Goal: Task Accomplishment & Management: Manage account settings

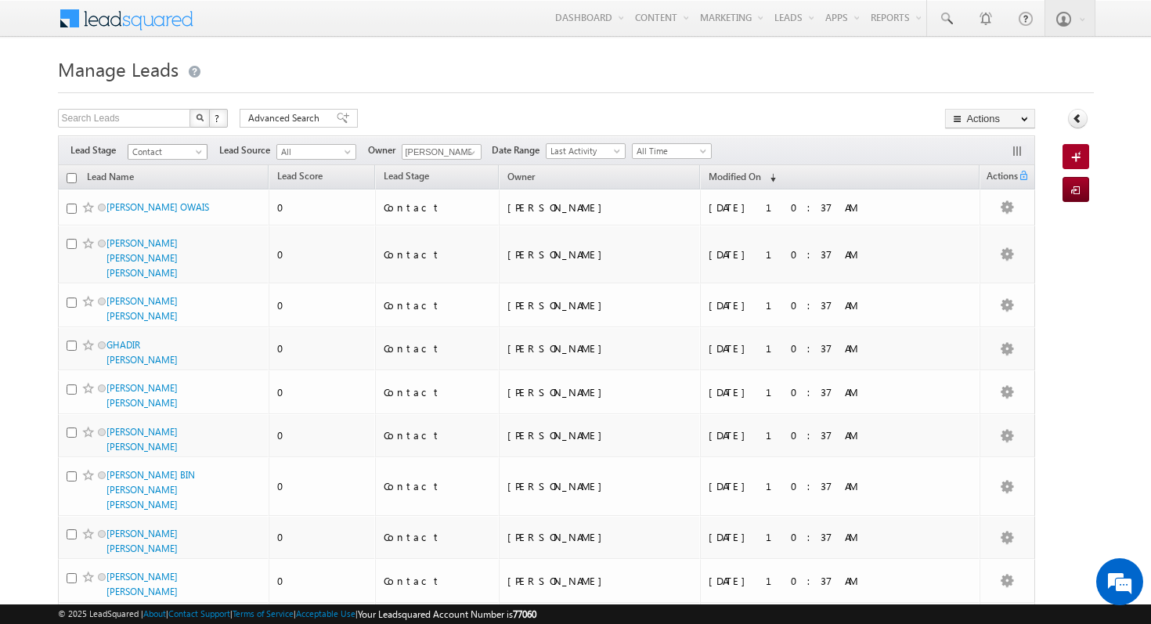
click at [199, 152] on span at bounding box center [200, 155] width 13 height 13
click at [590, 113] on div "Search Leads X ? 1059 results found Advanced Search Advanced Search Advanced se…" at bounding box center [547, 120] width 978 height 23
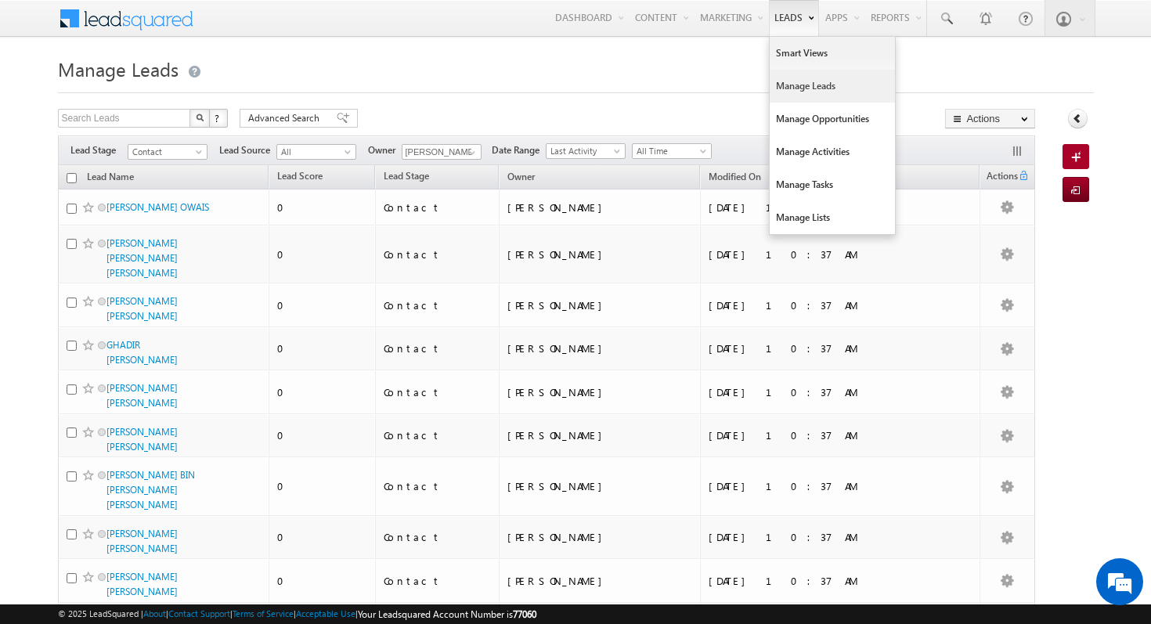
click at [791, 17] on link "Leads" at bounding box center [794, 18] width 50 height 36
click at [799, 90] on link "Manage Leads" at bounding box center [832, 86] width 125 height 33
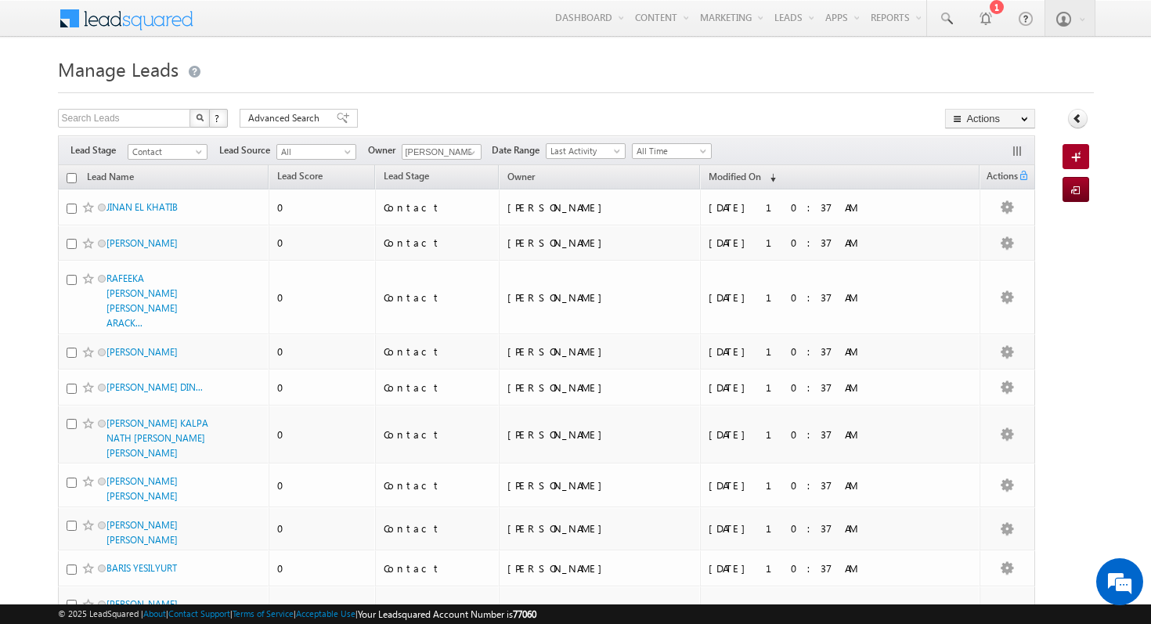
click at [75, 179] on input "checkbox" at bounding box center [72, 178] width 10 height 10
checkbox input "true"
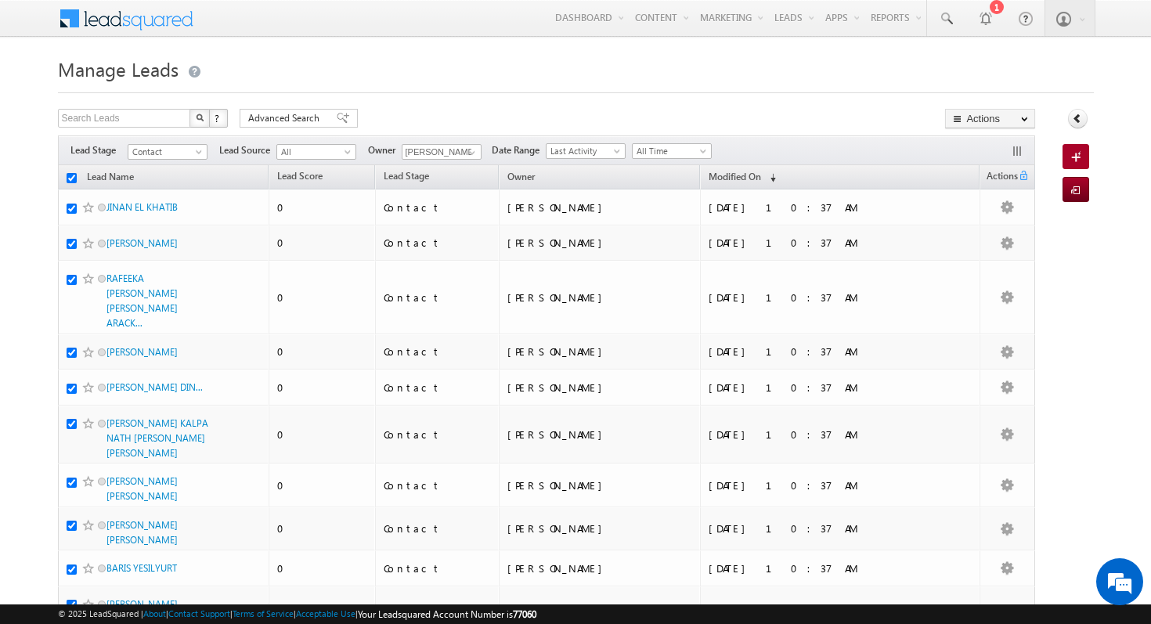
checkbox input "true"
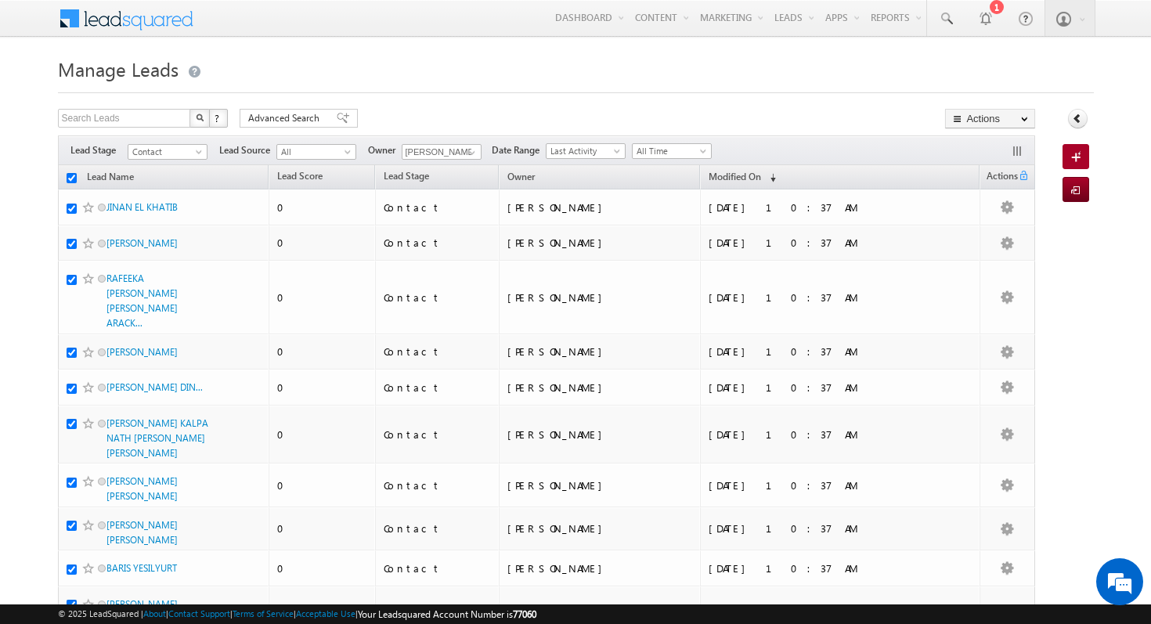
checkbox input "true"
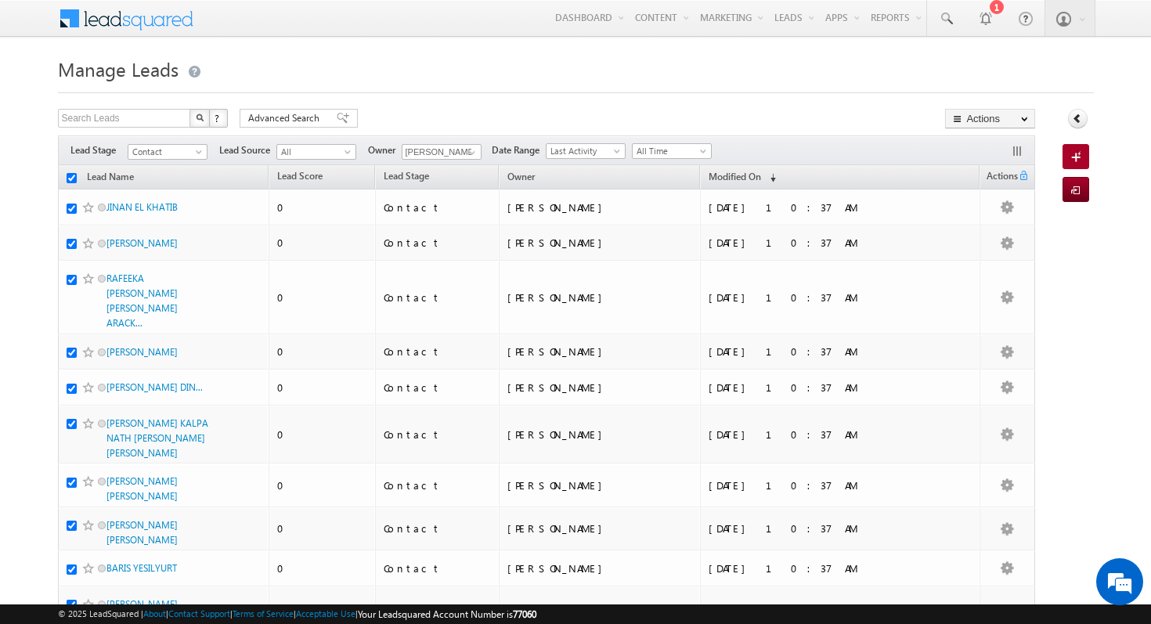
checkbox input "true"
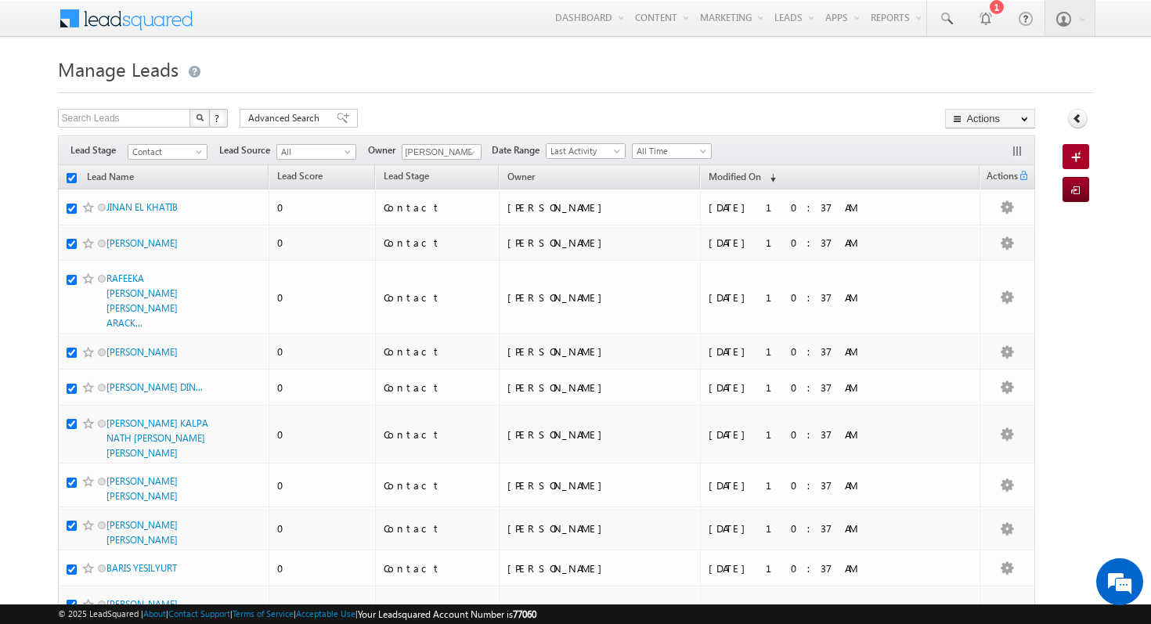
checkbox input "true"
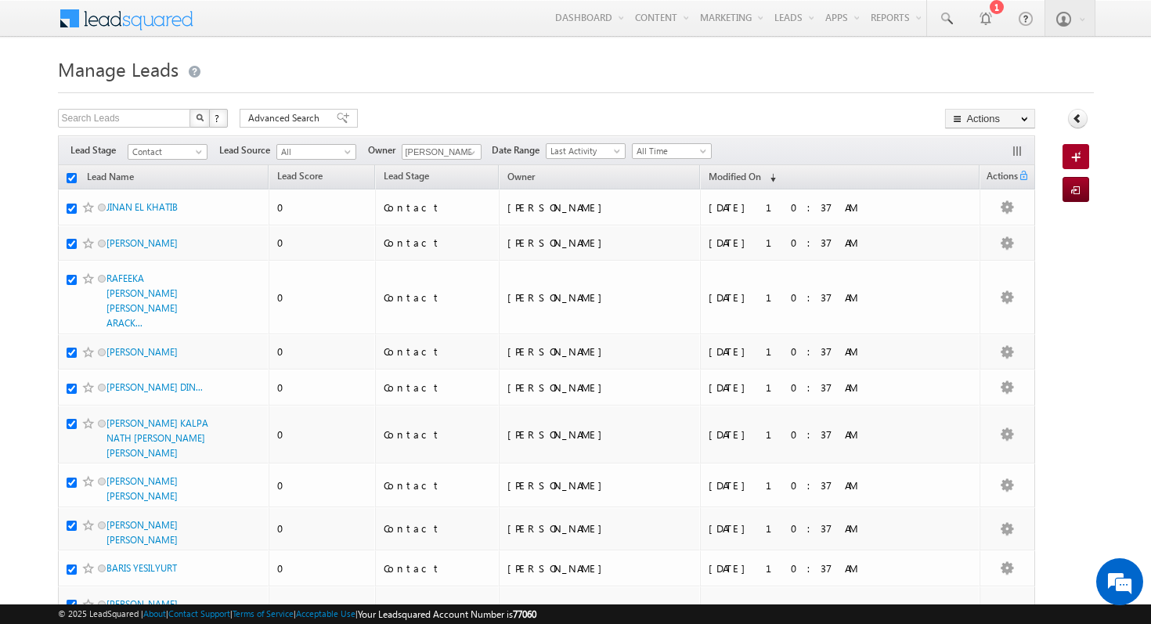
checkbox input "true"
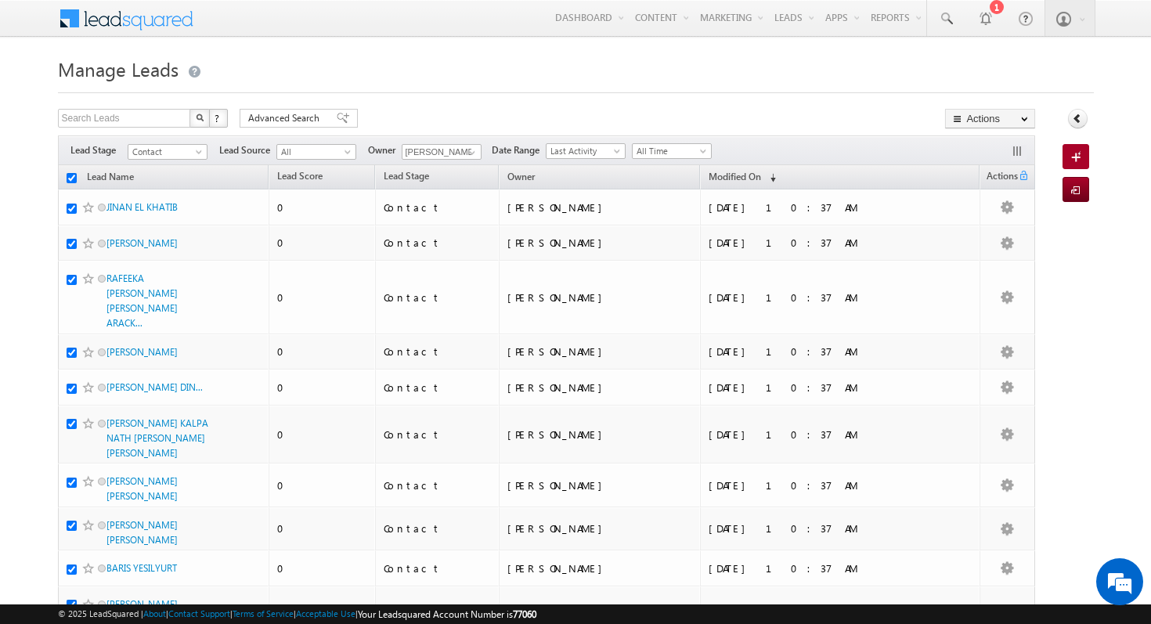
checkbox input "true"
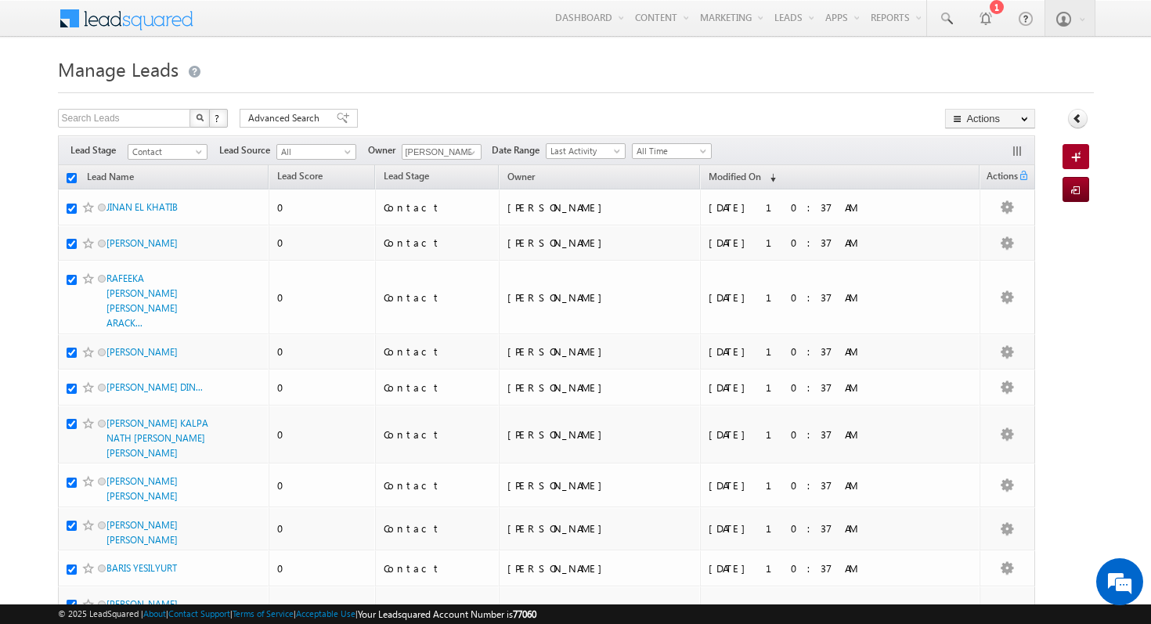
checkbox input "true"
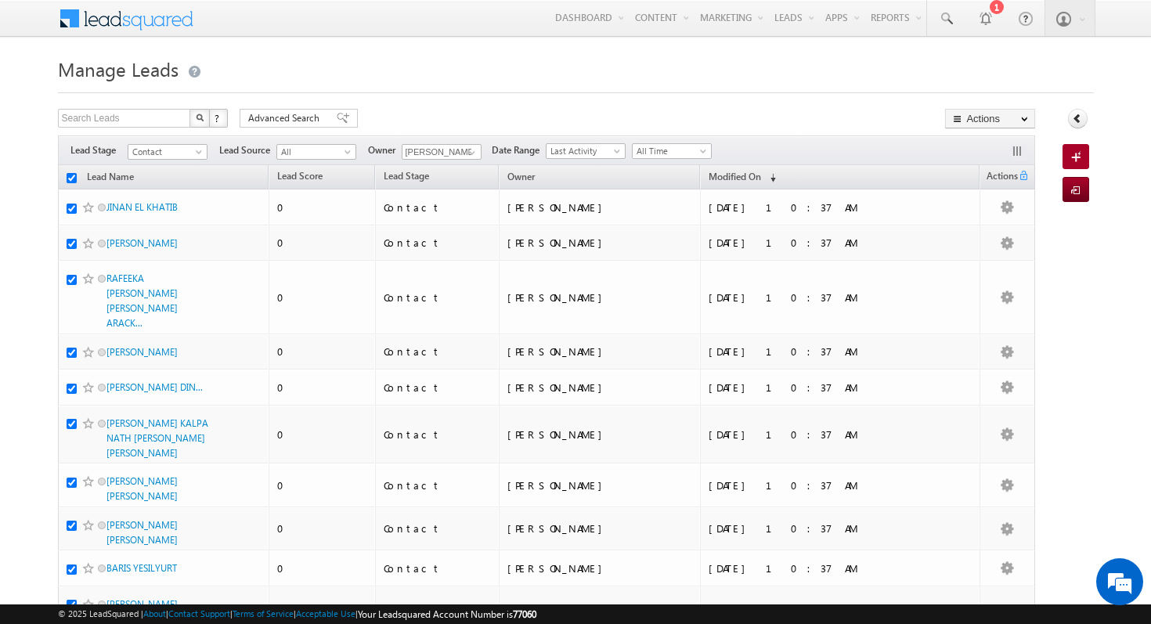
checkbox input "true"
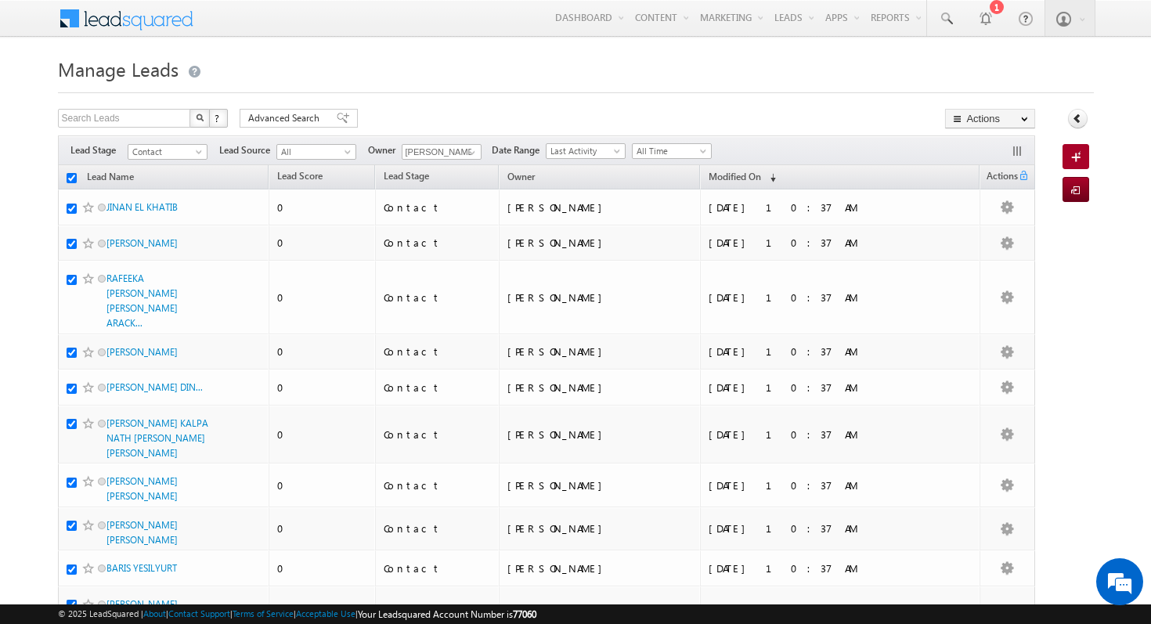
checkbox input "true"
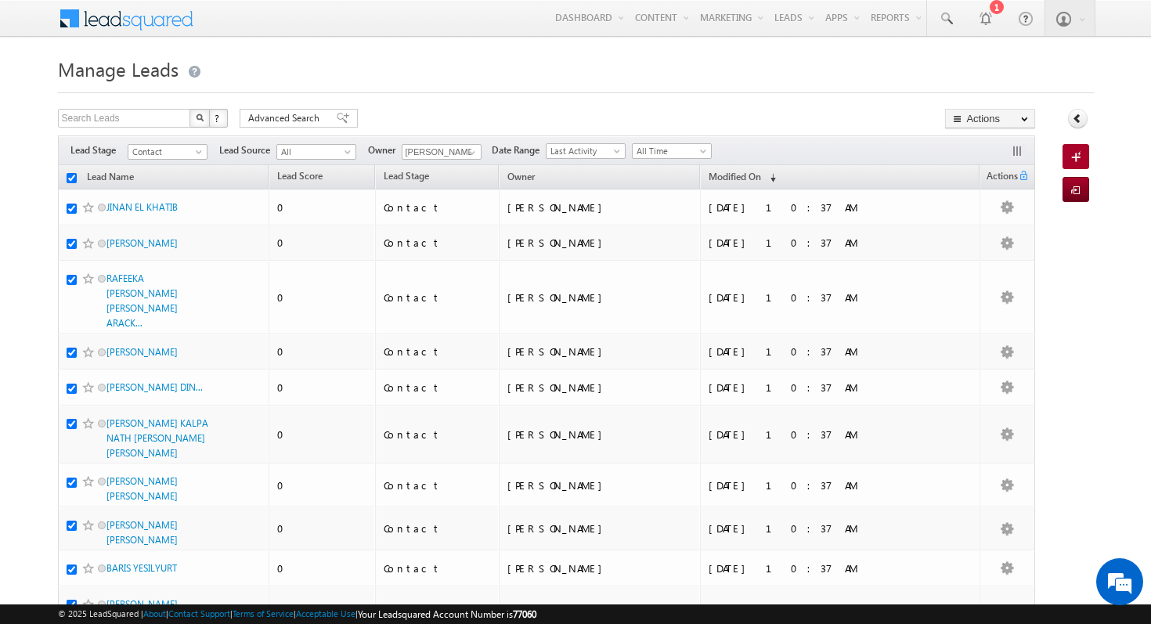
checkbox input "true"
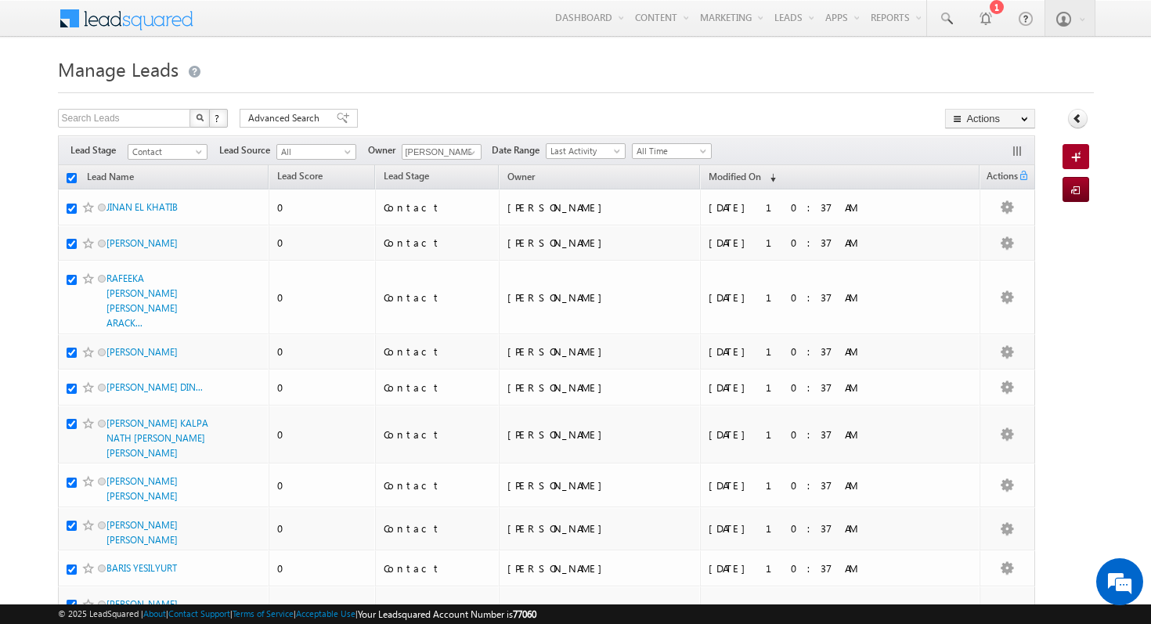
checkbox input "true"
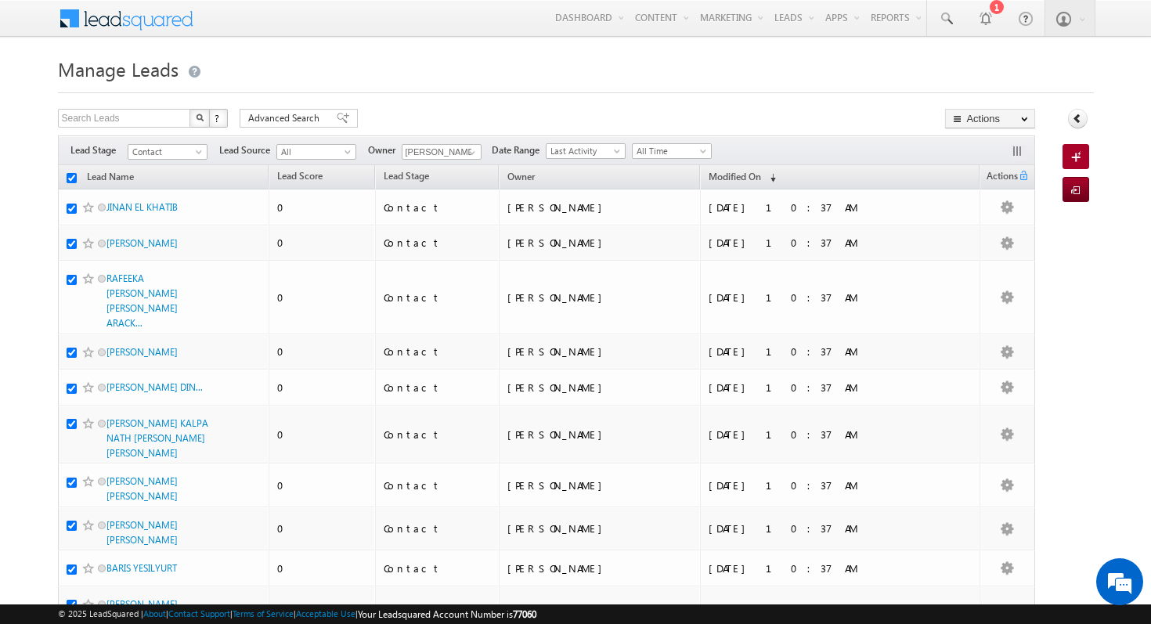
checkbox input "true"
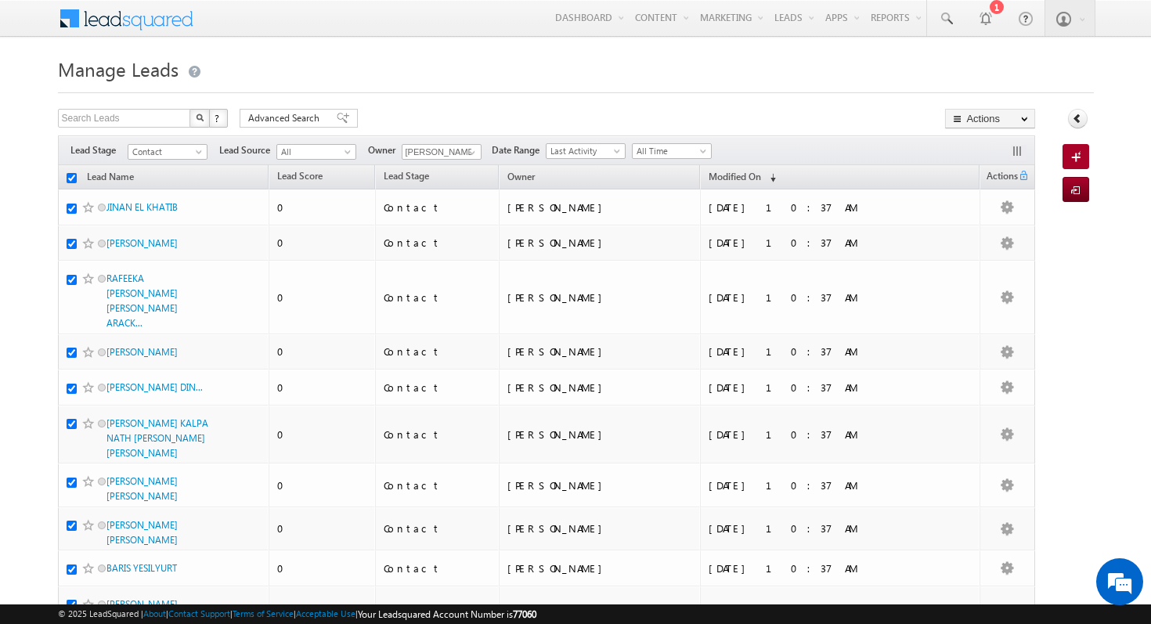
checkbox input "true"
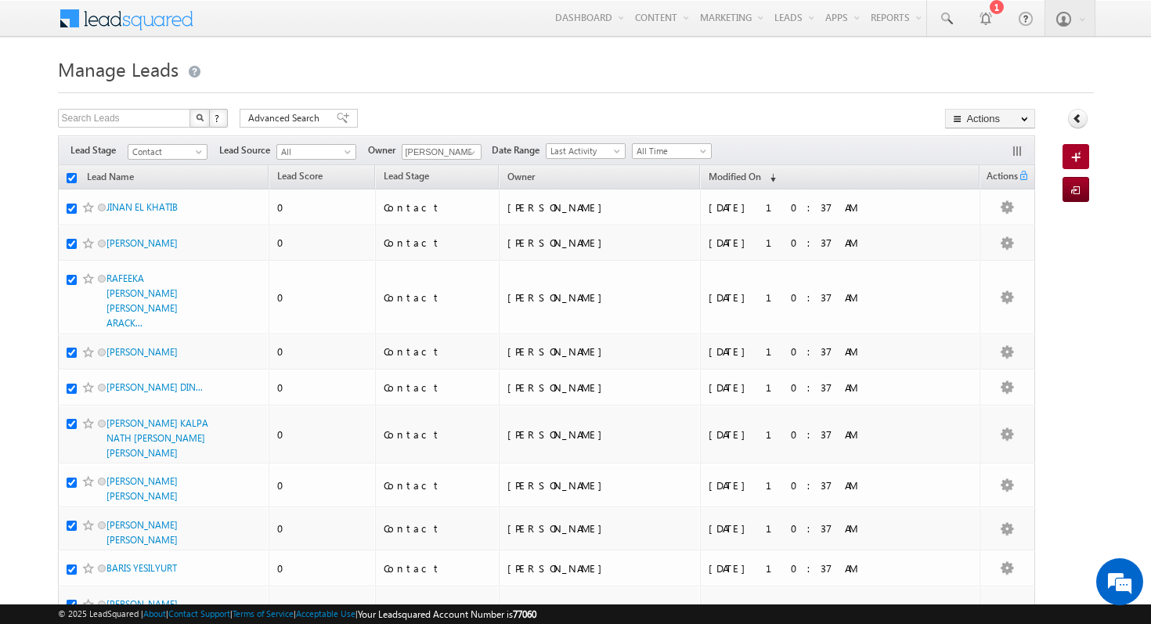
checkbox input "true"
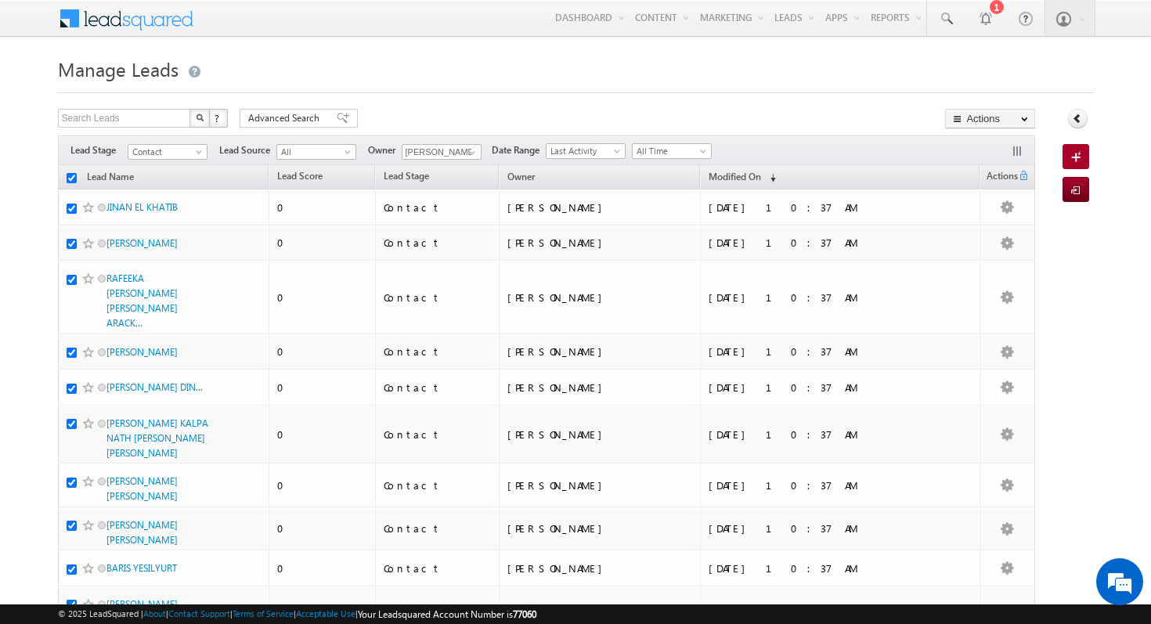
checkbox input "true"
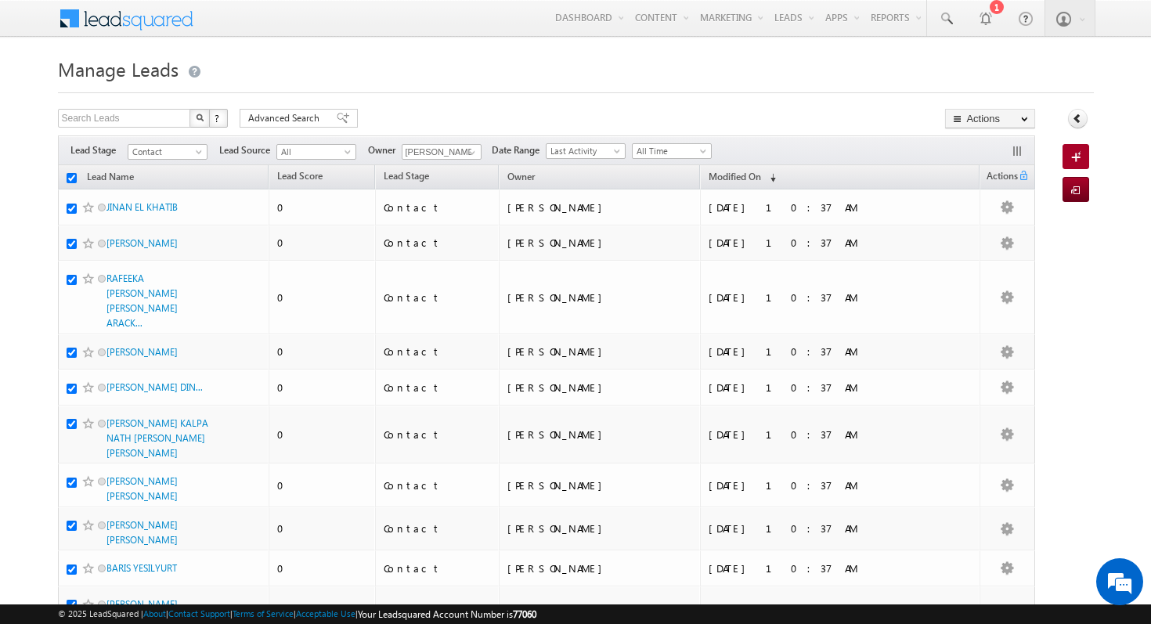
checkbox input "true"
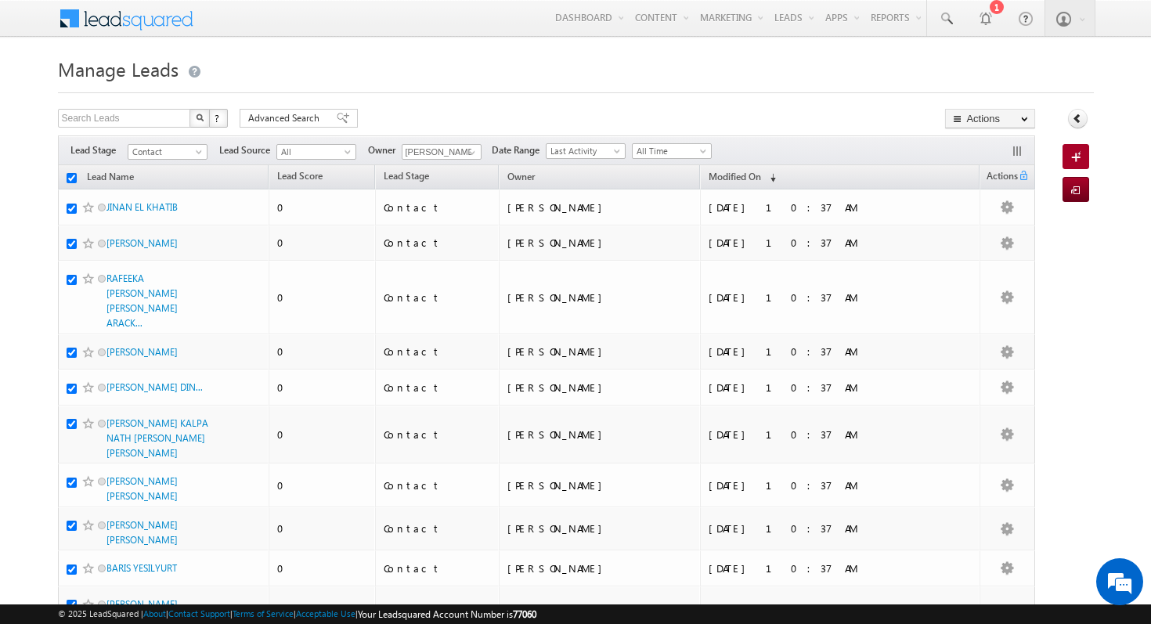
checkbox input "true"
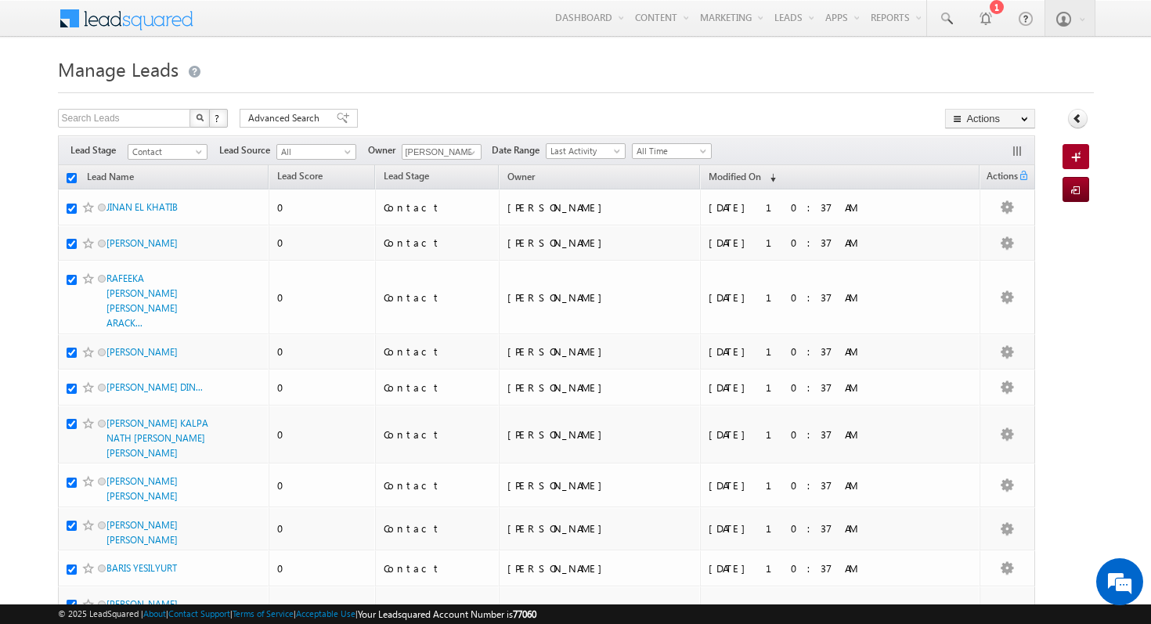
checkbox input "true"
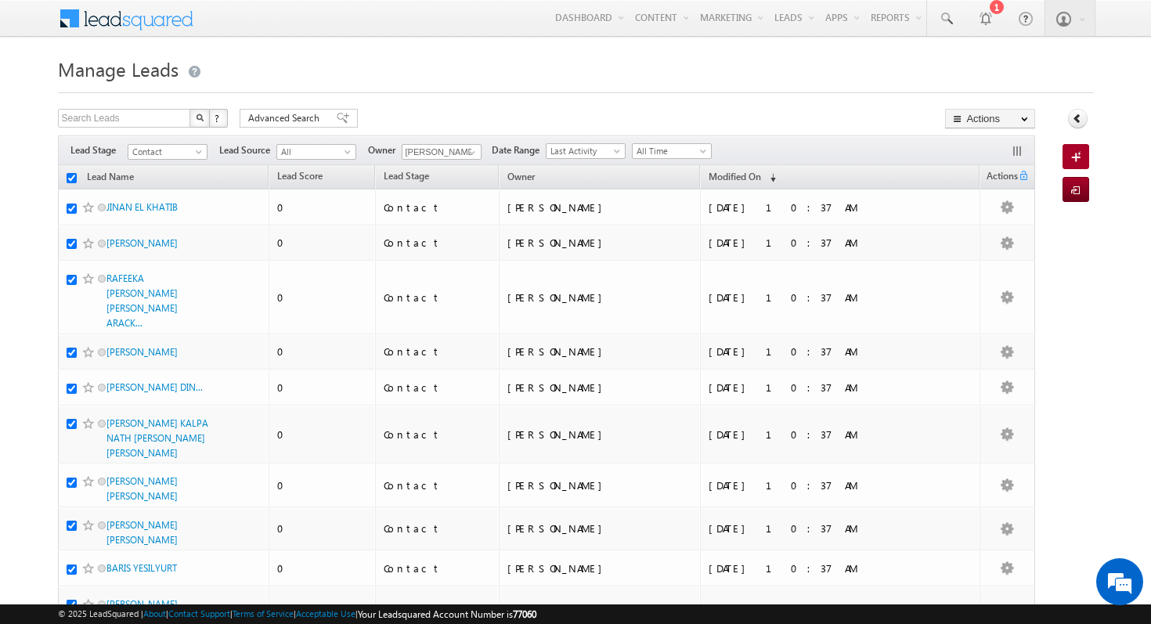
checkbox input "true"
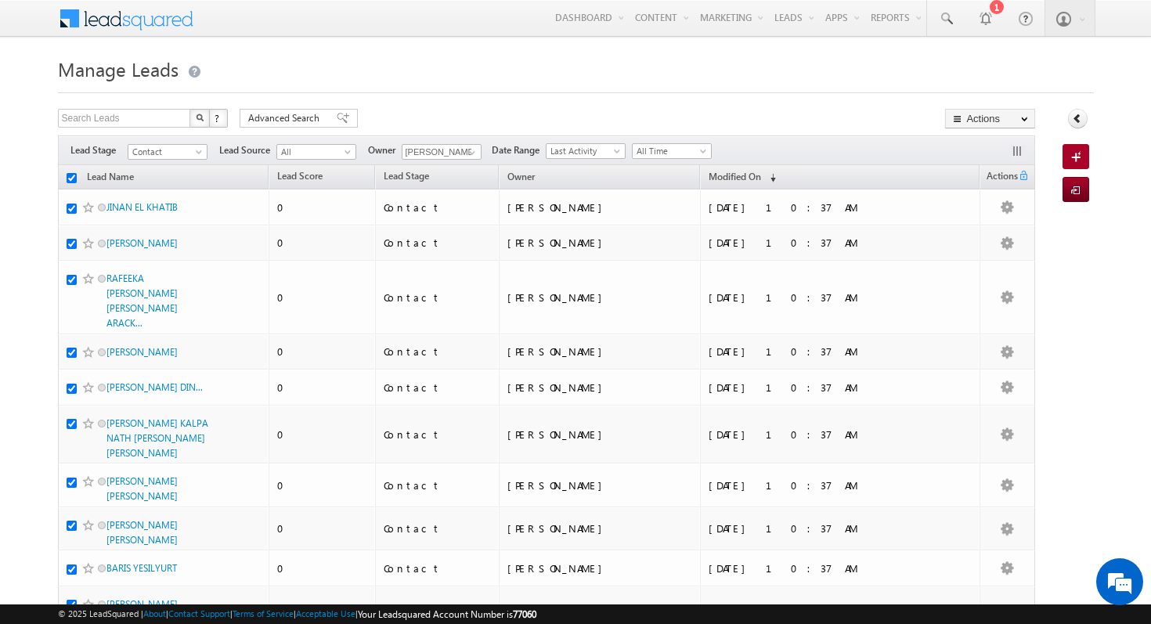
checkbox input "true"
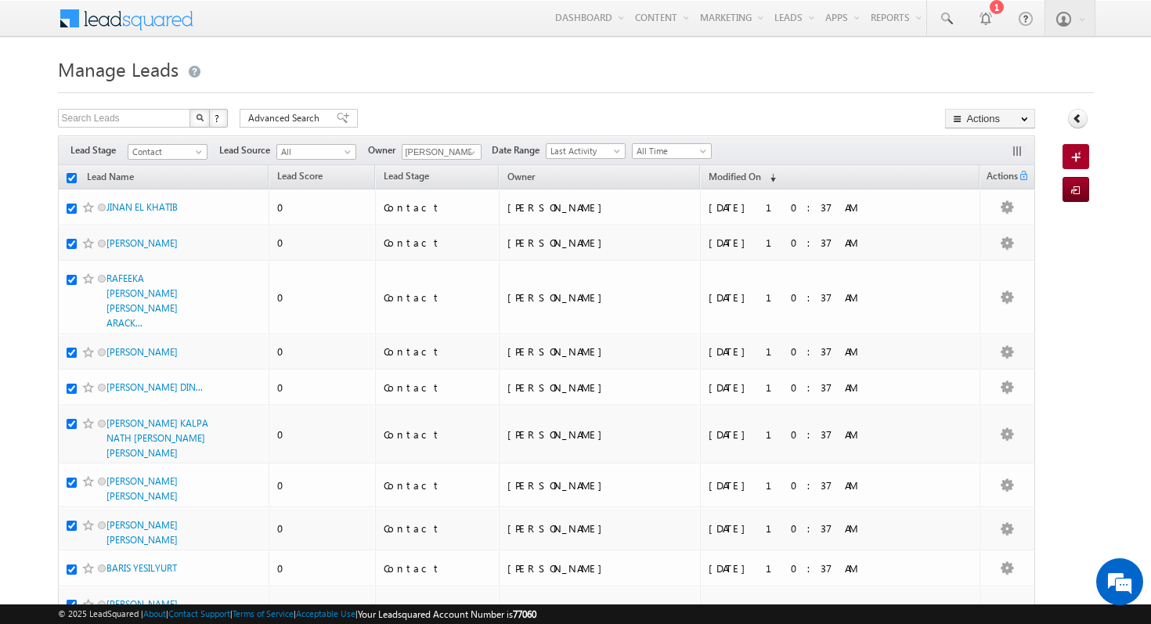
checkbox input "true"
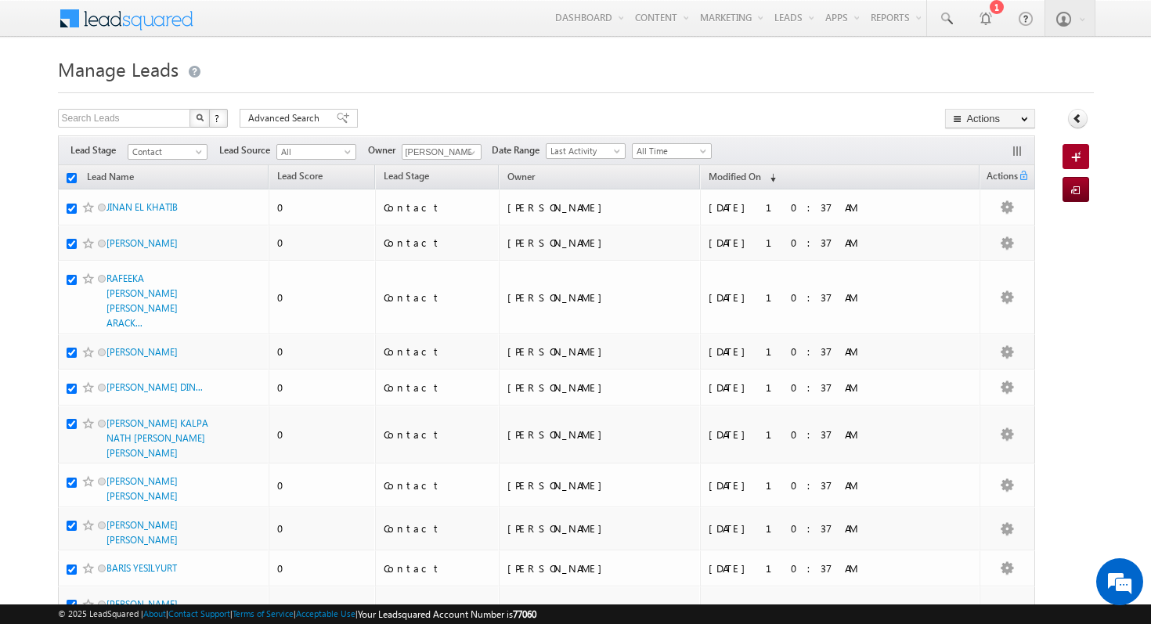
checkbox input "true"
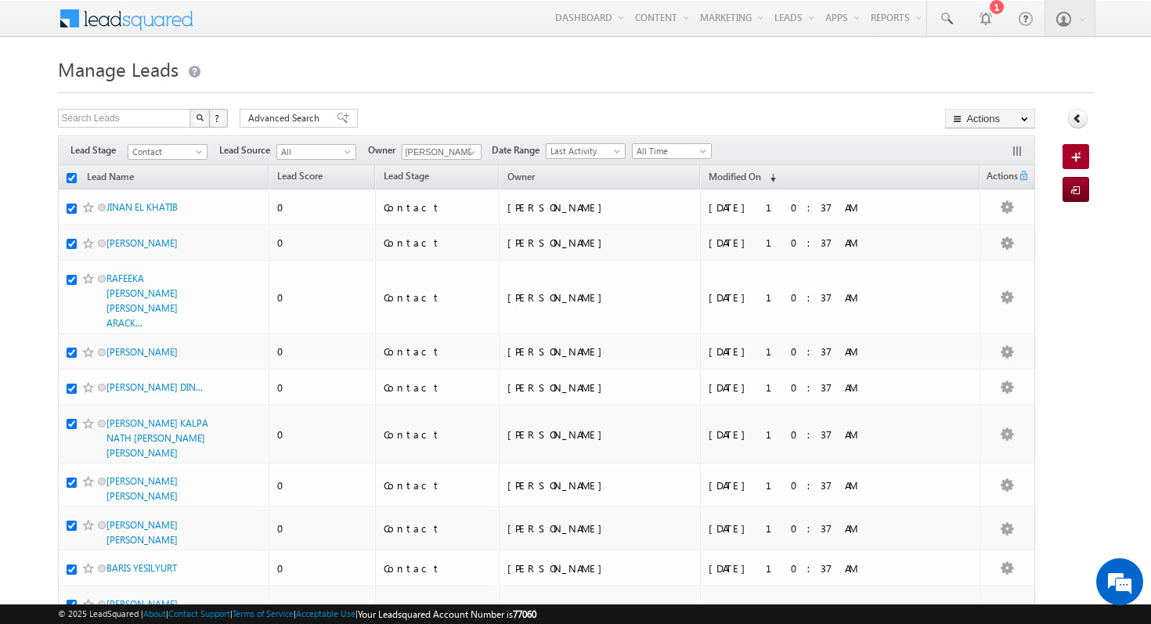
checkbox input "true"
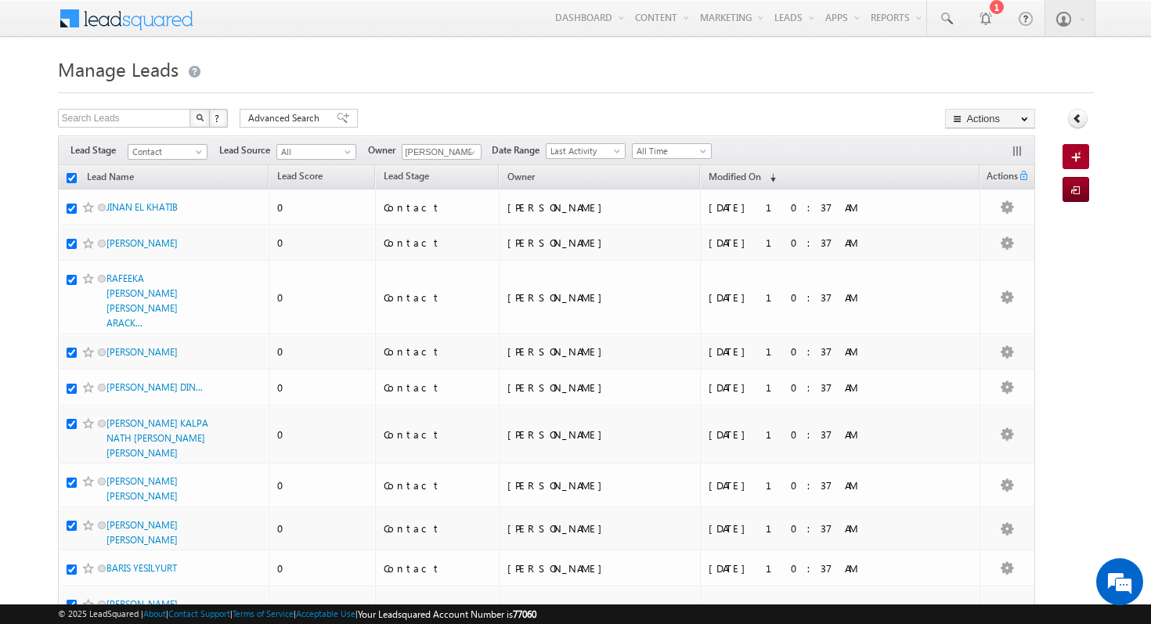
checkbox input "true"
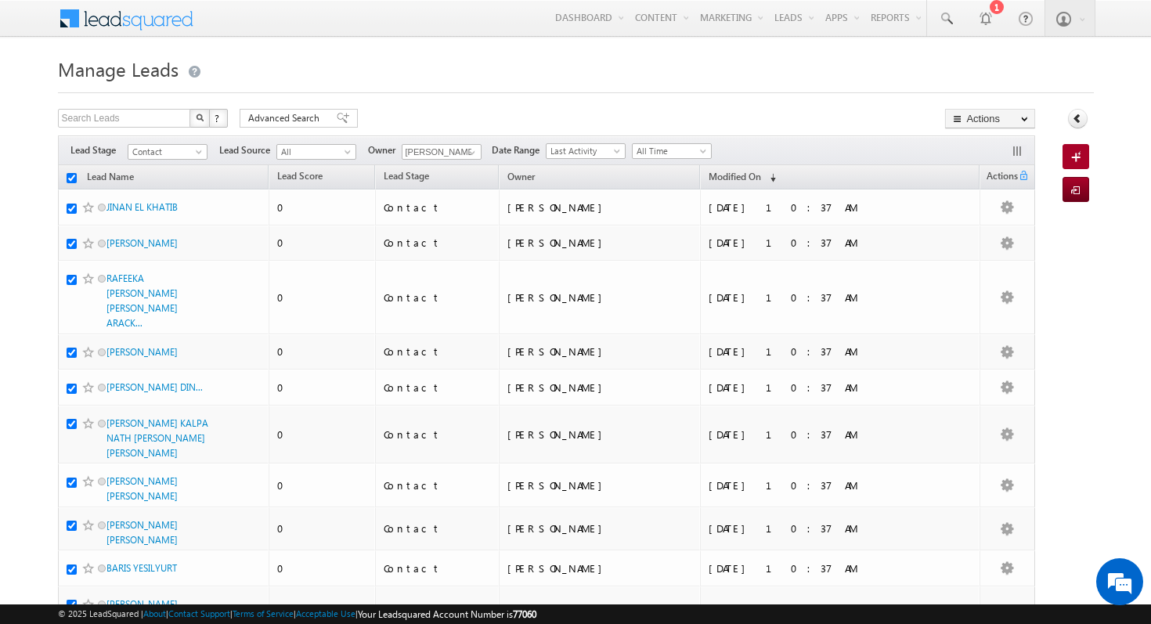
checkbox input "true"
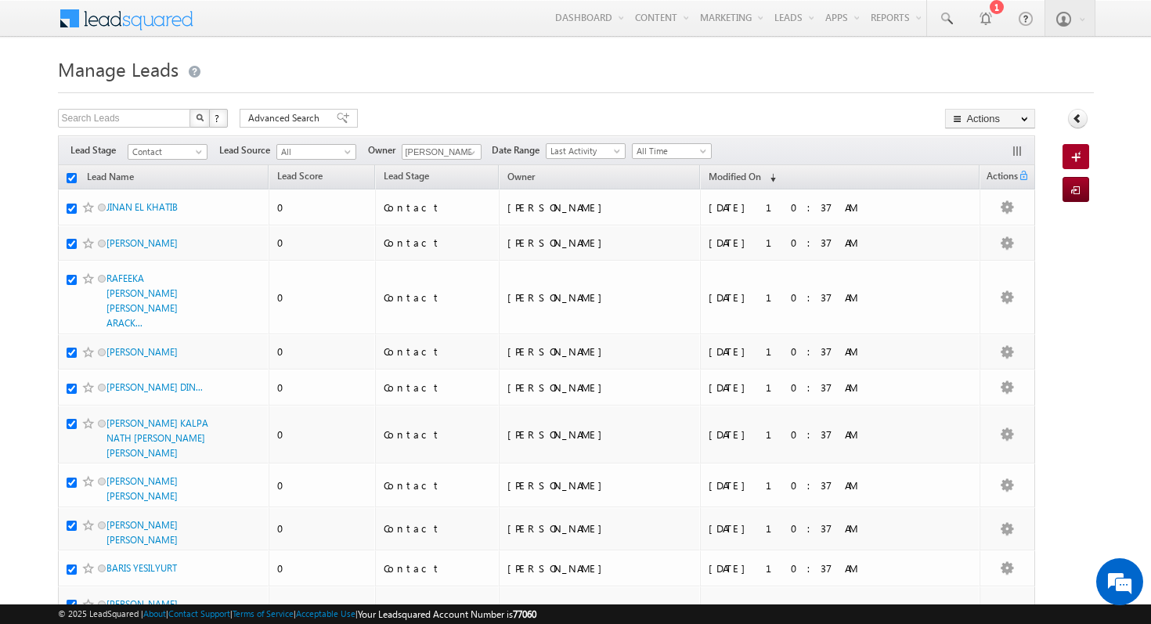
checkbox input "true"
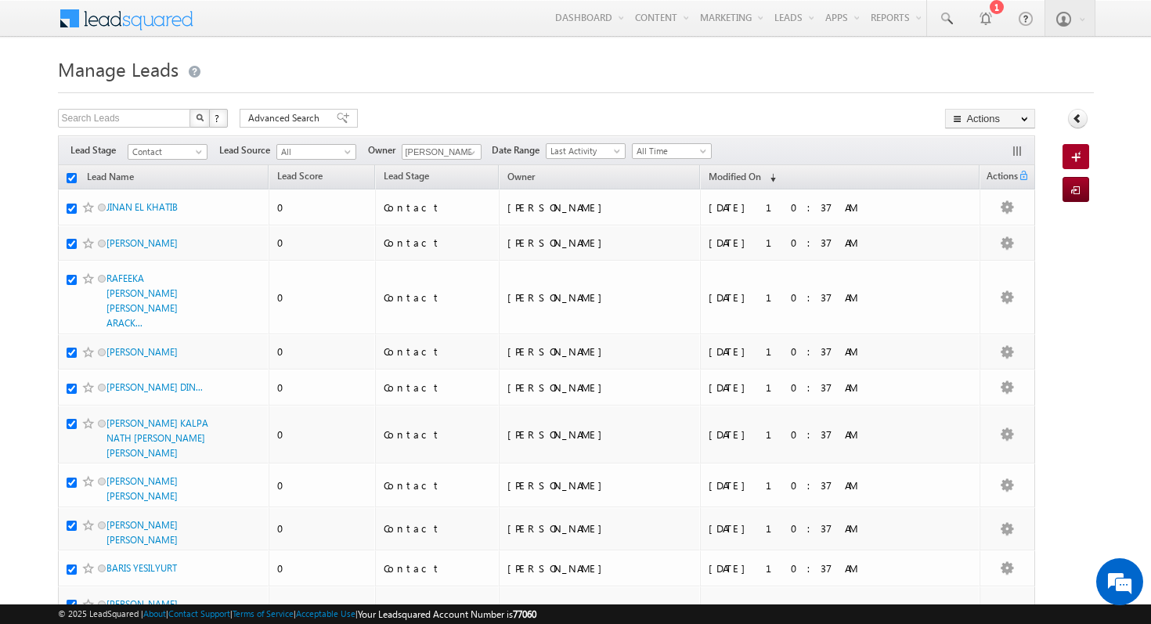
checkbox input "true"
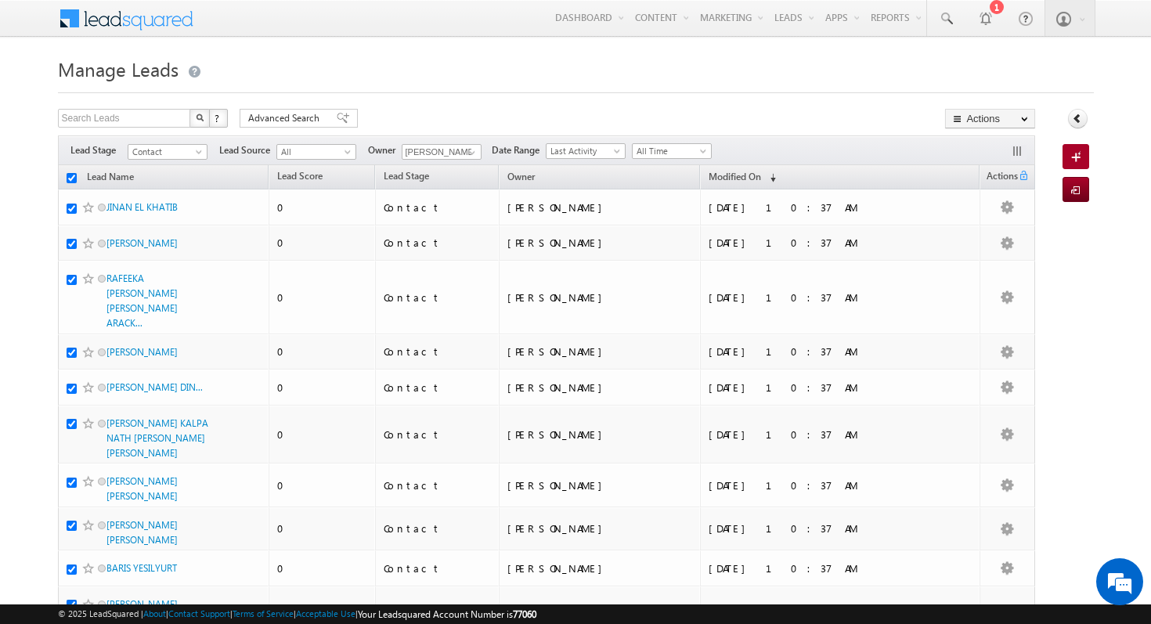
checkbox input "true"
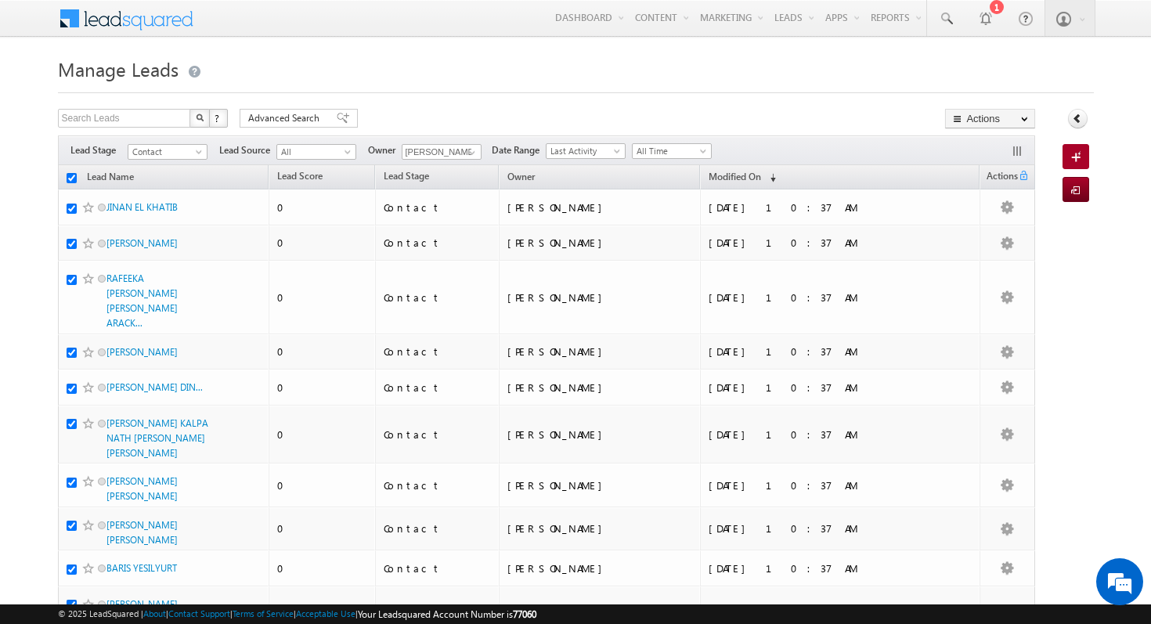
checkbox input "true"
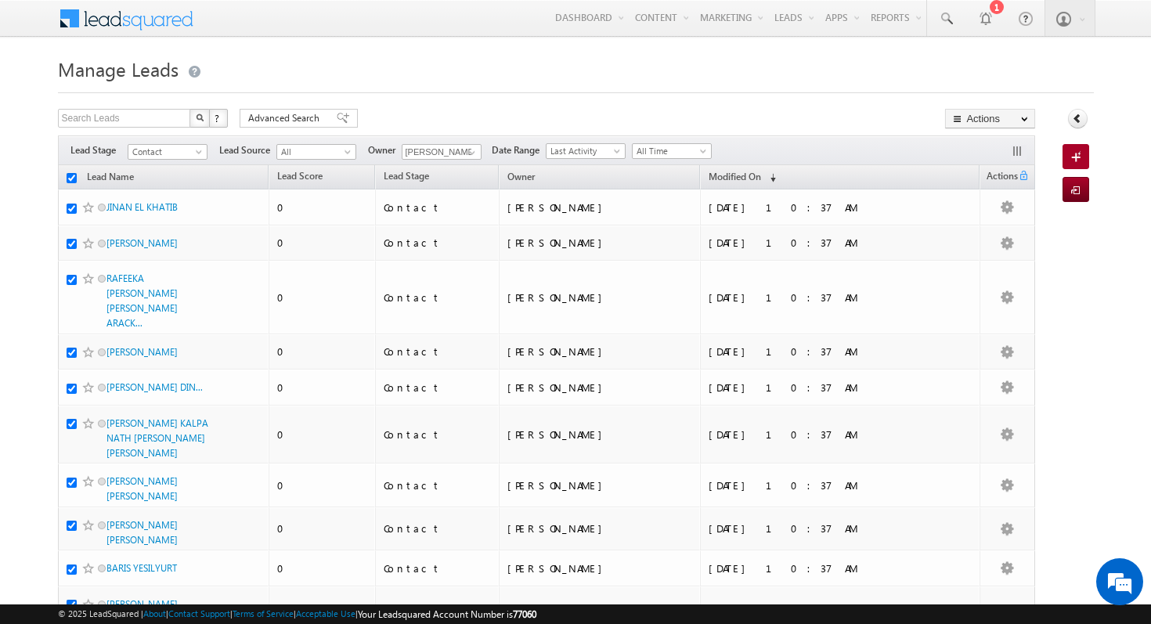
checkbox input "true"
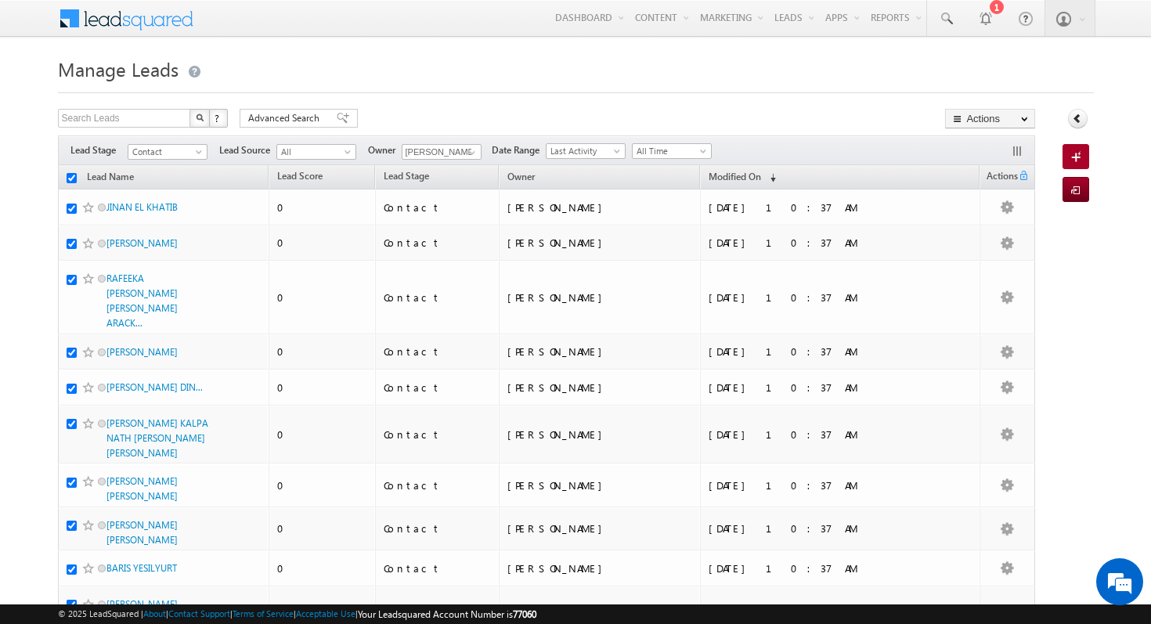
checkbox input "true"
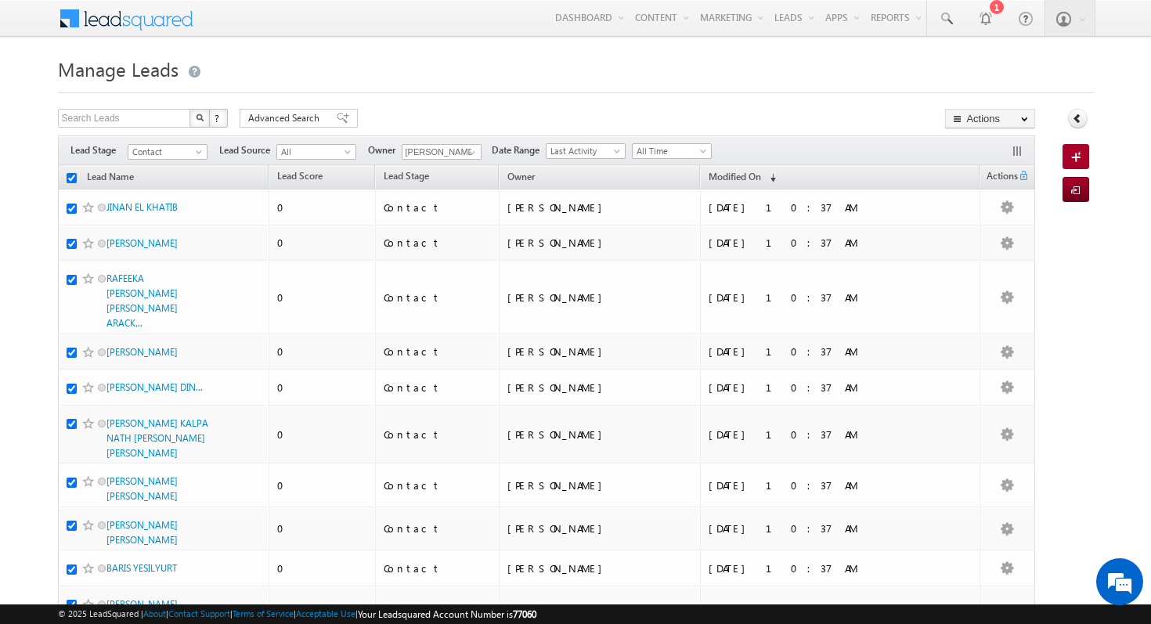
checkbox input "true"
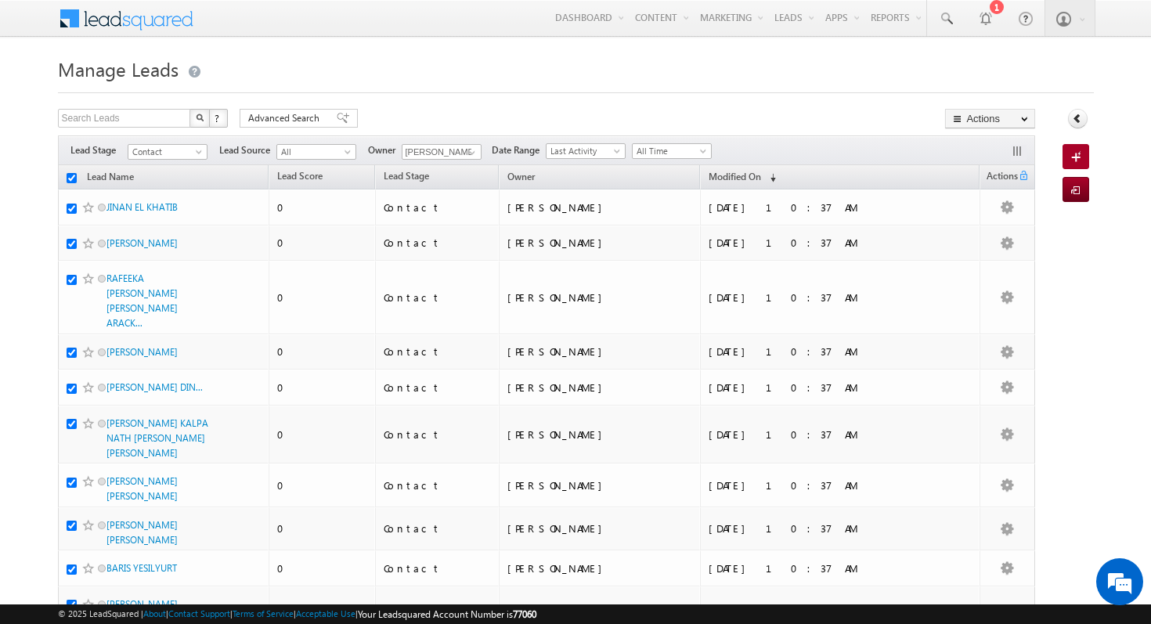
checkbox input "true"
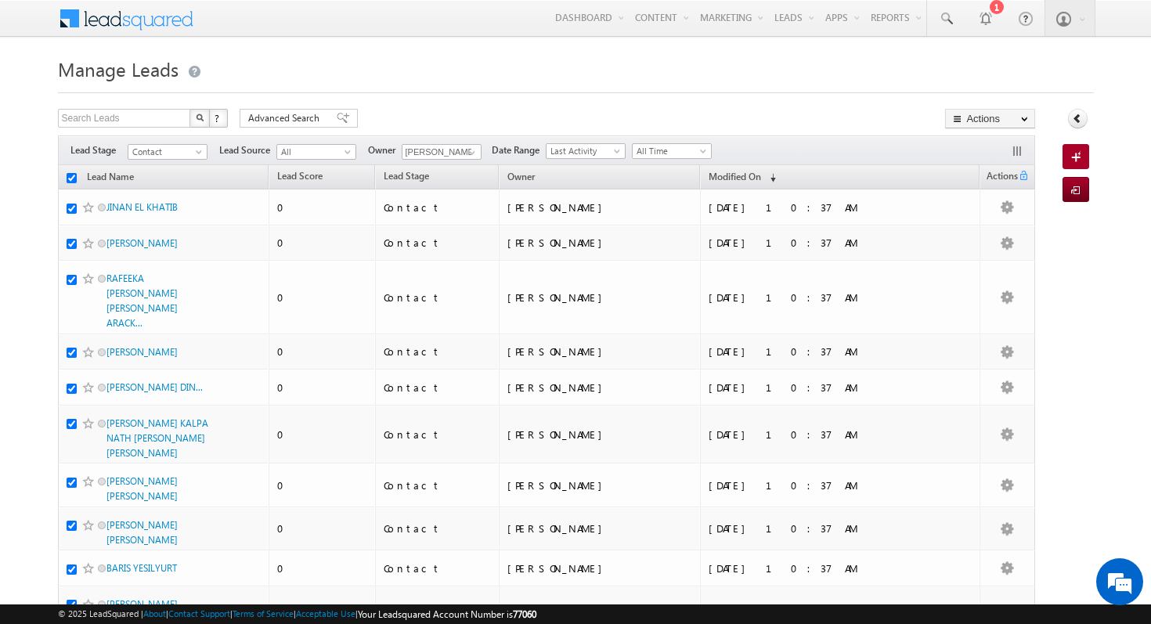
checkbox input "true"
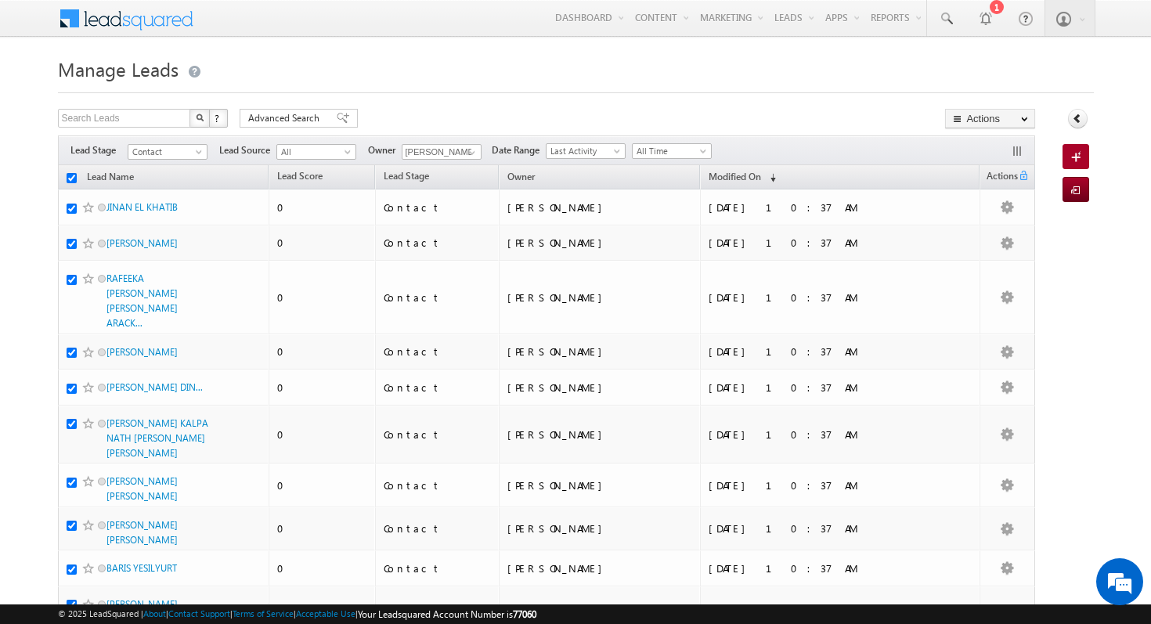
checkbox input "true"
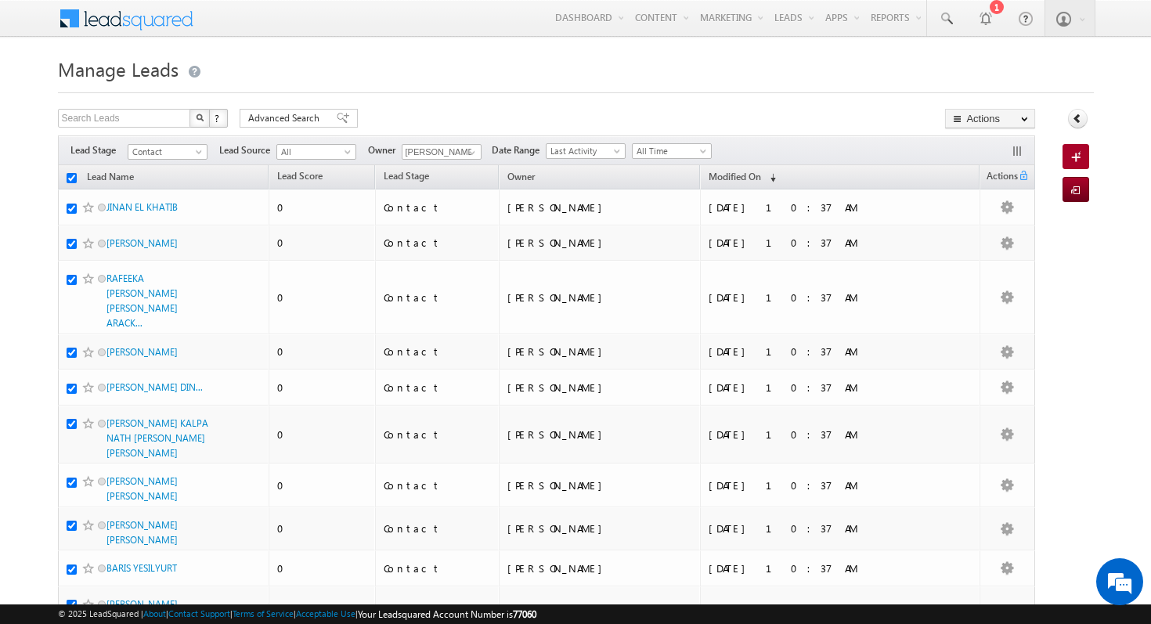
checkbox input "true"
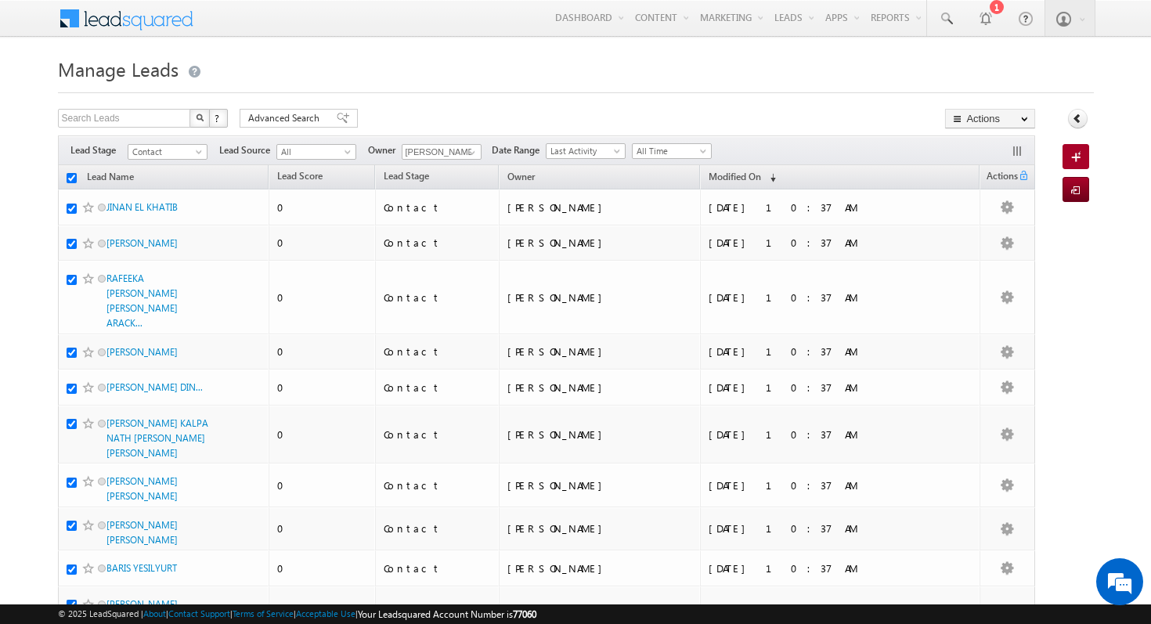
checkbox input "true"
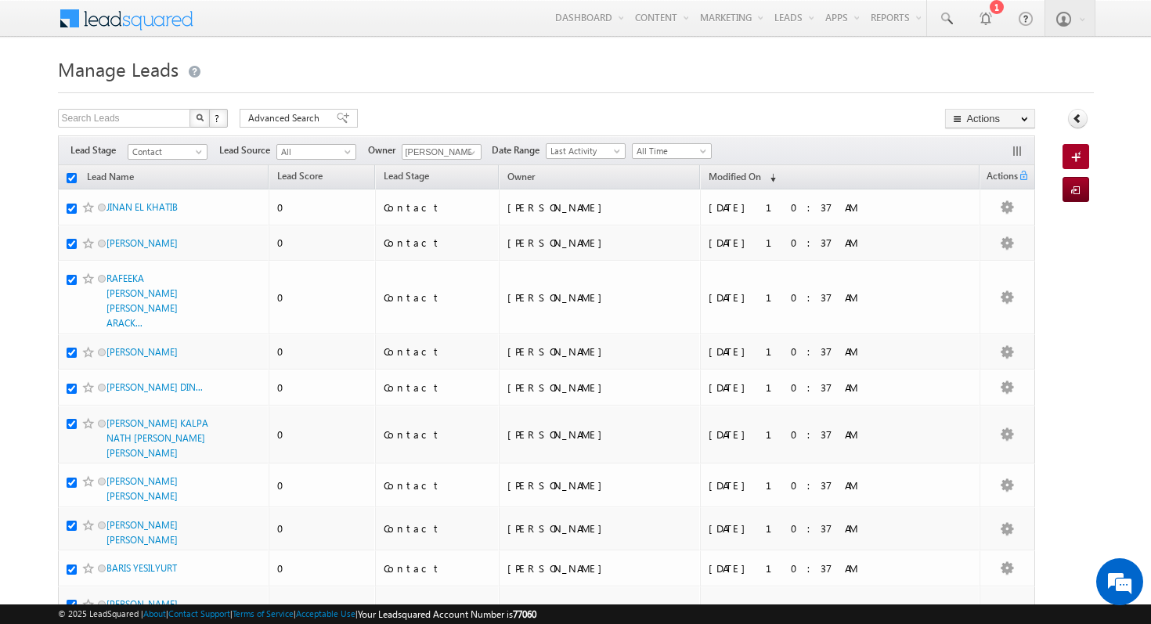
checkbox input "true"
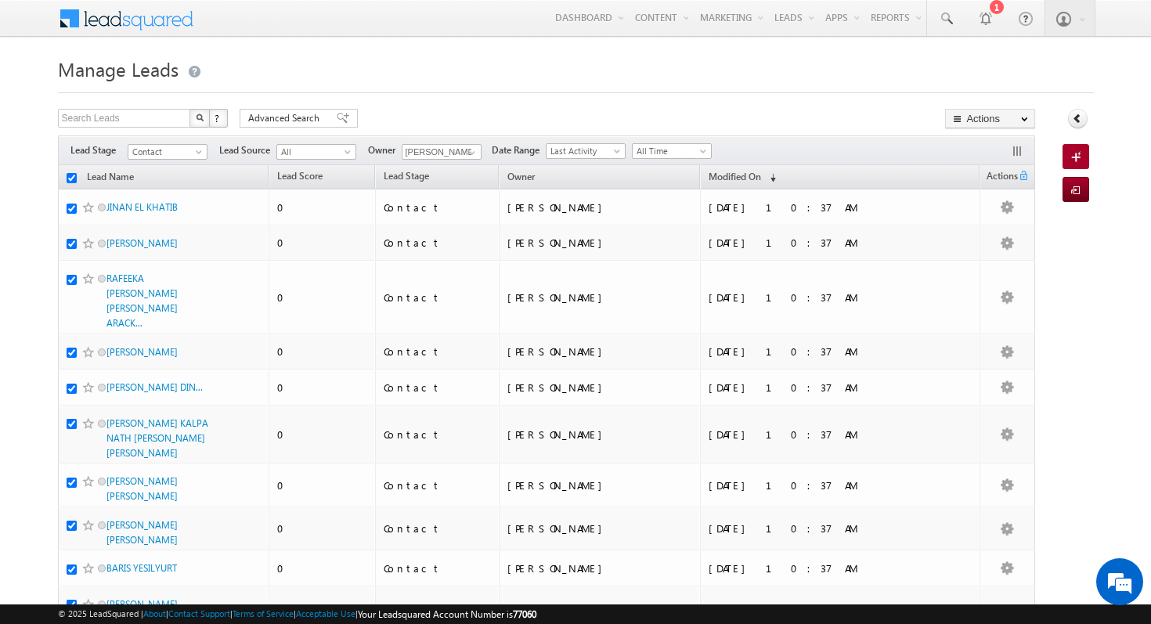
checkbox input "true"
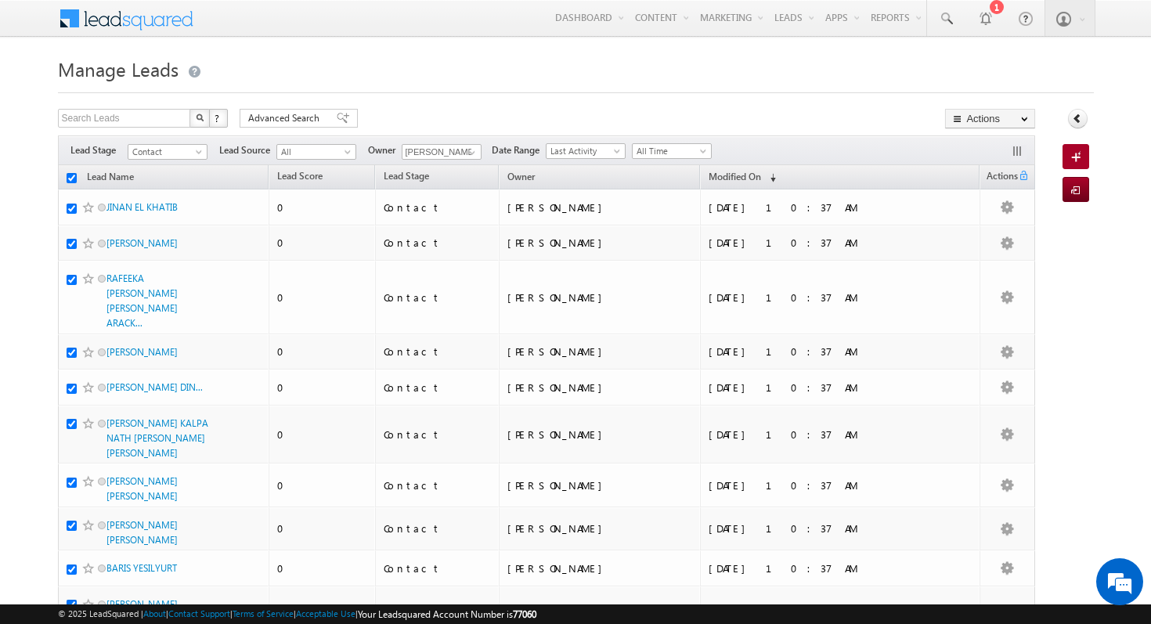
checkbox input "true"
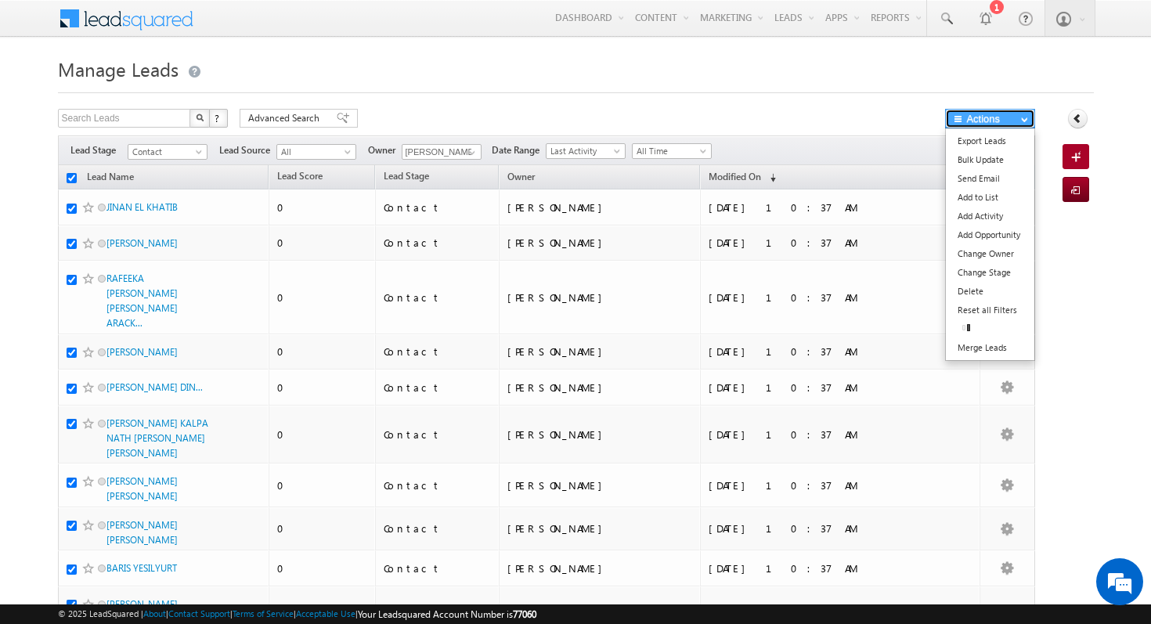
click at [1000, 111] on button "Actions" at bounding box center [990, 119] width 90 height 20
click at [1028, 254] on link "Change Owner" at bounding box center [990, 253] width 88 height 19
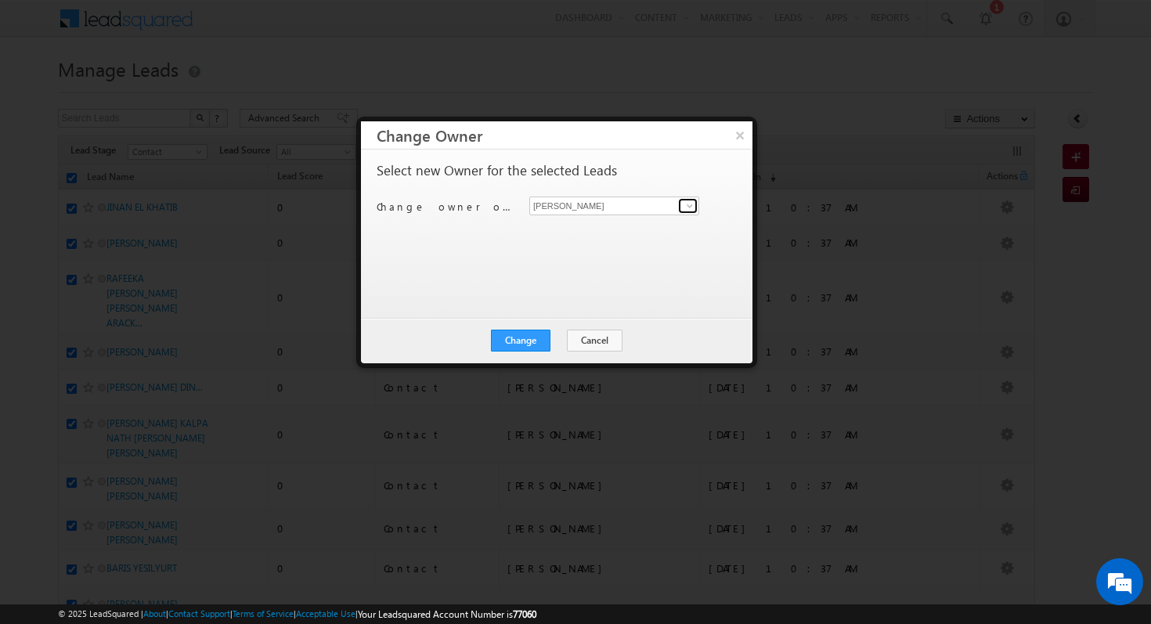
click at [686, 205] on span at bounding box center [689, 206] width 13 height 13
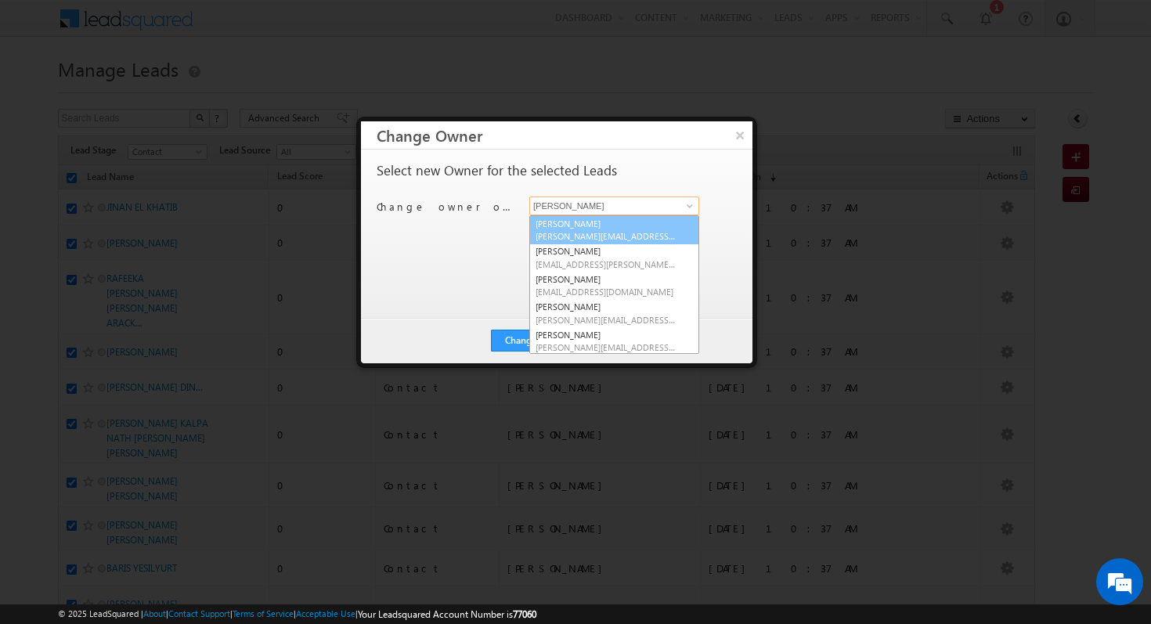
click at [649, 232] on span "[PERSON_NAME][EMAIL_ADDRESS][DOMAIN_NAME]" at bounding box center [605, 236] width 141 height 12
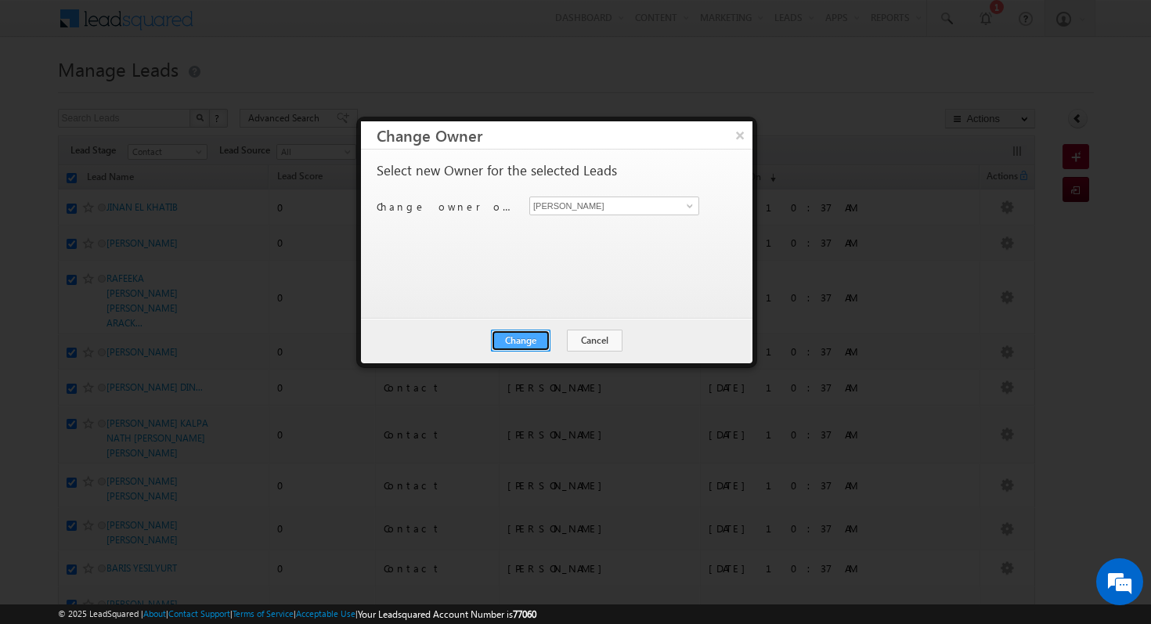
click at [528, 338] on button "Change" at bounding box center [520, 341] width 59 height 22
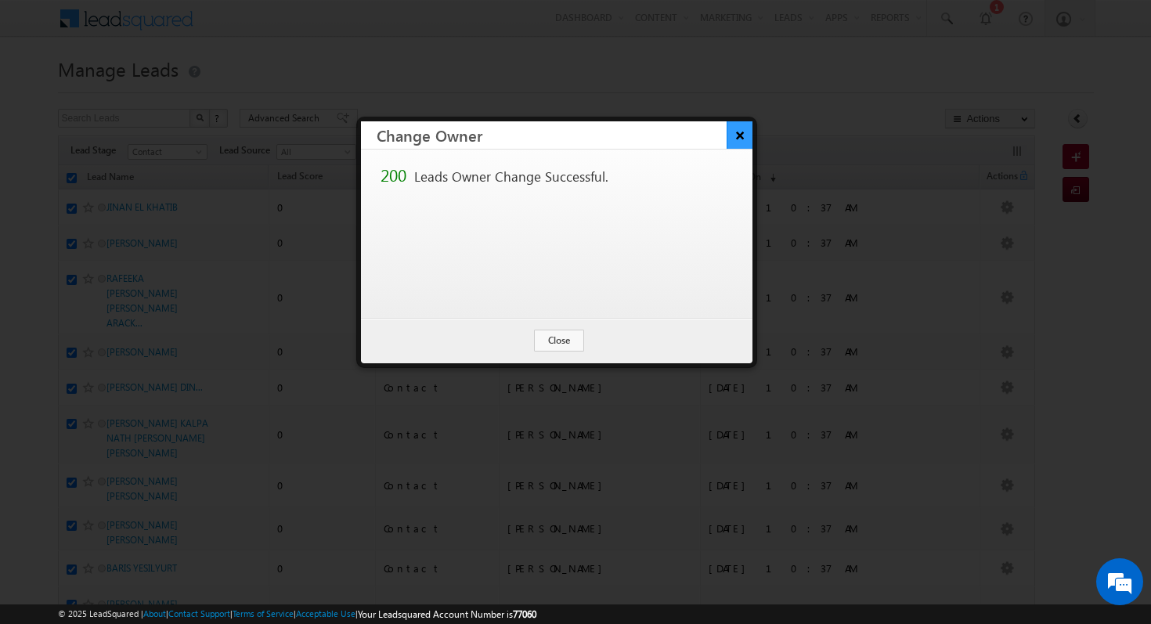
click at [739, 137] on button "×" at bounding box center [739, 134] width 26 height 27
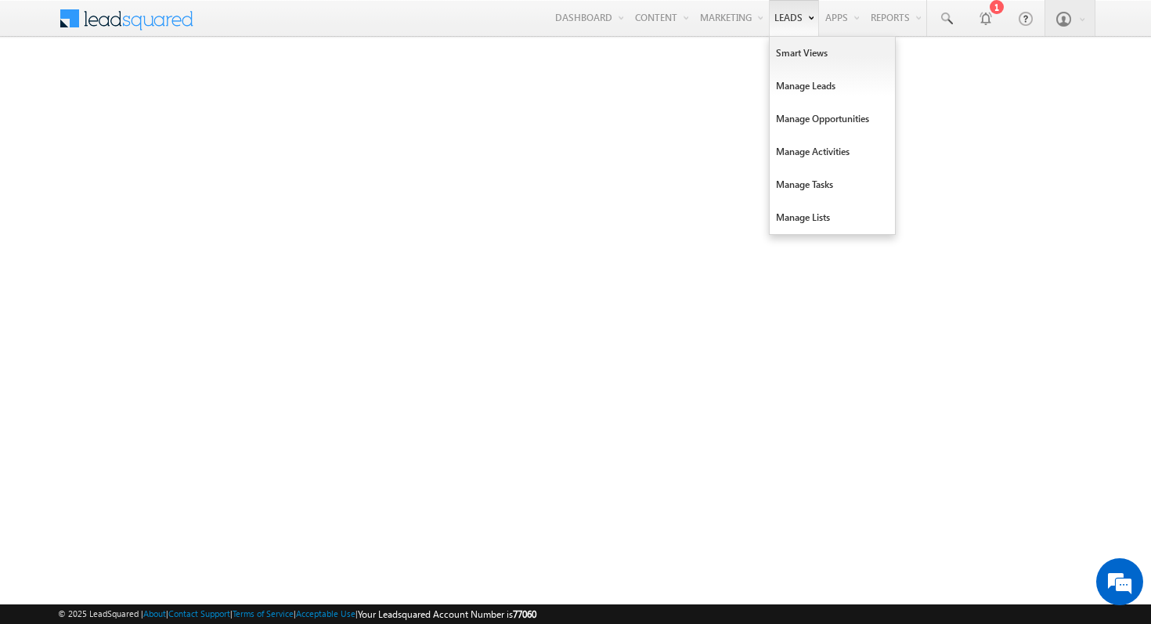
click at [783, 23] on link "Leads" at bounding box center [794, 18] width 50 height 36
click at [791, 72] on link "Manage Leads" at bounding box center [832, 86] width 125 height 33
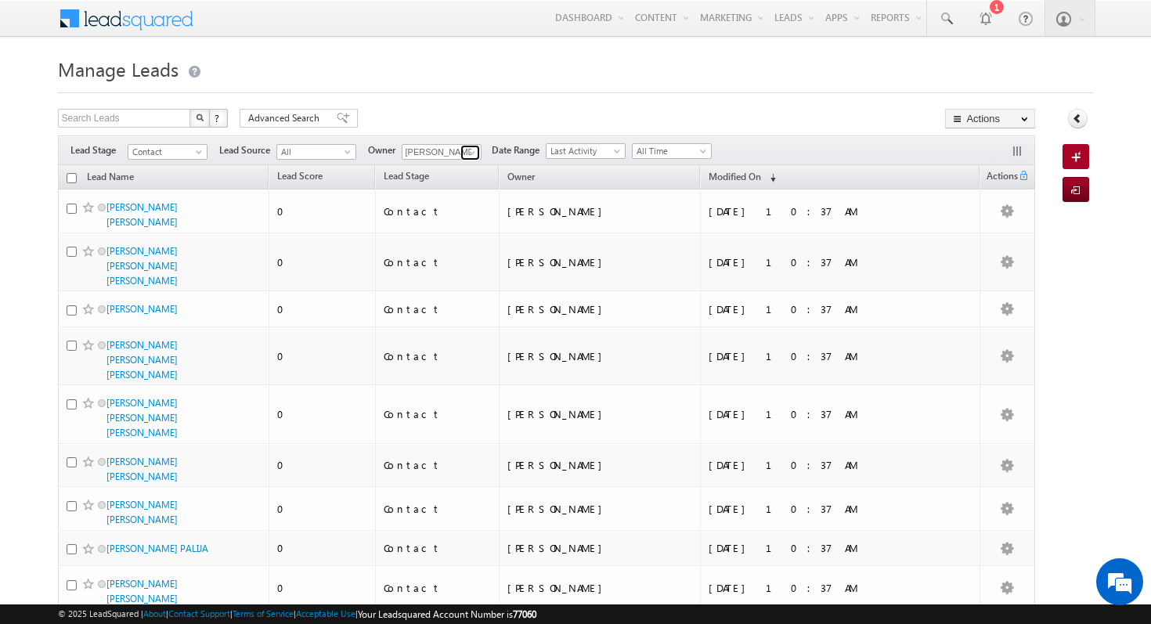
click at [466, 151] on span at bounding box center [472, 152] width 13 height 13
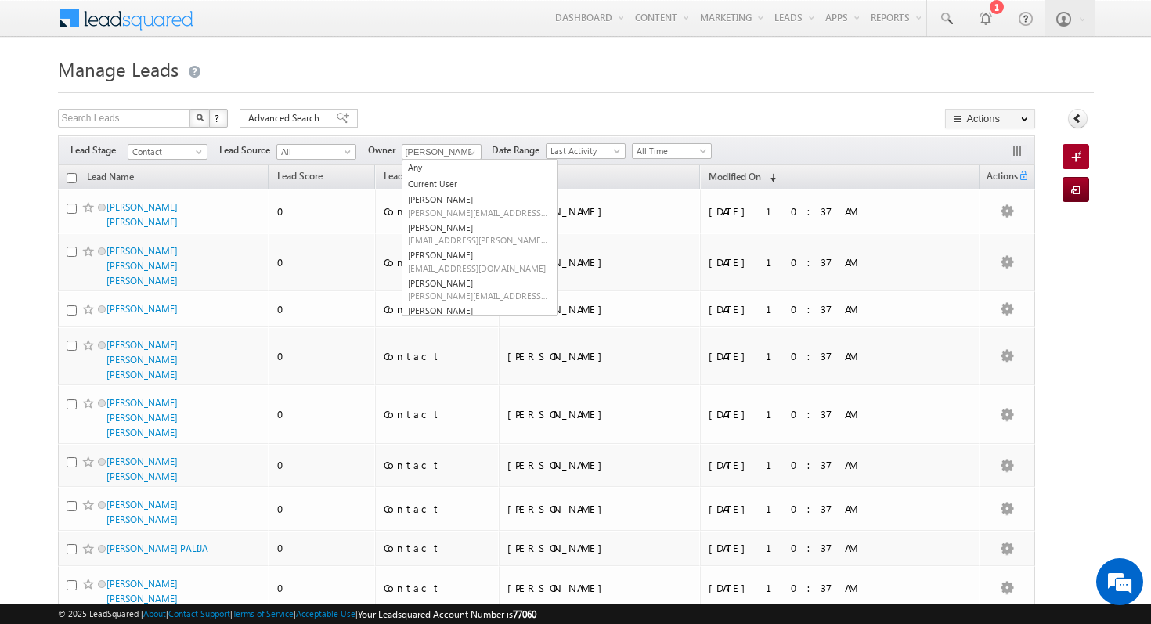
click at [503, 73] on h1 "Manage Leads" at bounding box center [576, 67] width 1036 height 31
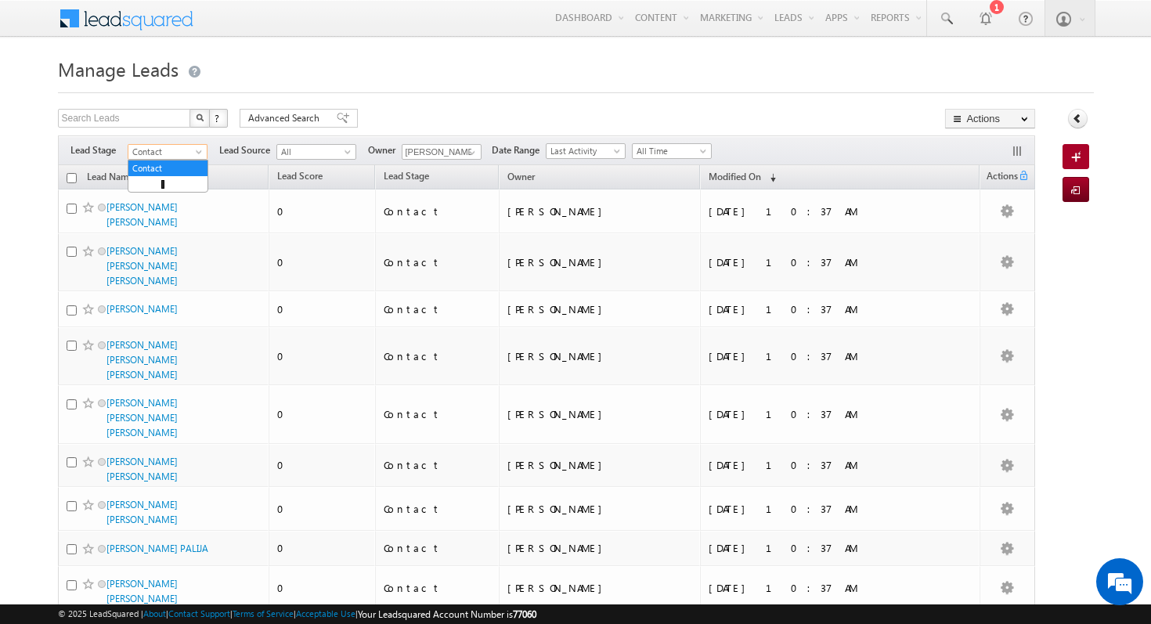
click at [160, 156] on span "Contact" at bounding box center [165, 152] width 74 height 14
click at [168, 171] on link "All" at bounding box center [167, 168] width 79 height 14
click at [200, 149] on span at bounding box center [200, 155] width 13 height 13
click at [173, 183] on link "Contact" at bounding box center [167, 184] width 79 height 14
click at [128, 179] on link "Lead Name" at bounding box center [110, 178] width 63 height 20
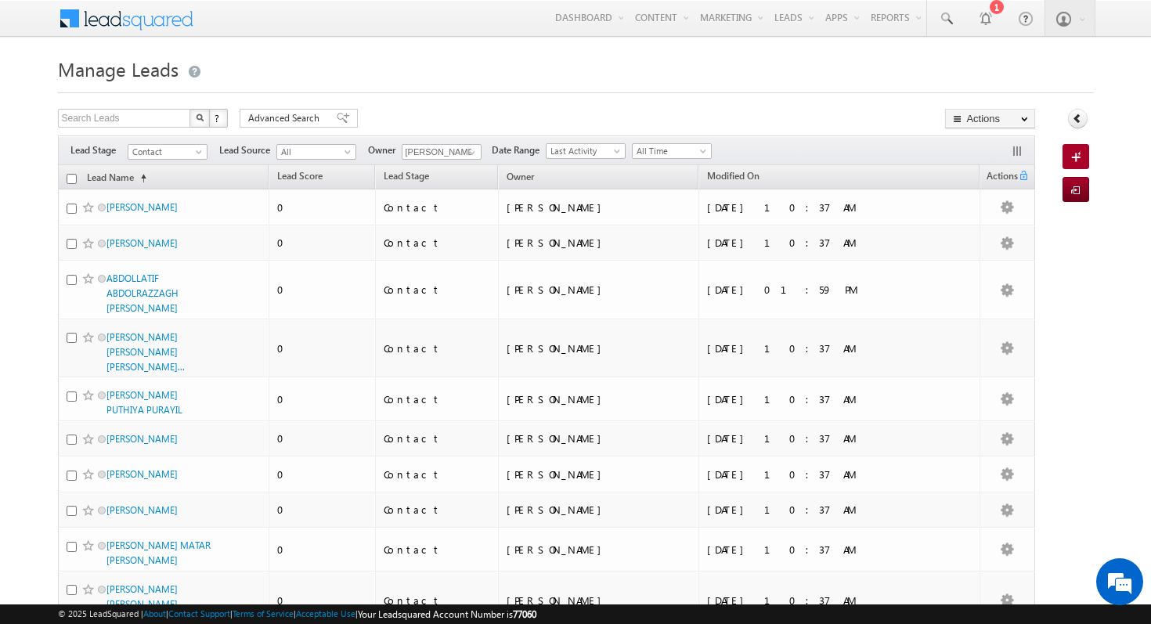
click at [67, 178] on input "checkbox" at bounding box center [72, 179] width 10 height 10
checkbox input "true"
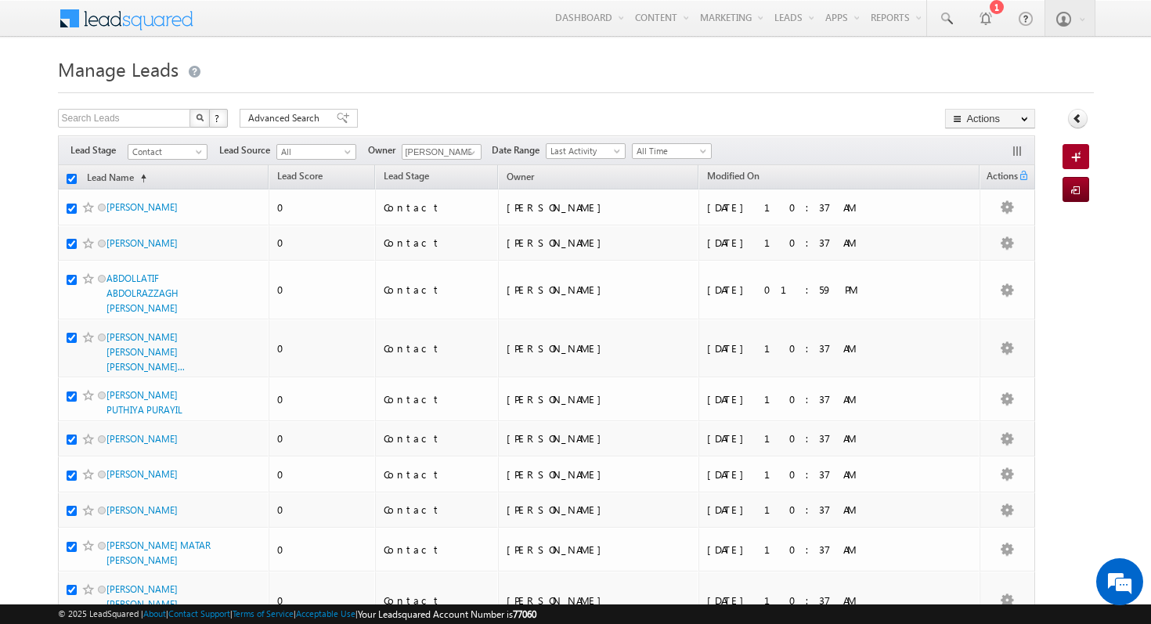
checkbox input "true"
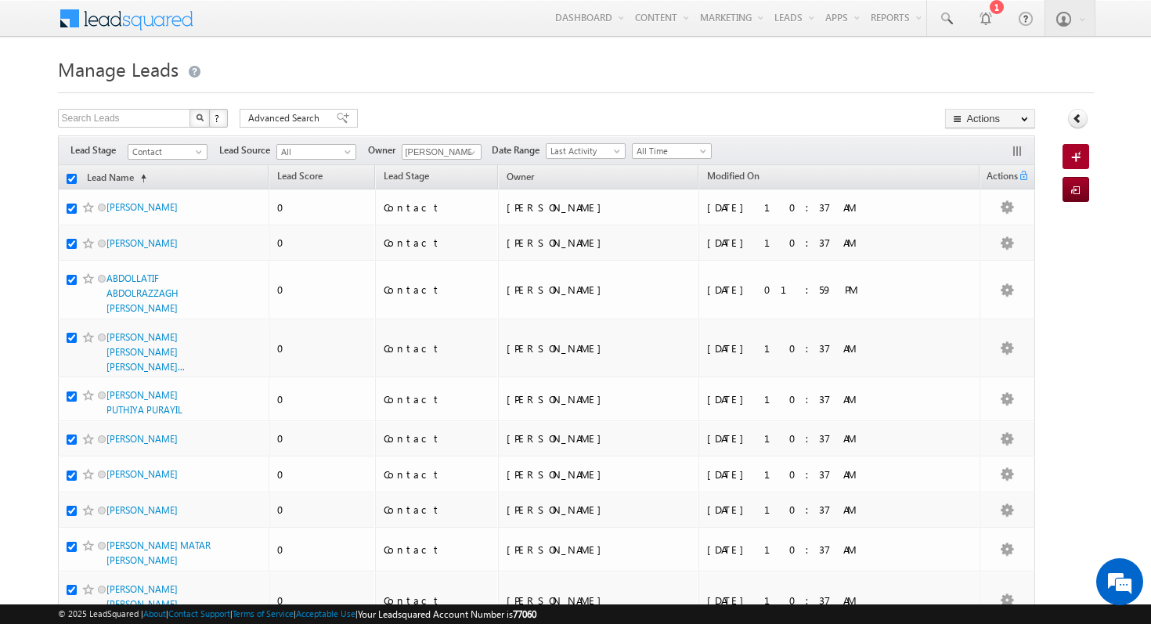
checkbox input "true"
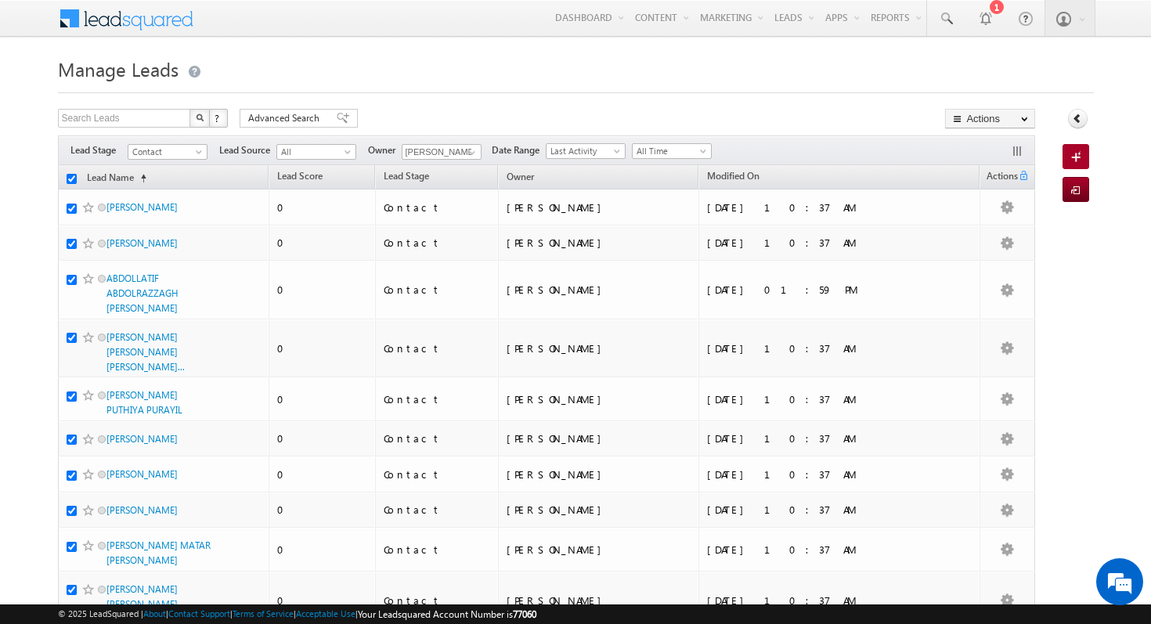
checkbox input "true"
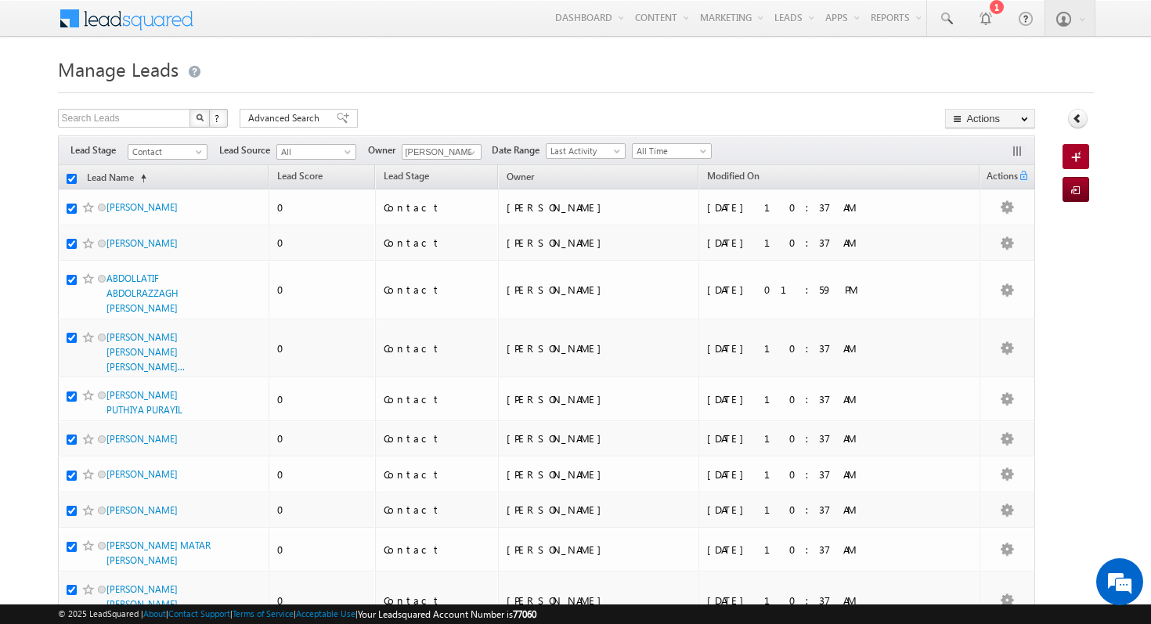
checkbox input "true"
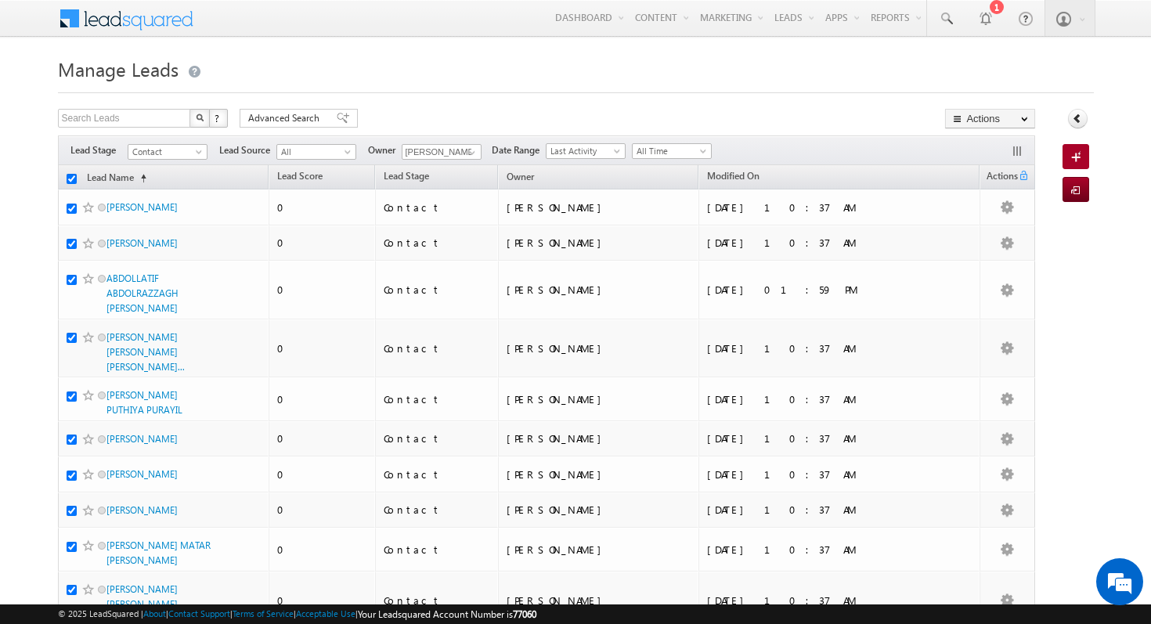
checkbox input "true"
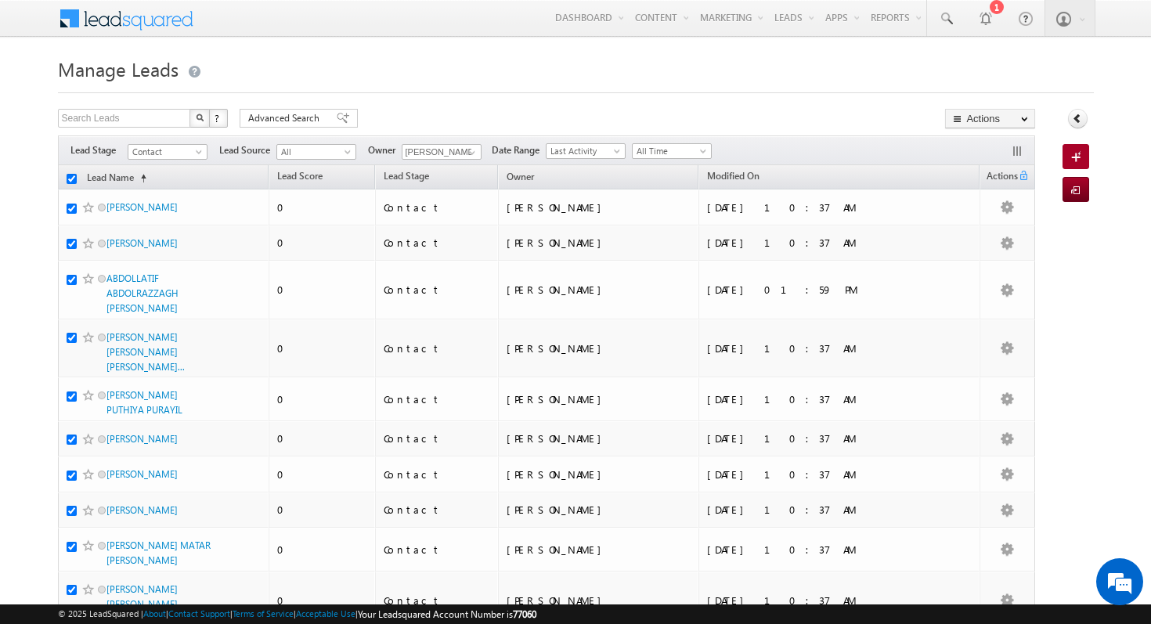
checkbox input "true"
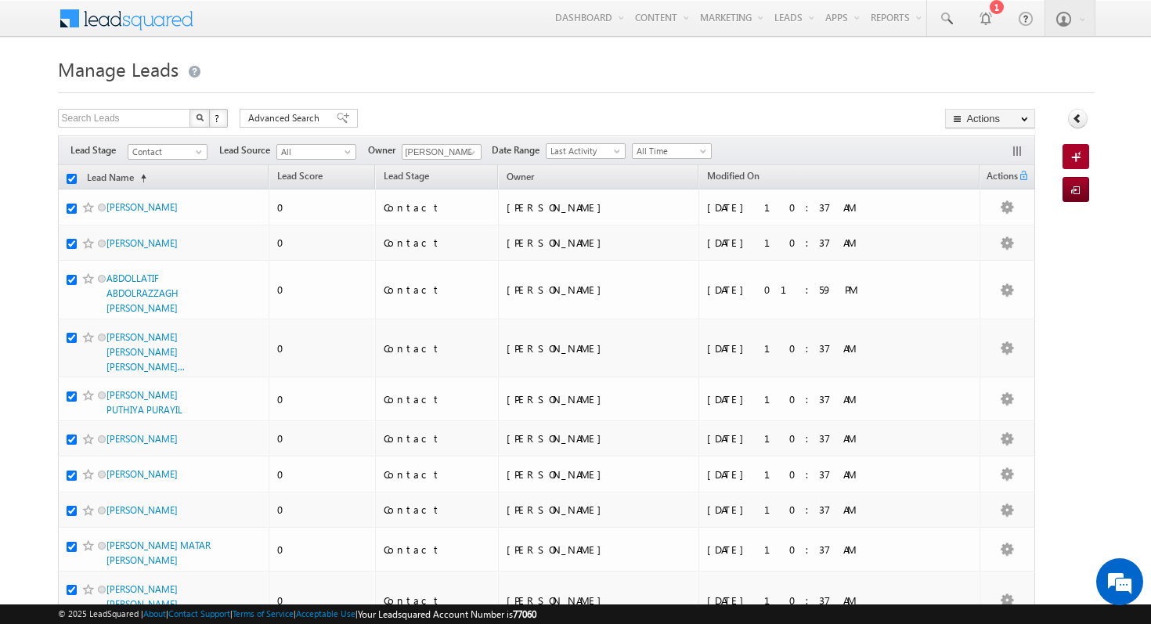
checkbox input "true"
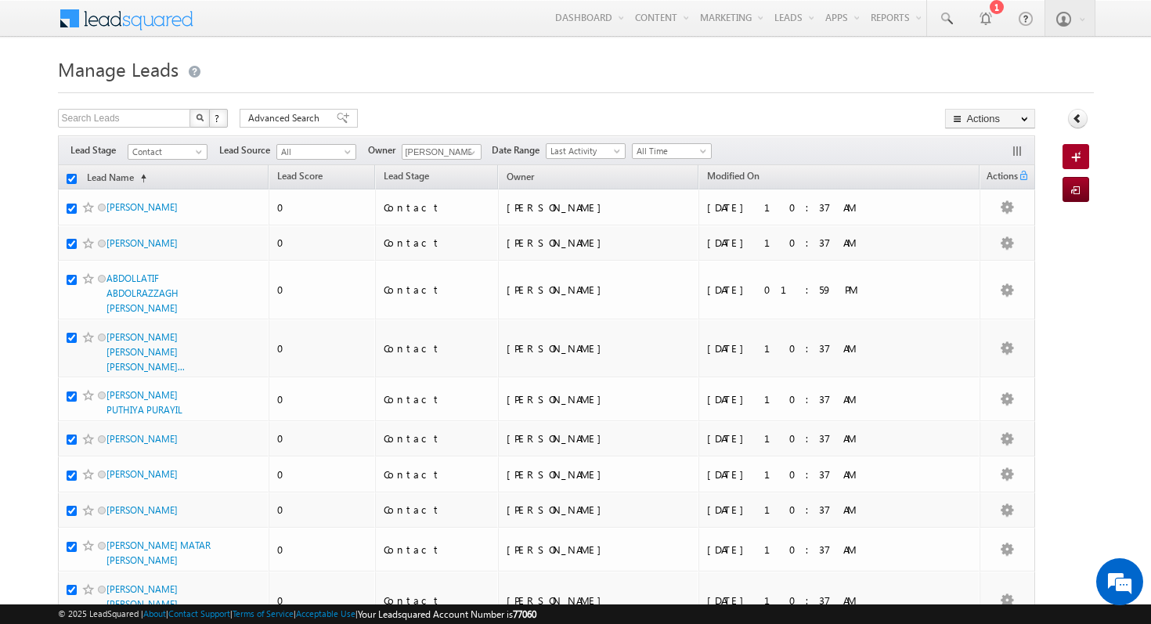
checkbox input "true"
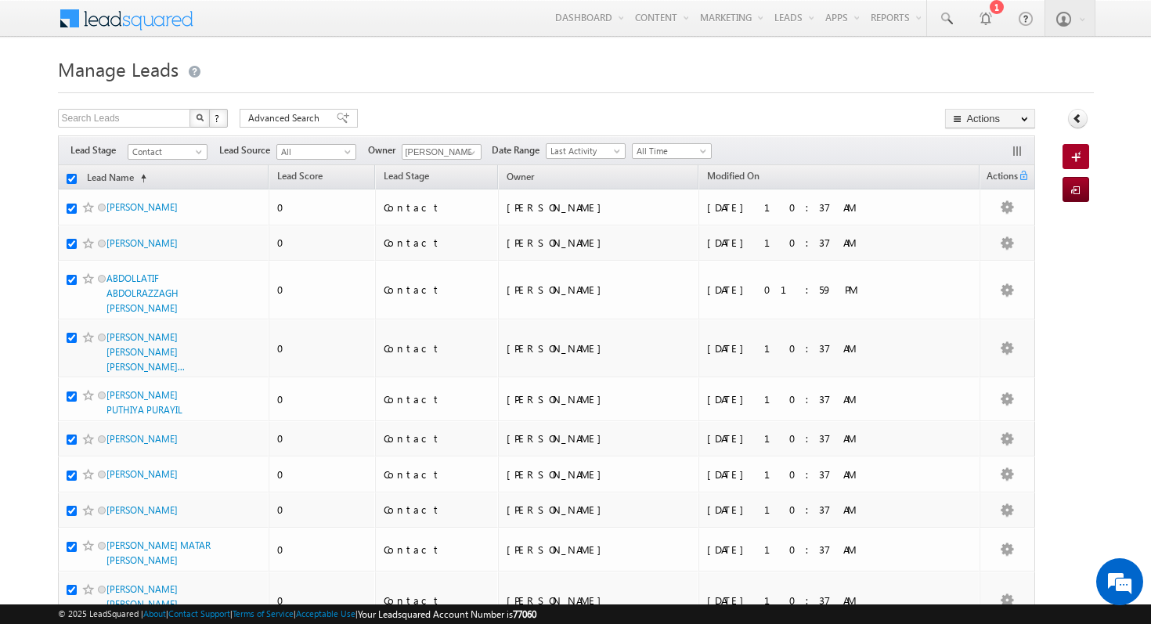
checkbox input "true"
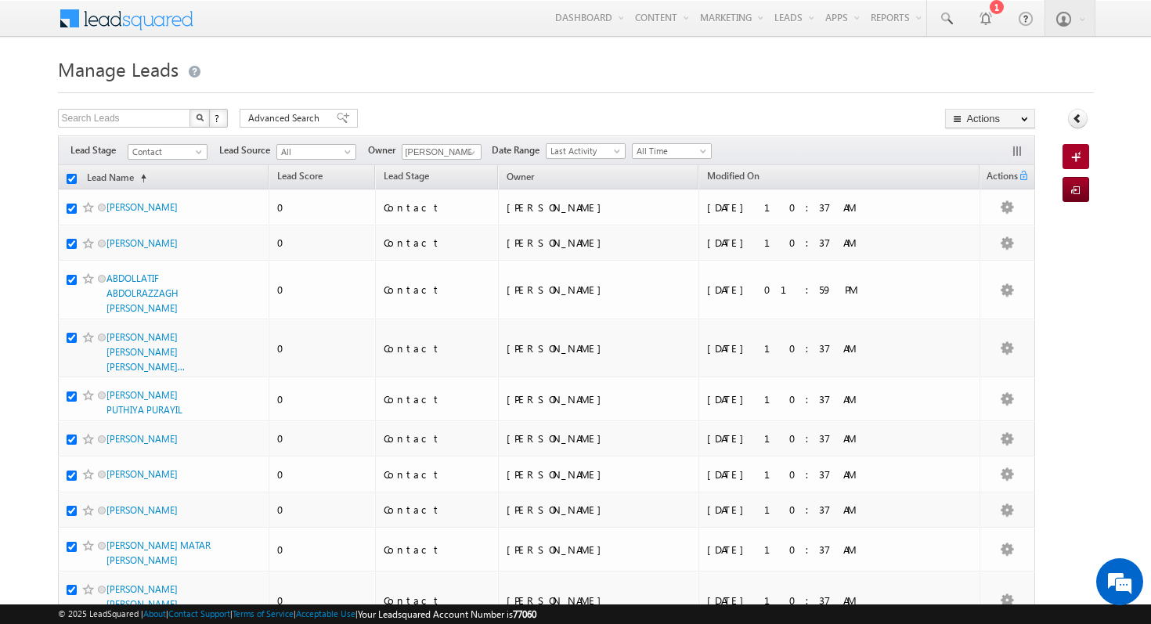
checkbox input "true"
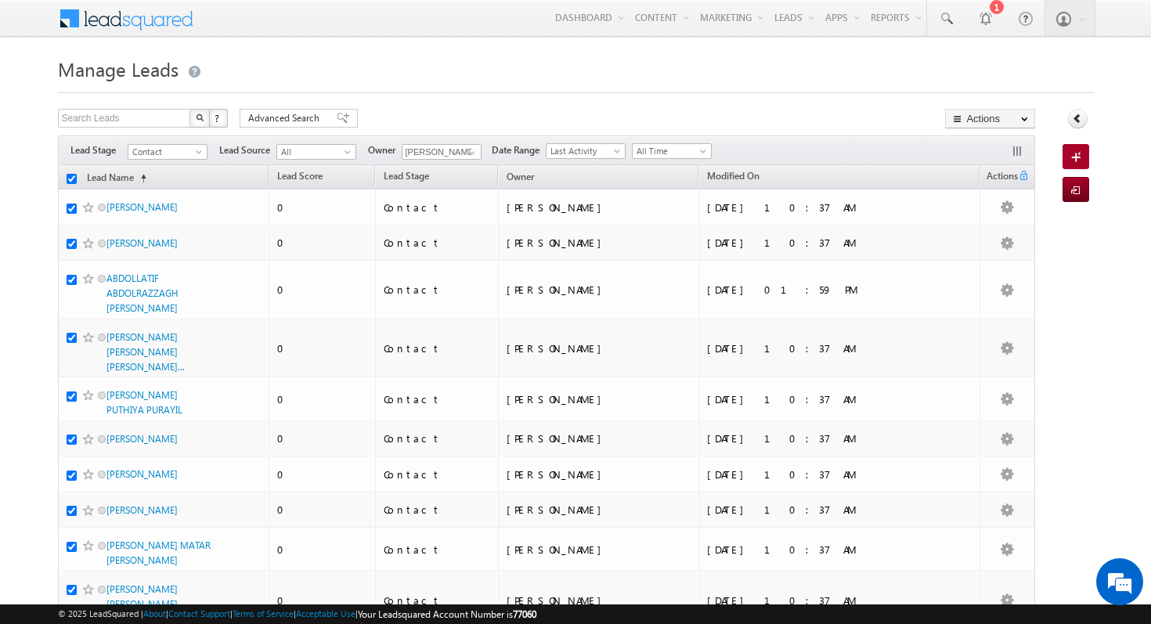
checkbox input "true"
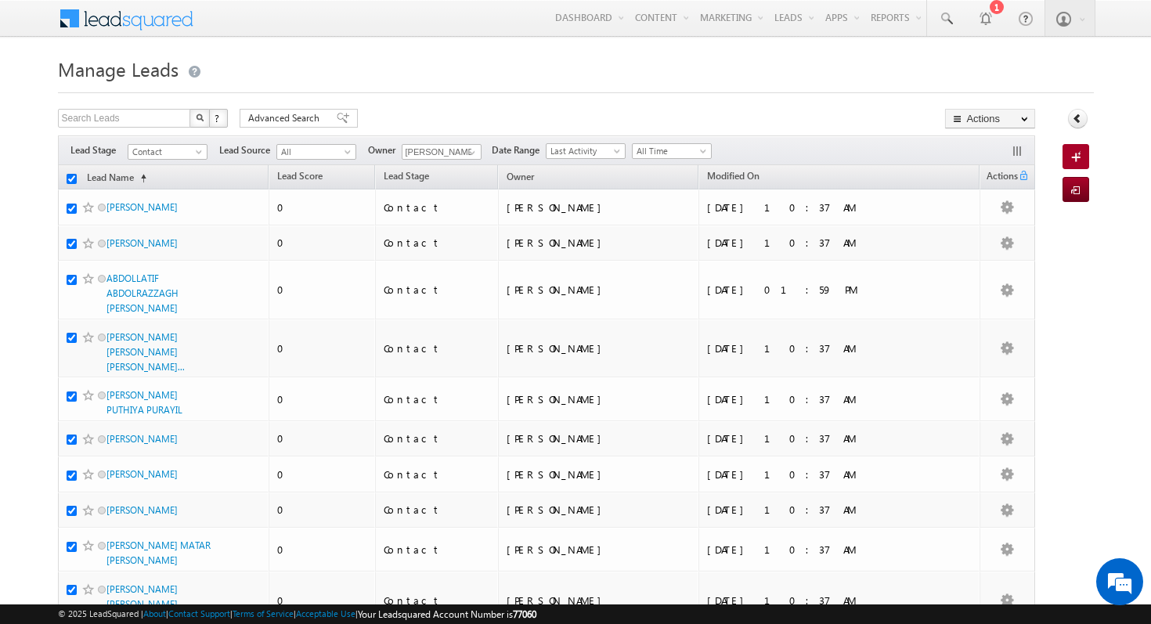
checkbox input "true"
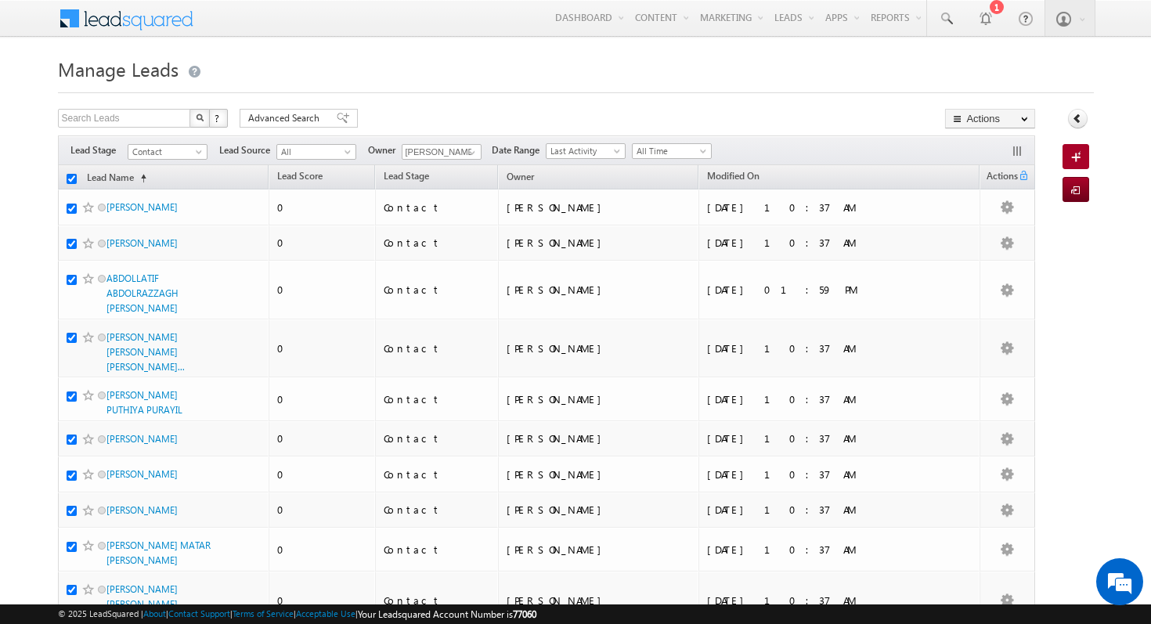
checkbox input "true"
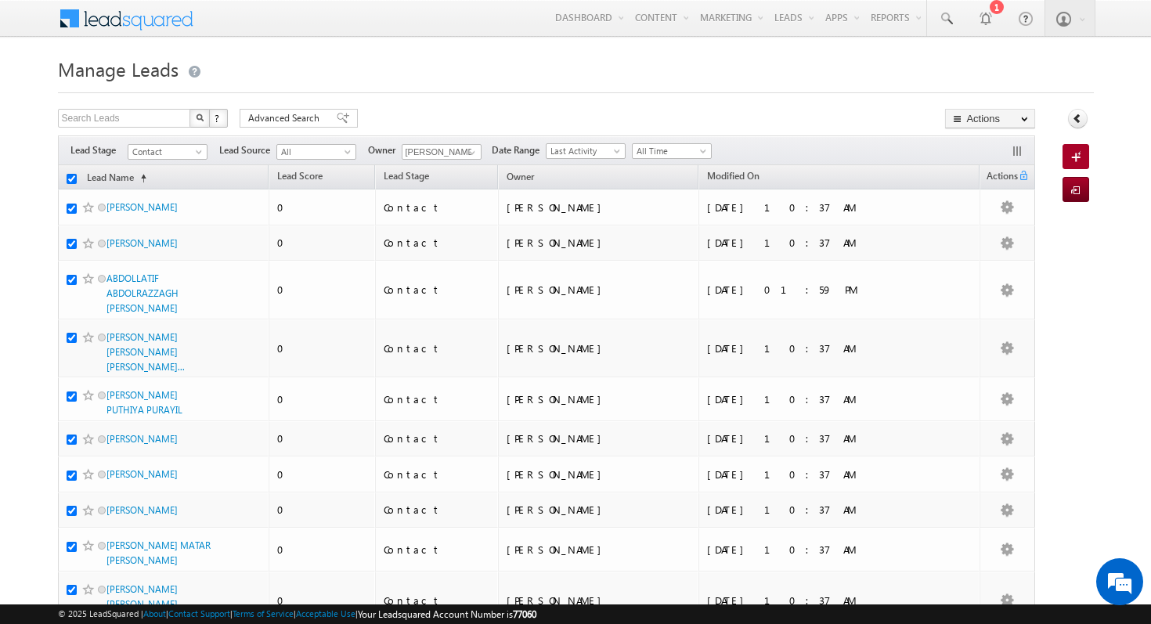
checkbox input "true"
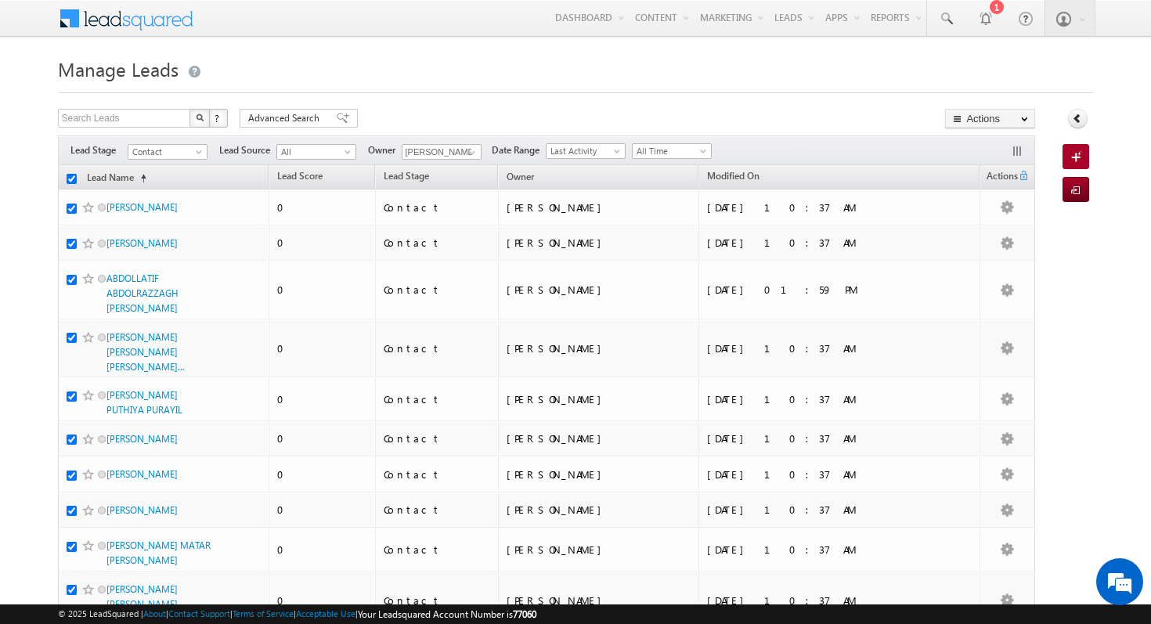
checkbox input "true"
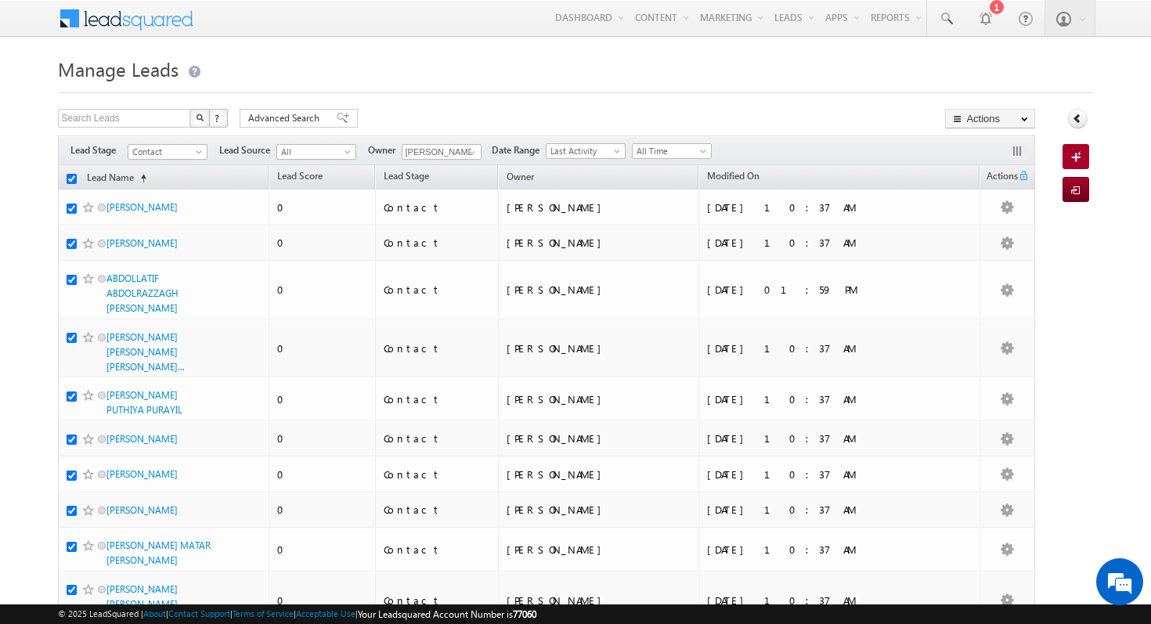
checkbox input "true"
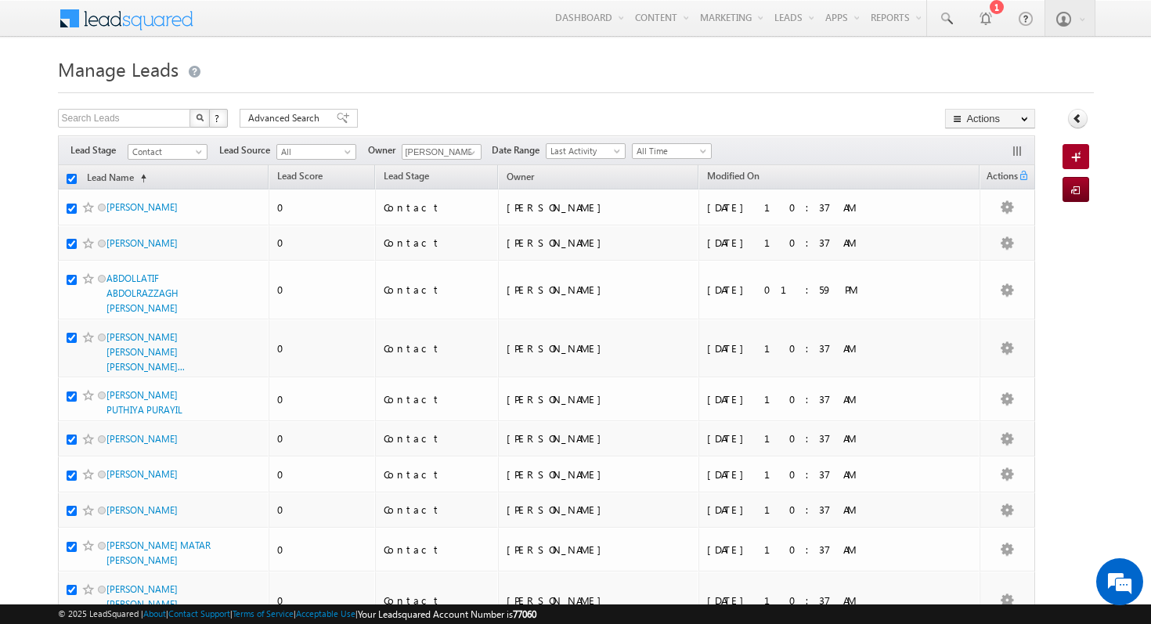
checkbox input "true"
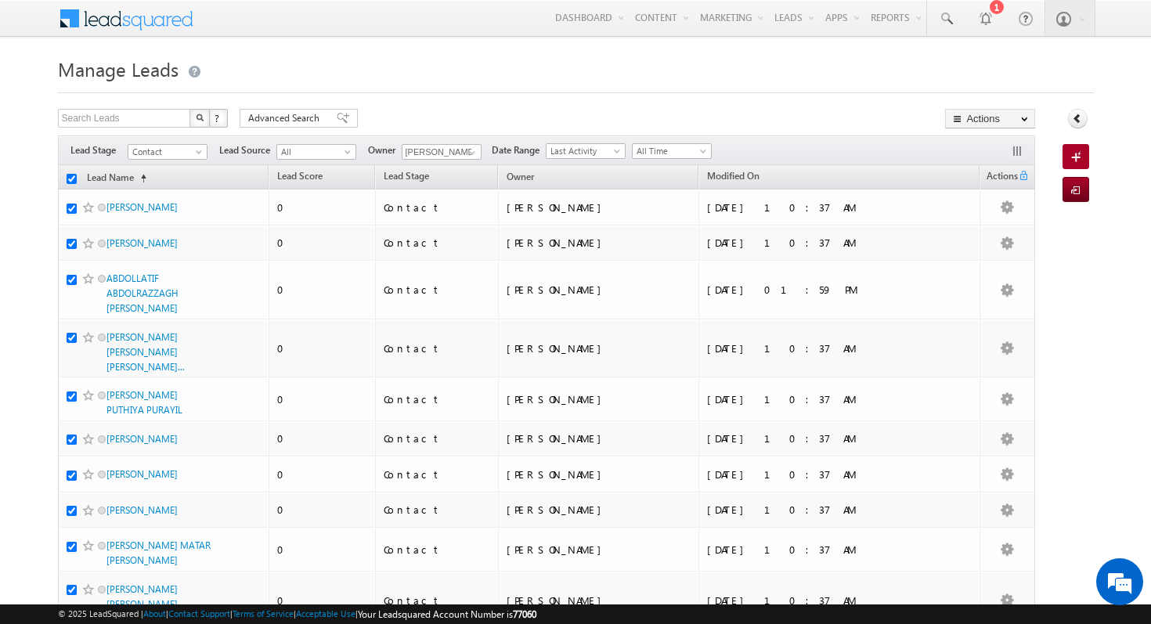
checkbox input "true"
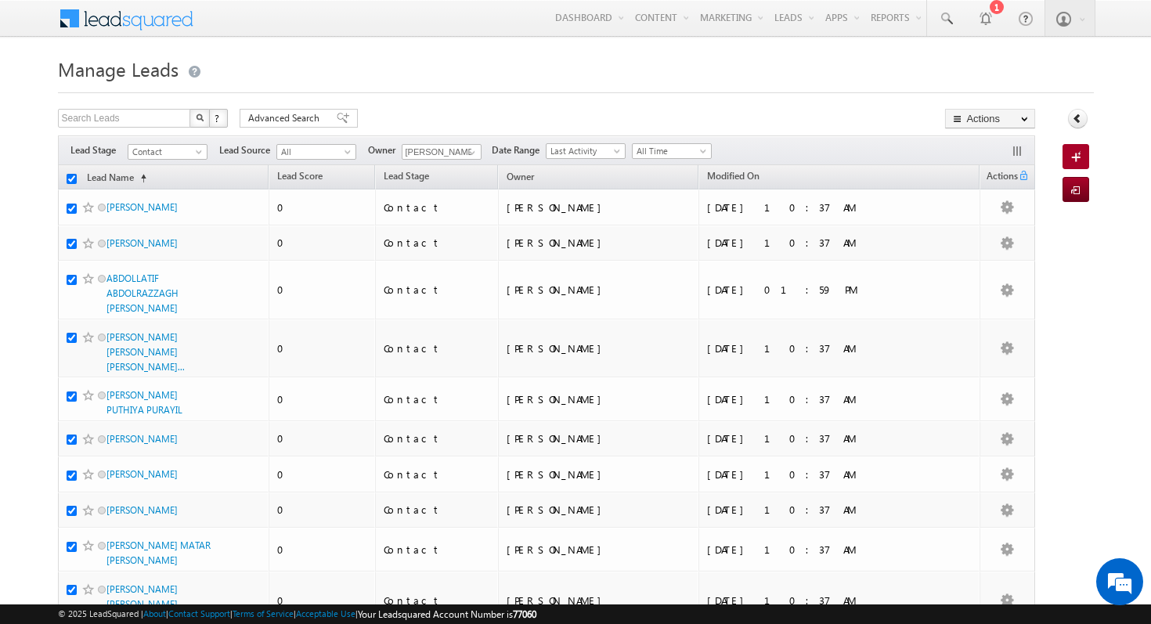
checkbox input "true"
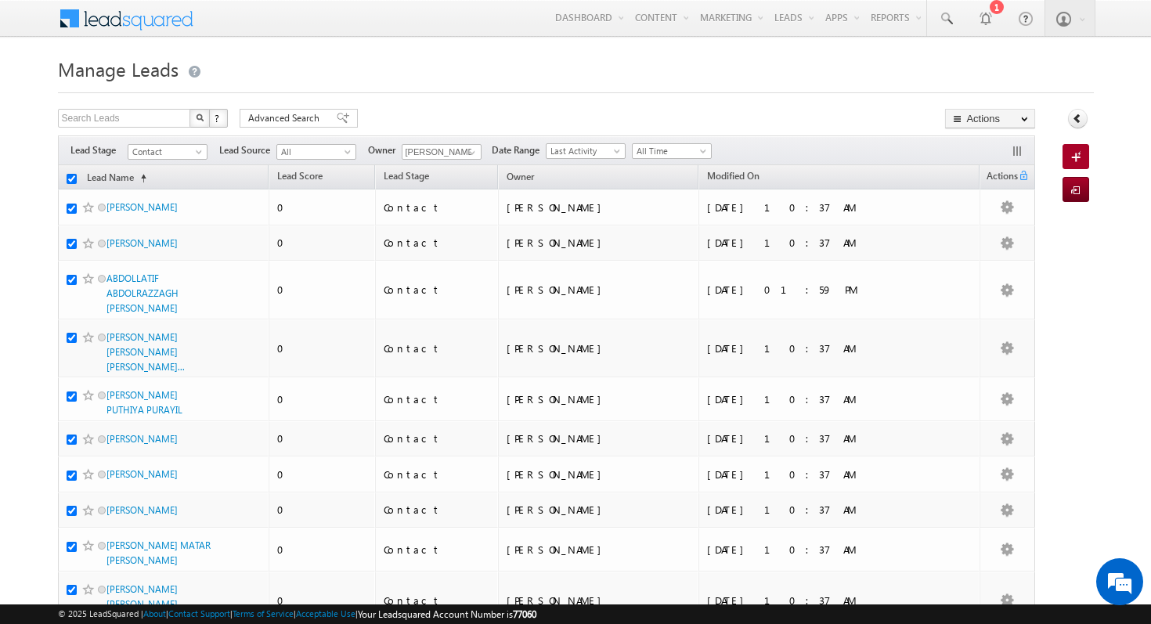
checkbox input "true"
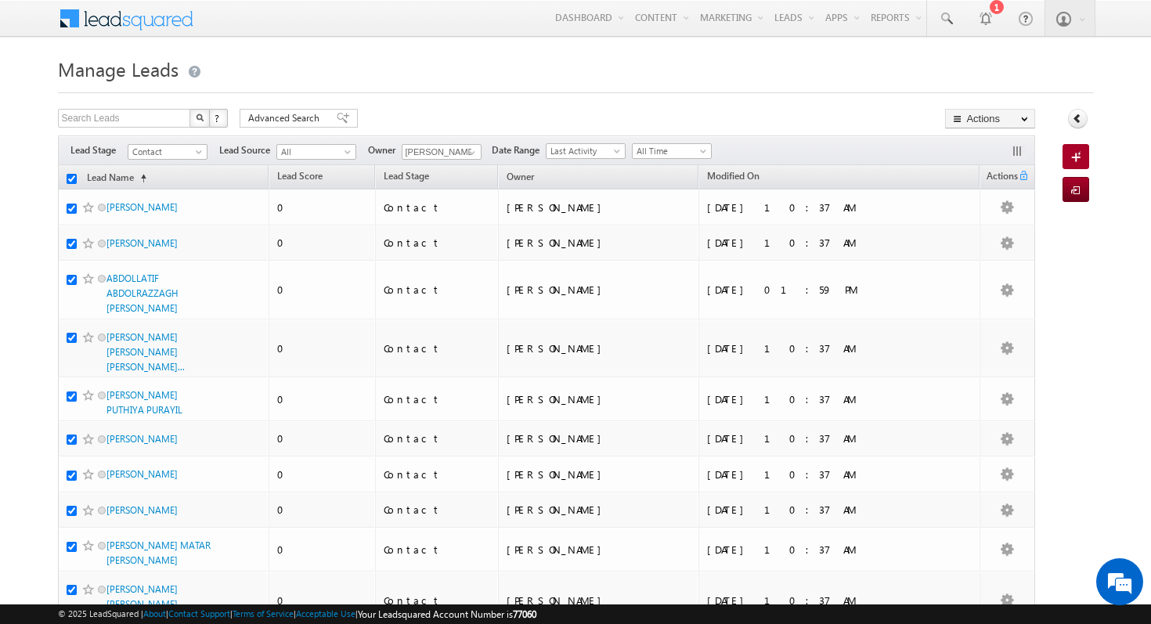
checkbox input "true"
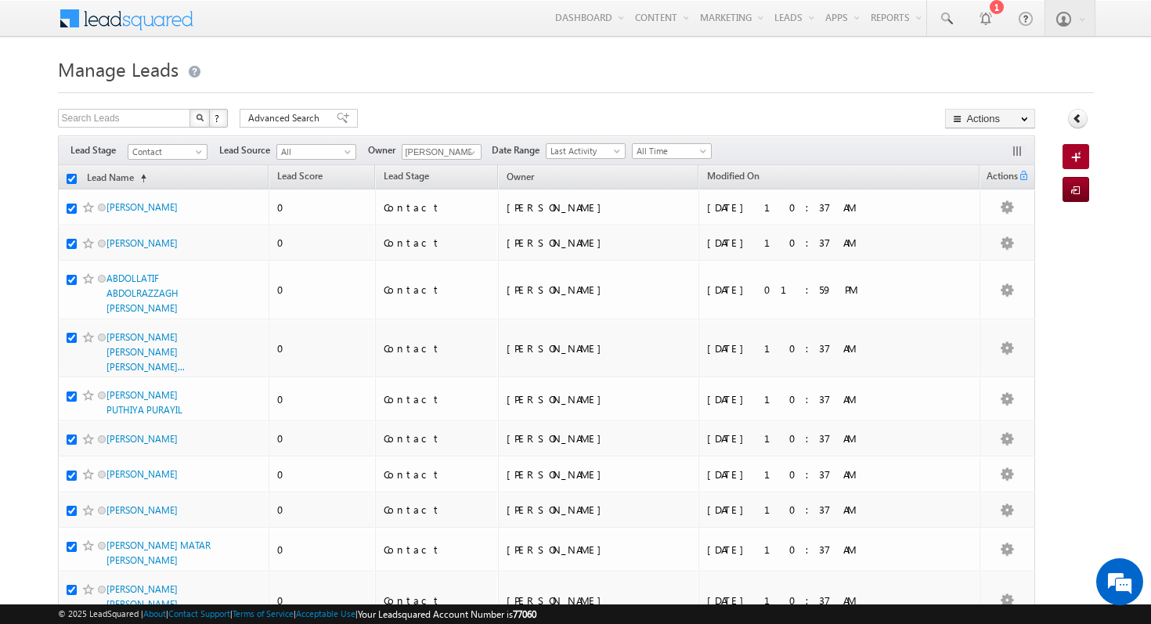
checkbox input "true"
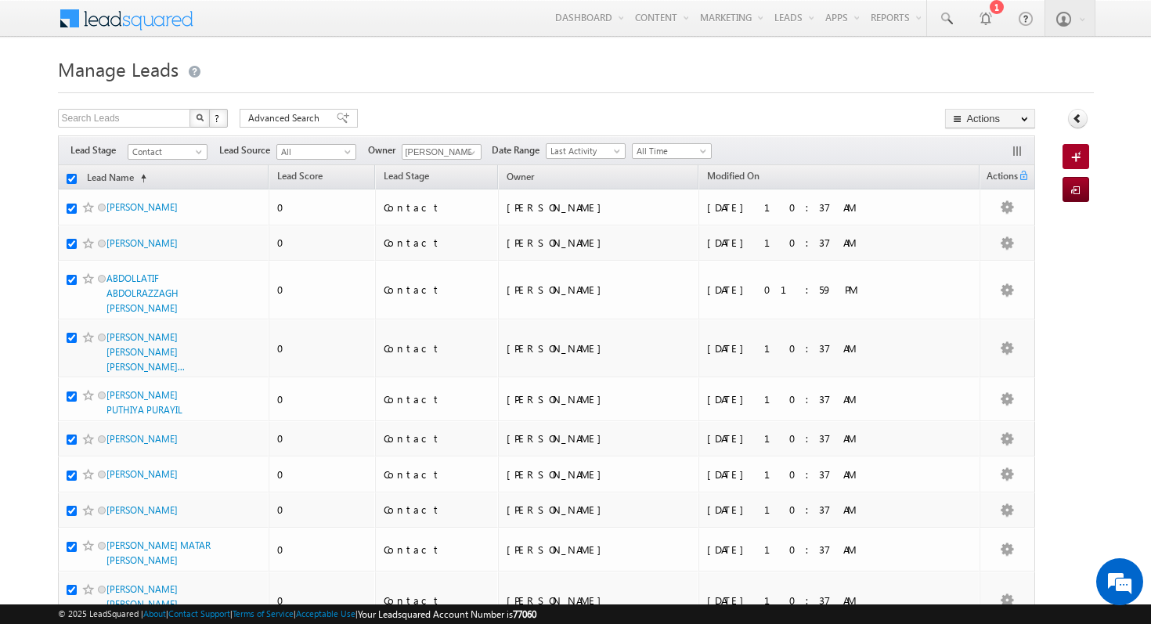
checkbox input "true"
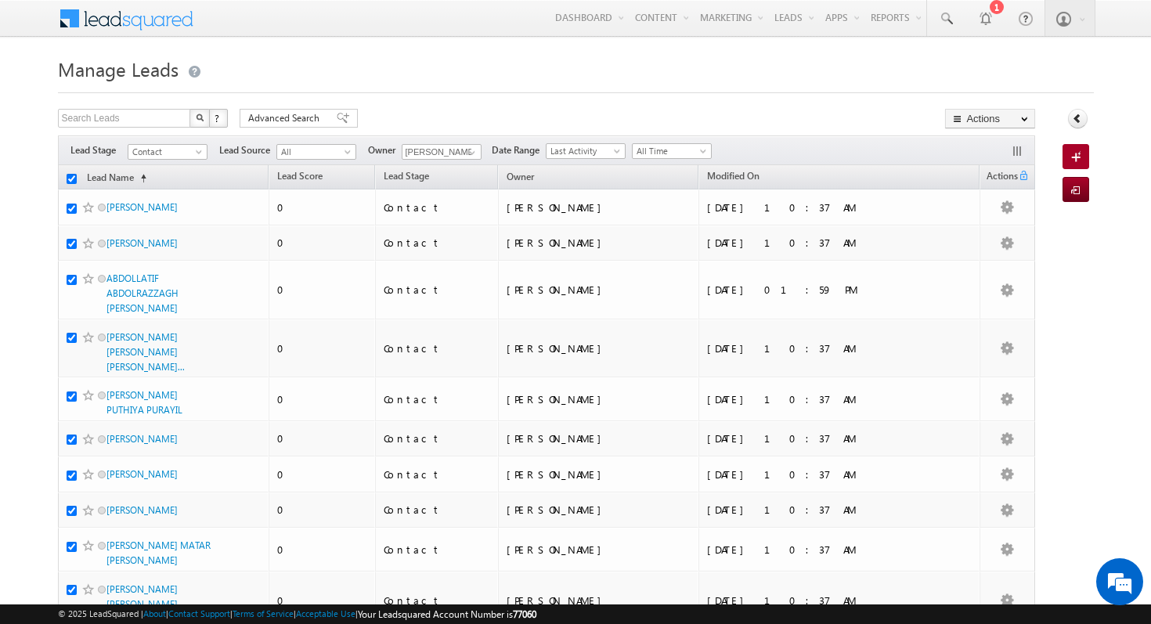
checkbox input "true"
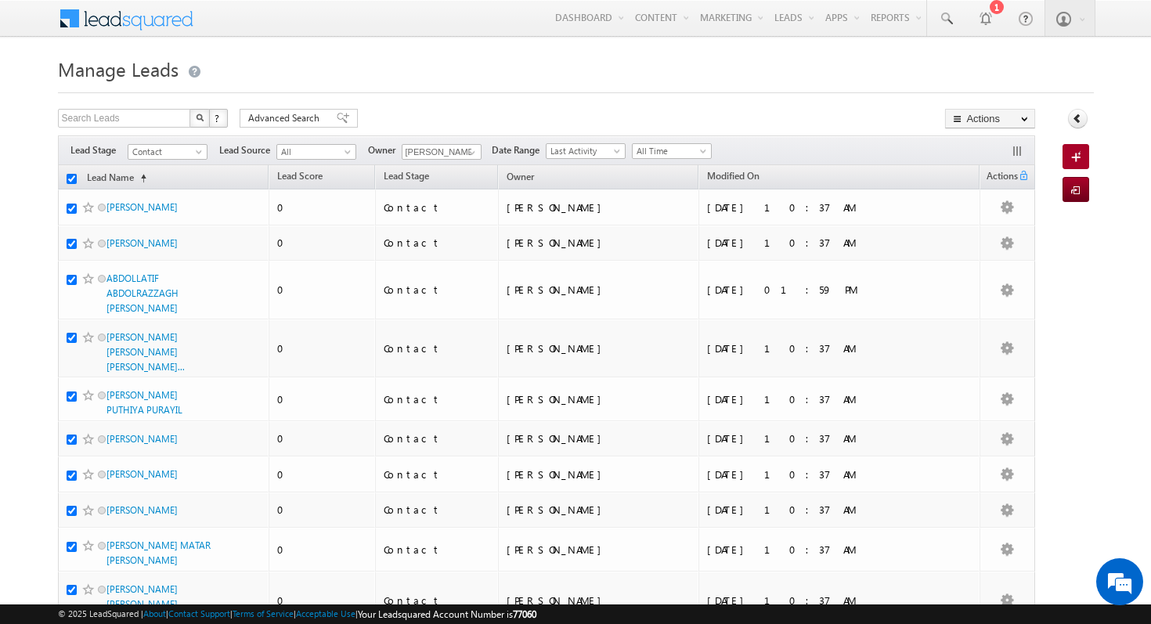
checkbox input "true"
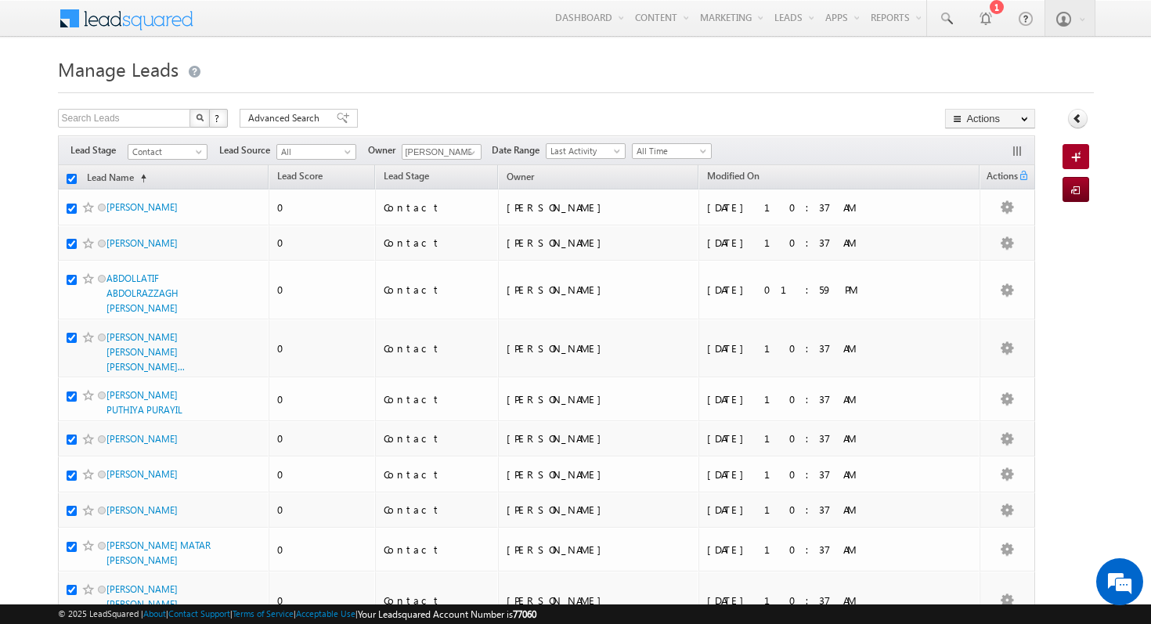
checkbox input "true"
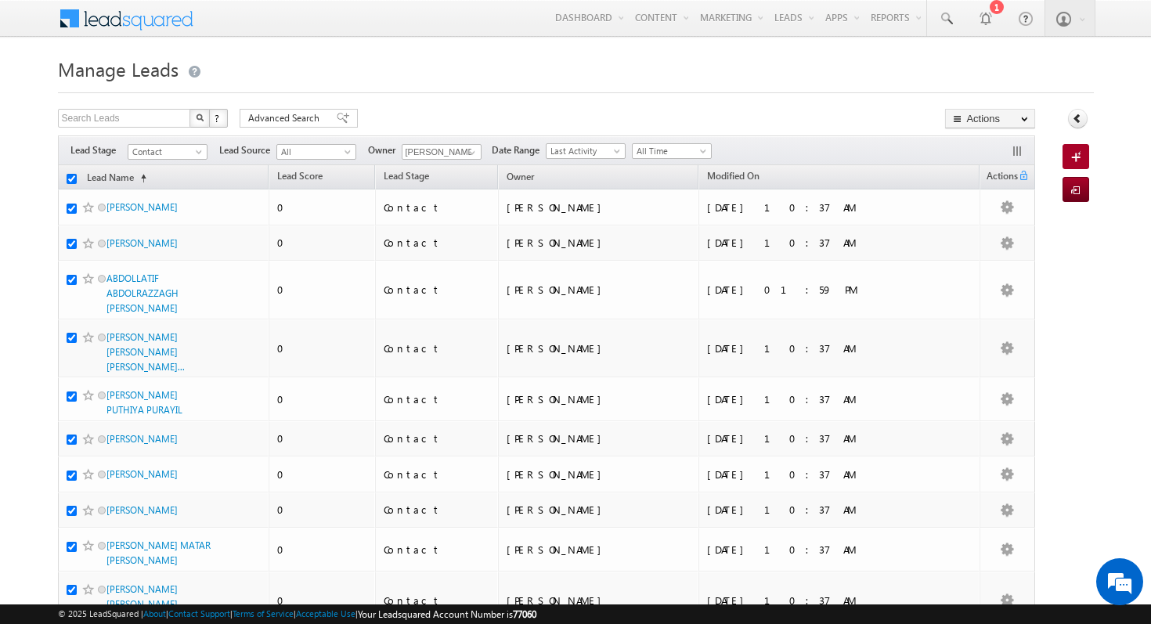
checkbox input "true"
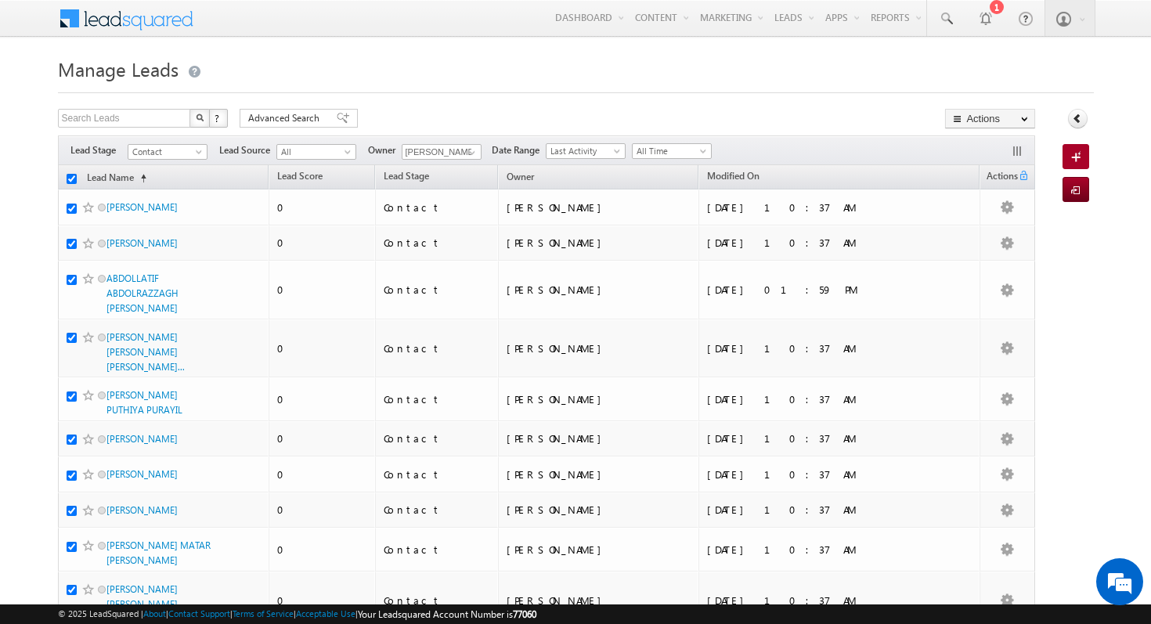
checkbox input "true"
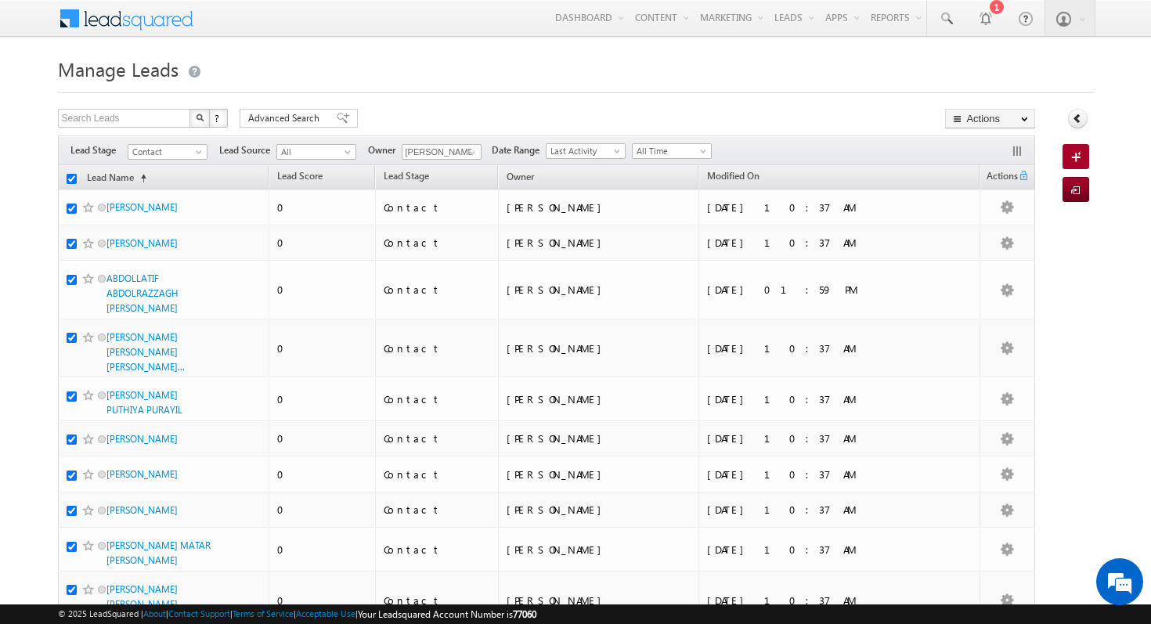
checkbox input "true"
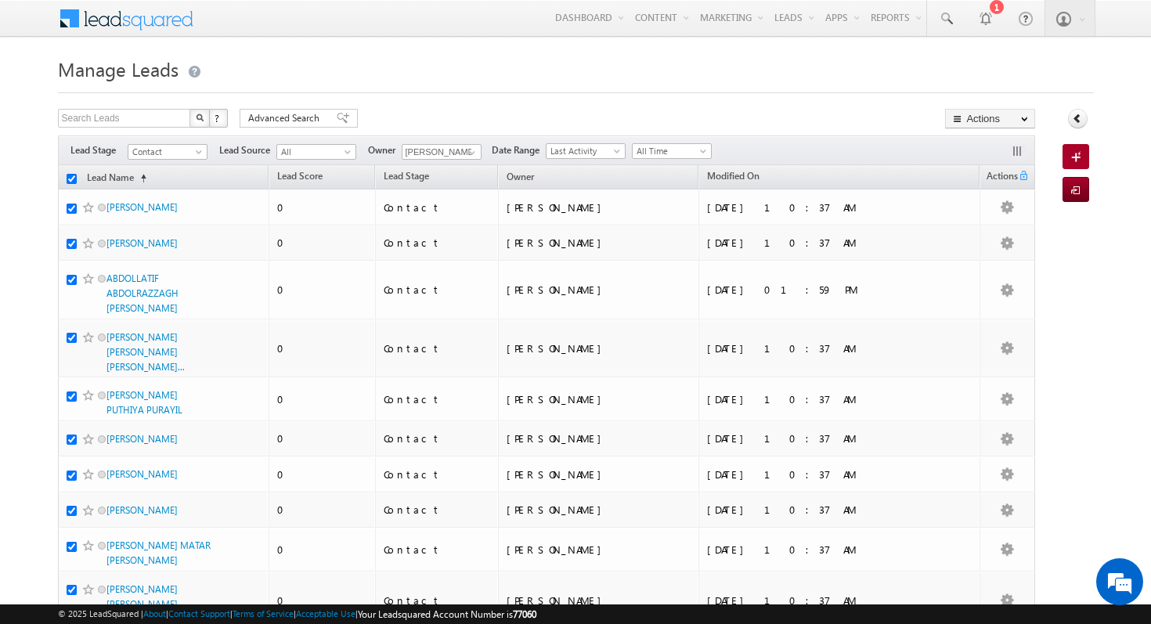
checkbox input "true"
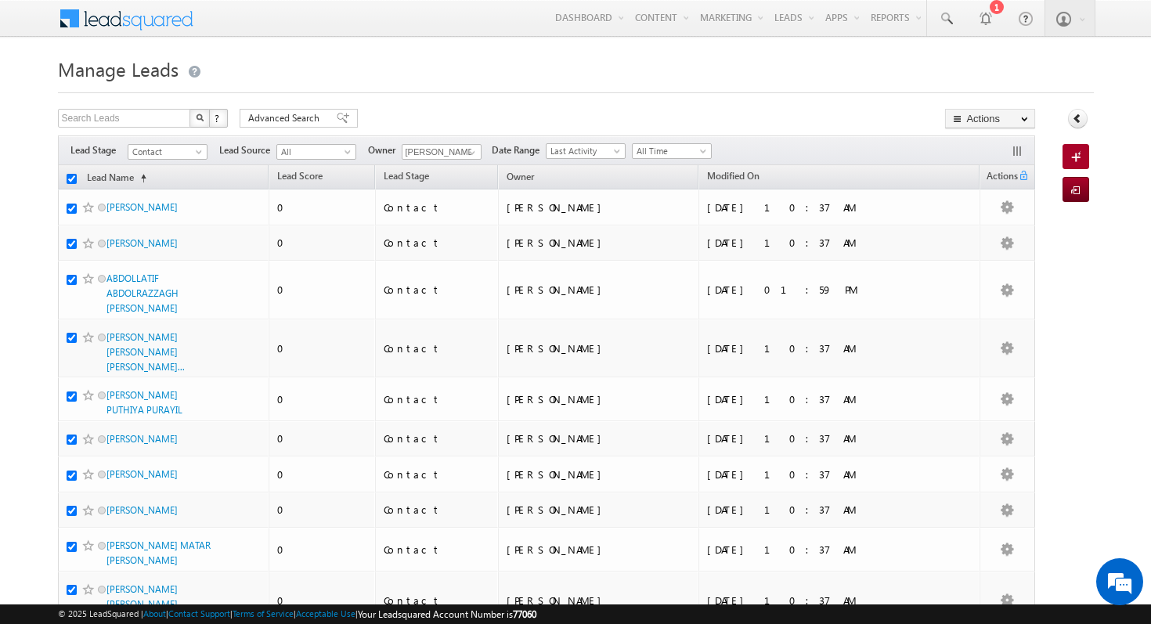
checkbox input "true"
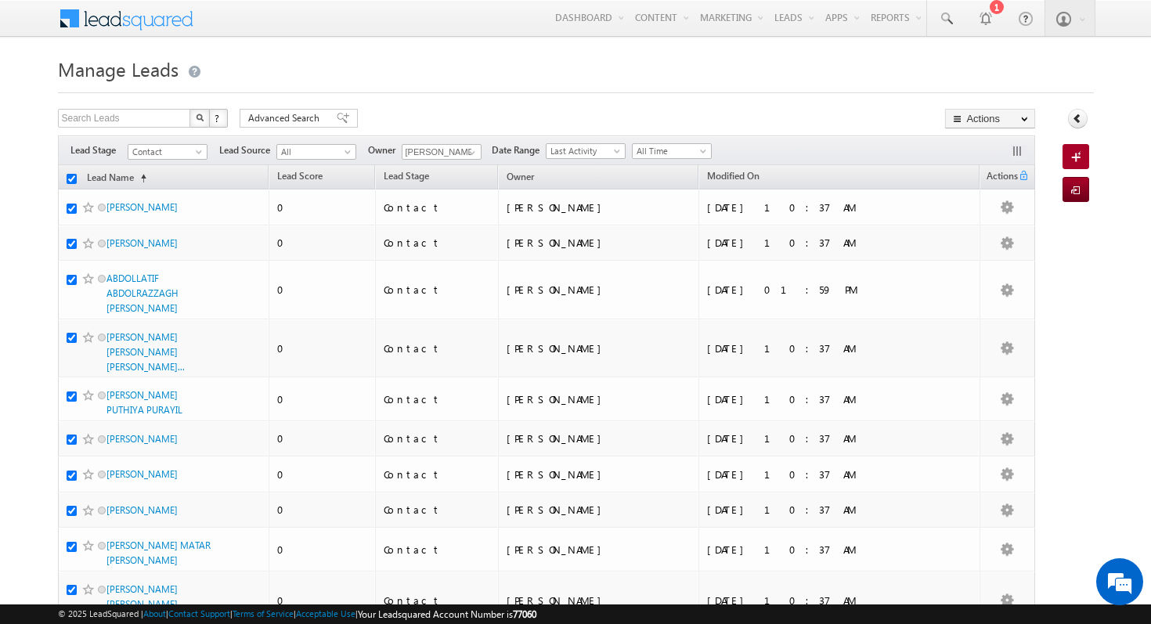
checkbox input "true"
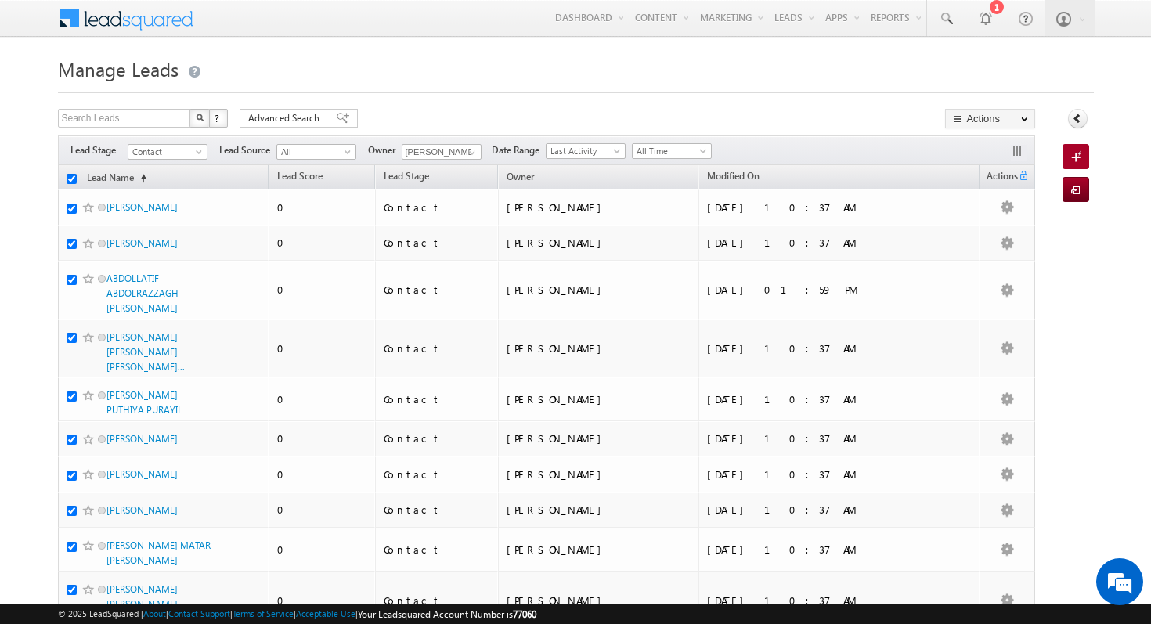
checkbox input "true"
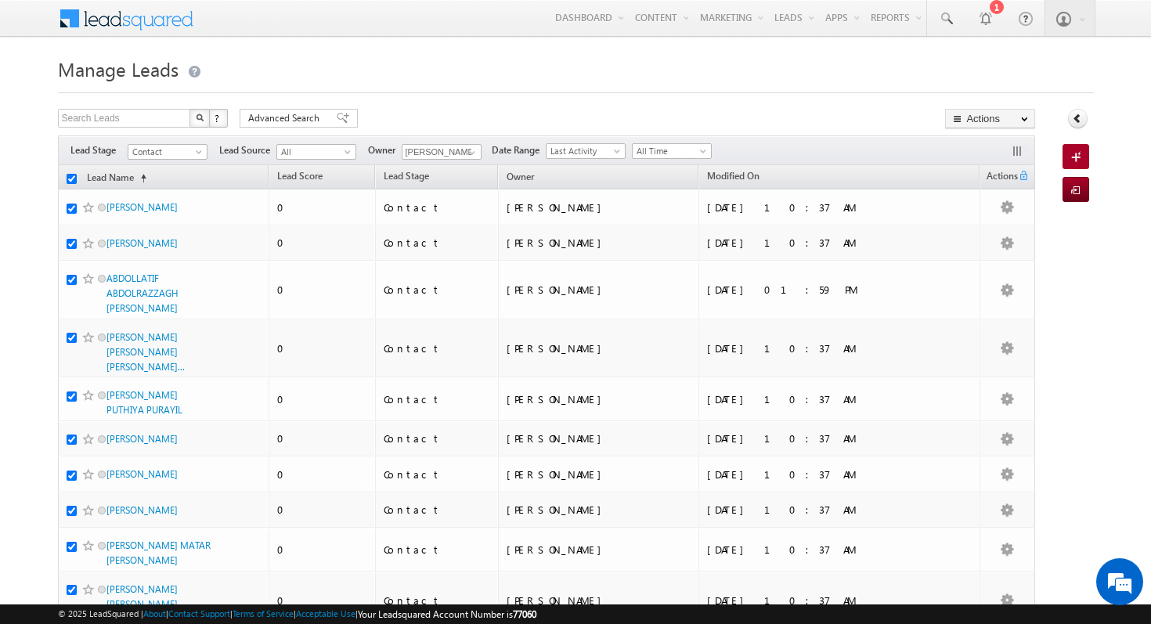
checkbox input "true"
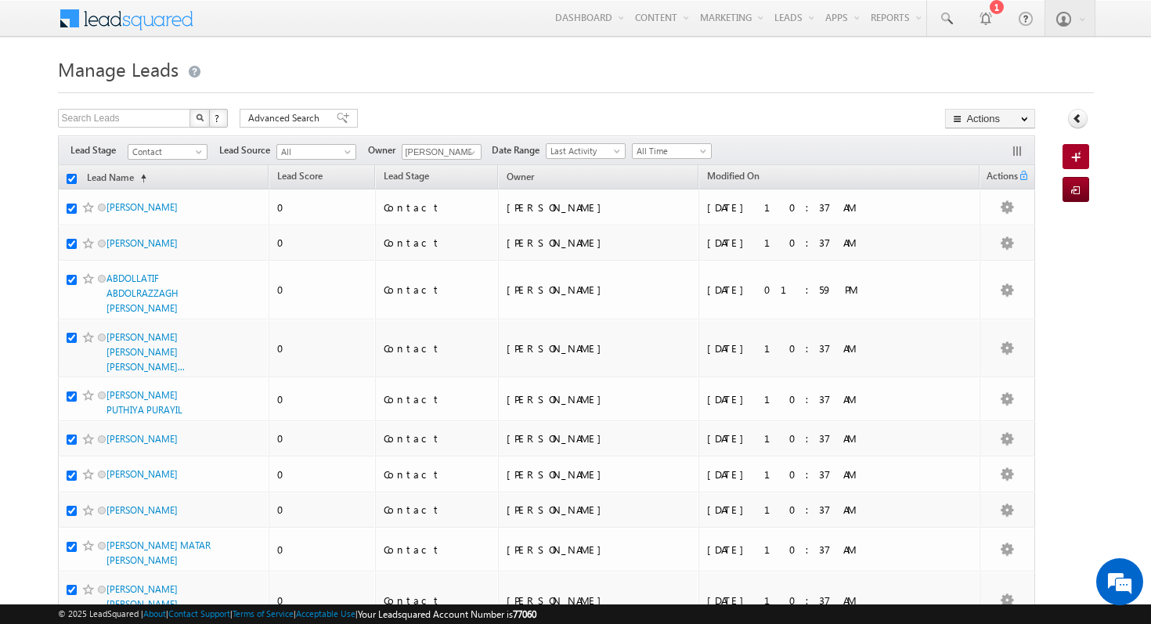
checkbox input "true"
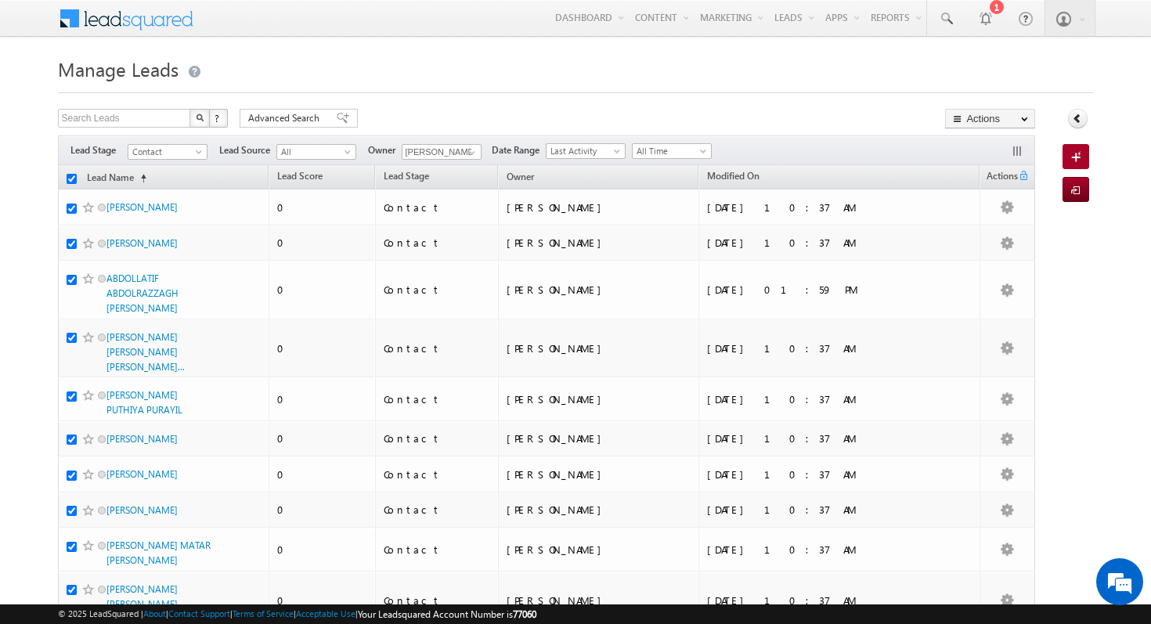
checkbox input "true"
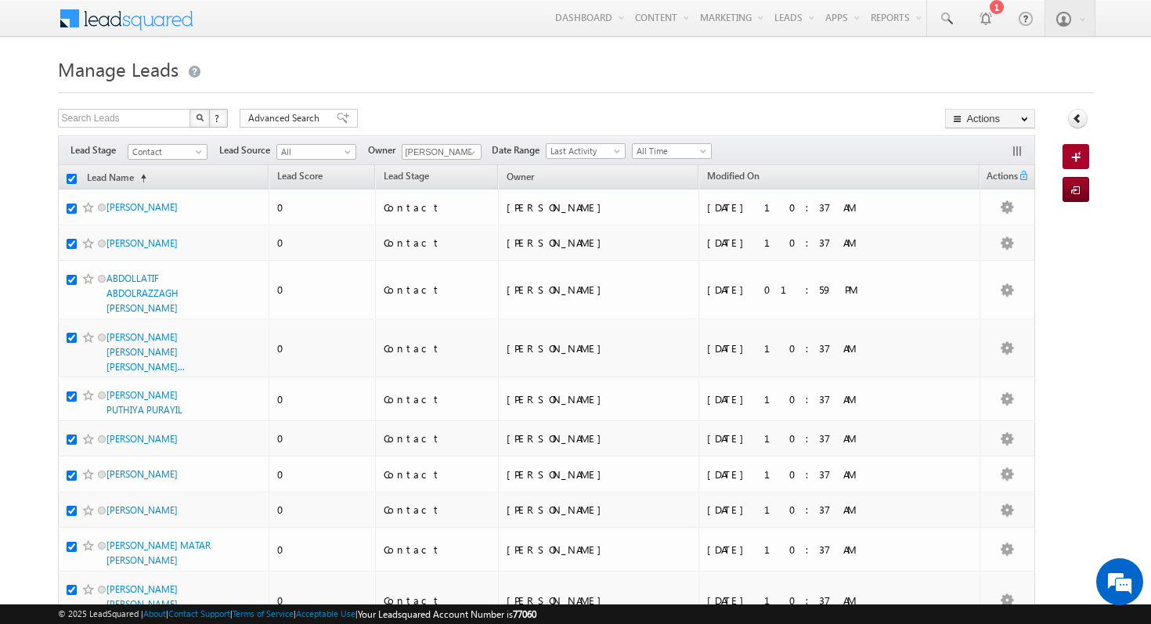
checkbox input "true"
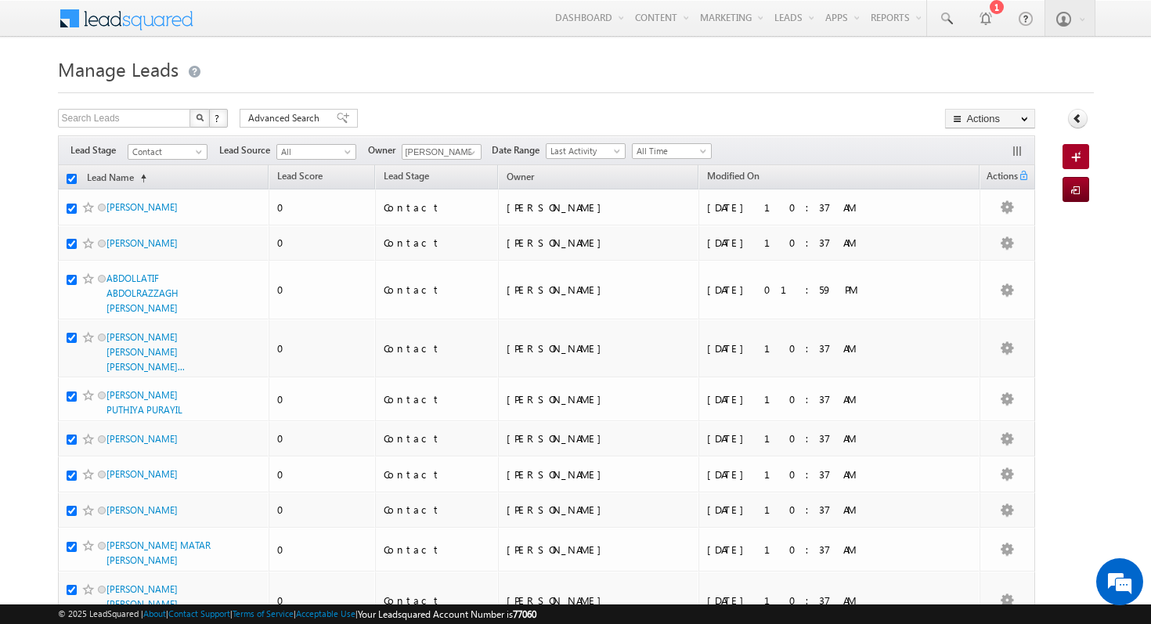
checkbox input "true"
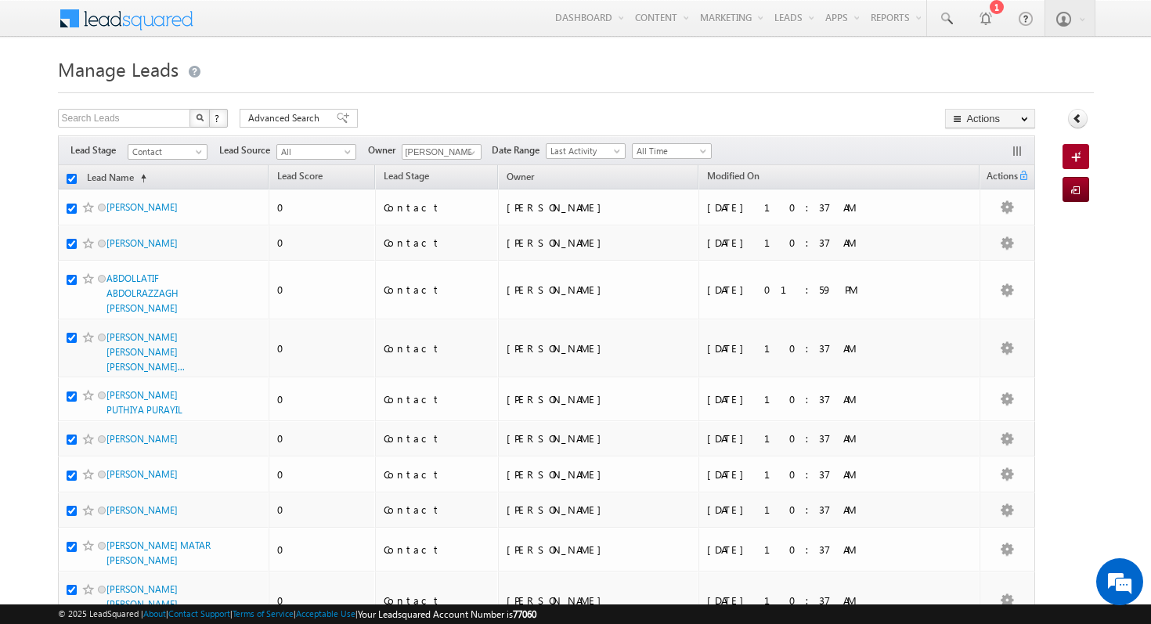
checkbox input "true"
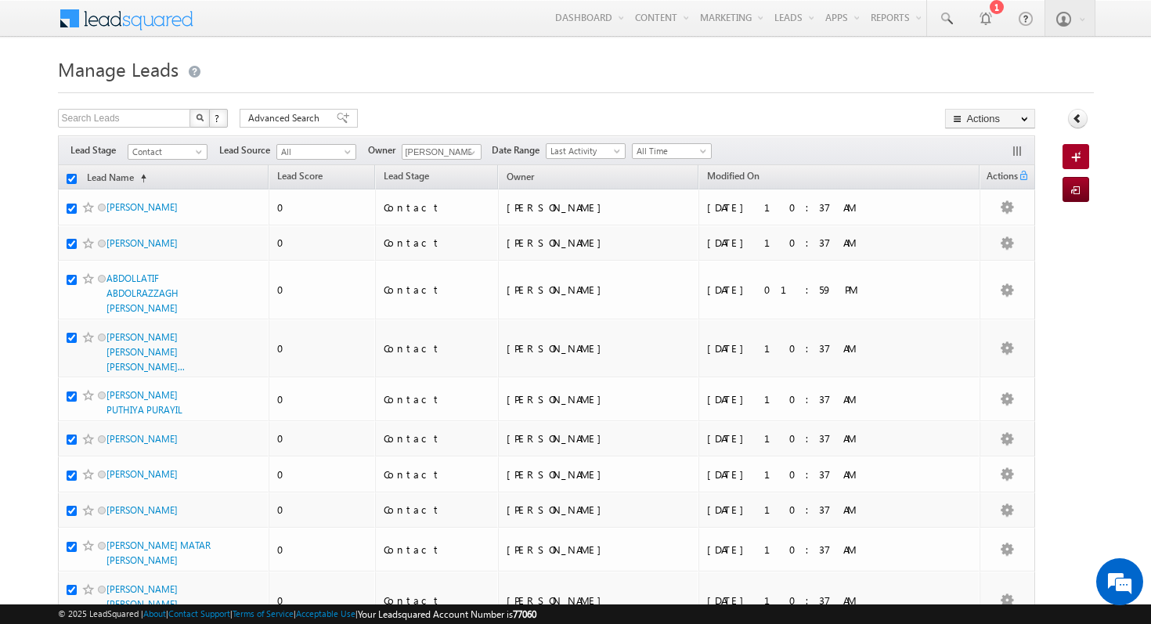
checkbox input "true"
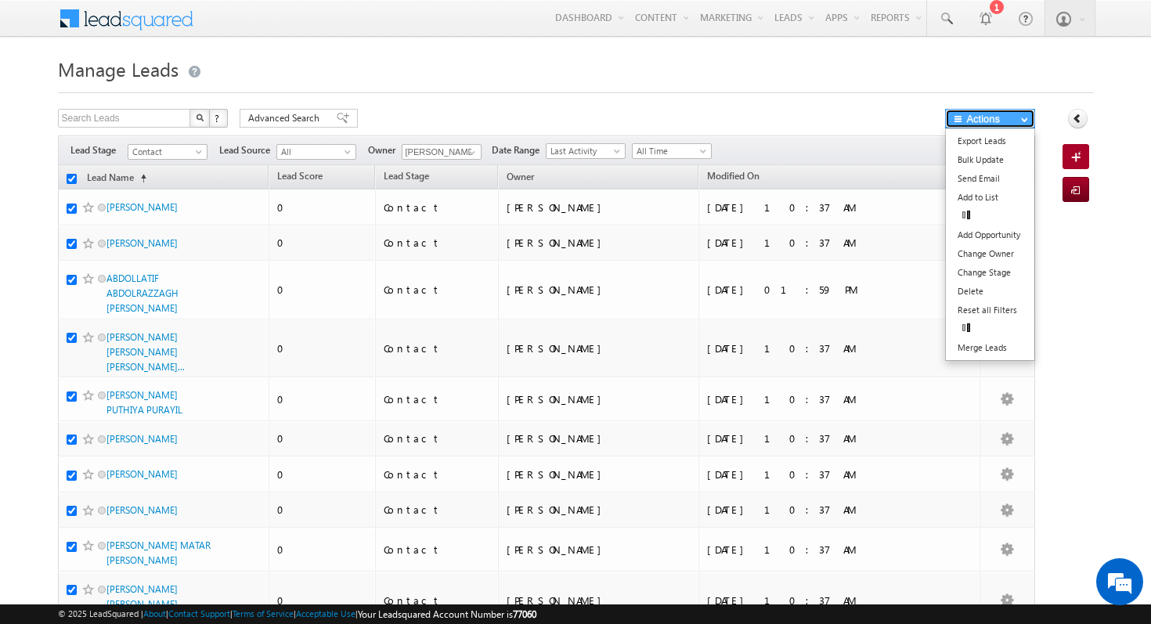
click at [1004, 124] on button "Actions" at bounding box center [990, 119] width 90 height 20
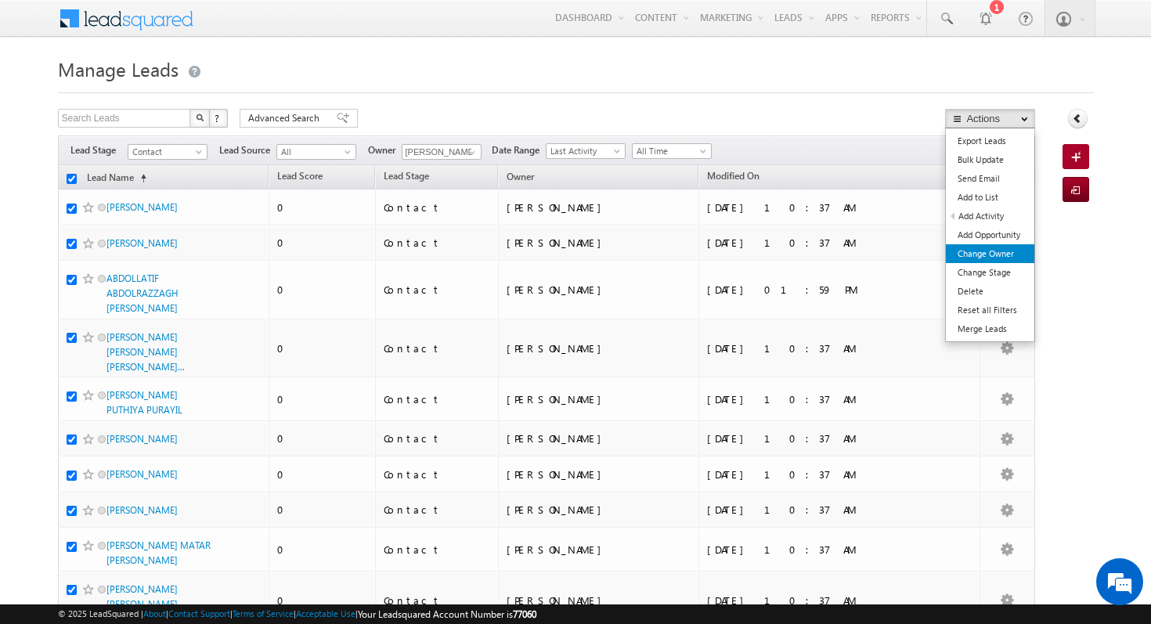
click at [1014, 258] on link "Change Owner" at bounding box center [990, 253] width 88 height 19
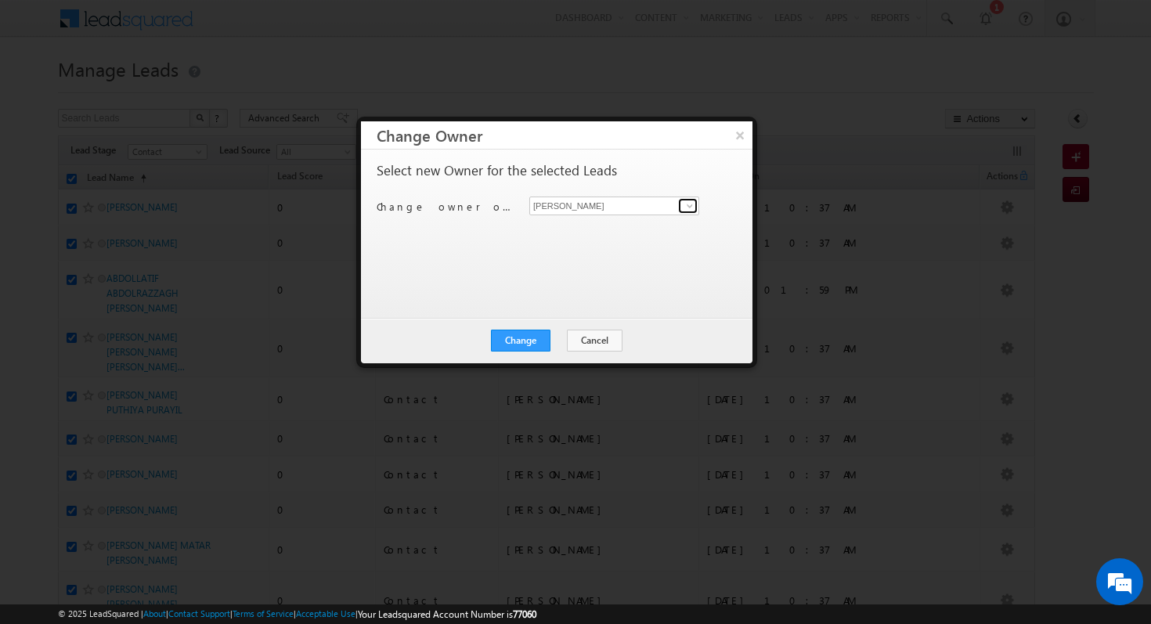
click at [687, 213] on link at bounding box center [688, 206] width 20 height 16
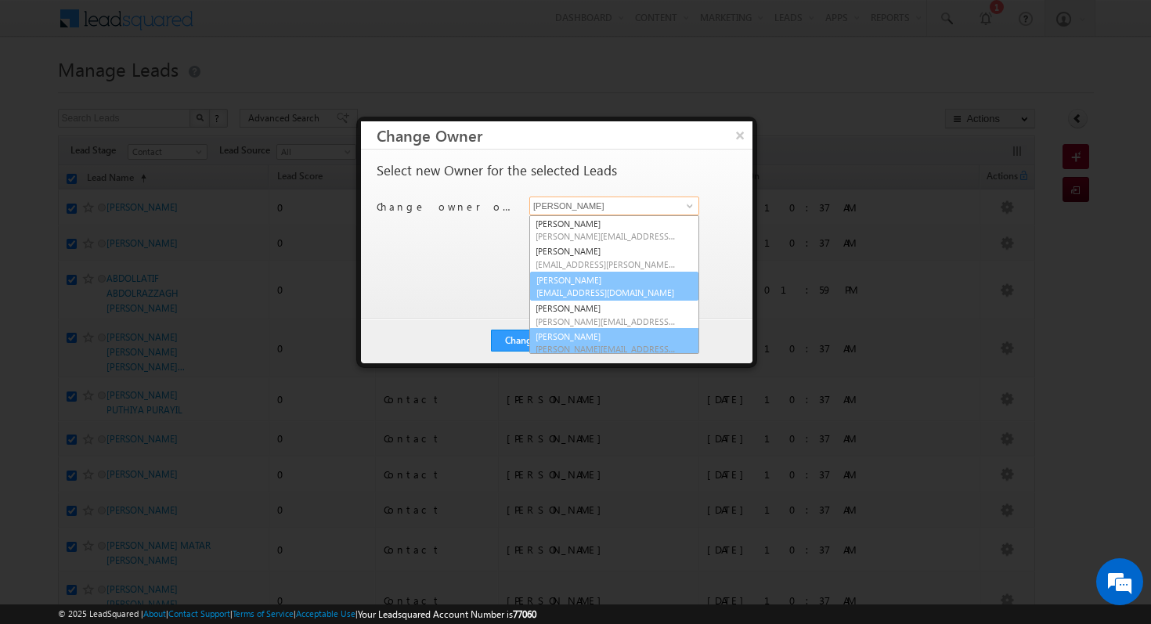
scroll to position [4, 0]
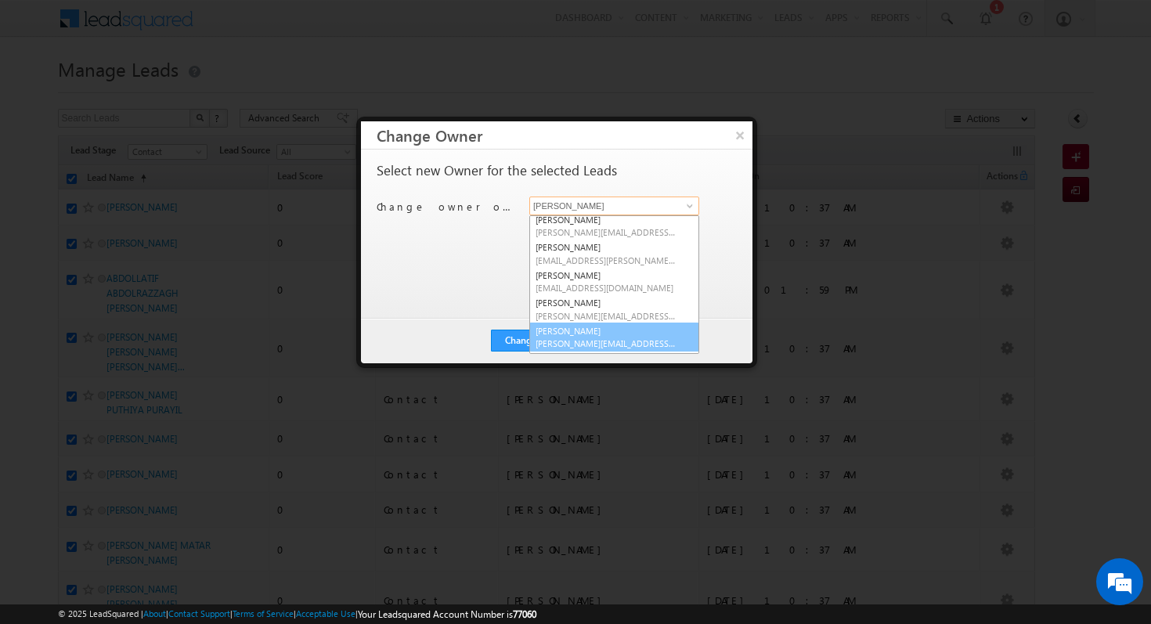
click at [631, 335] on link "[PERSON_NAME] [PERSON_NAME][EMAIL_ADDRESS][PERSON_NAME][DOMAIN_NAME]" at bounding box center [614, 338] width 170 height 30
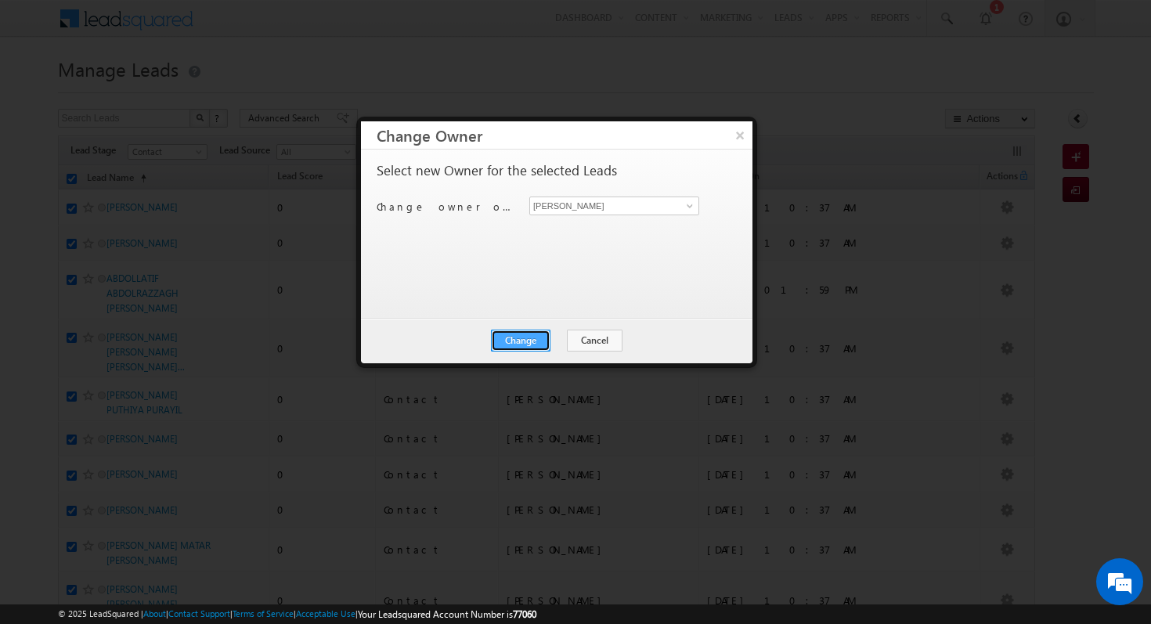
click at [528, 341] on button "Change" at bounding box center [520, 341] width 59 height 22
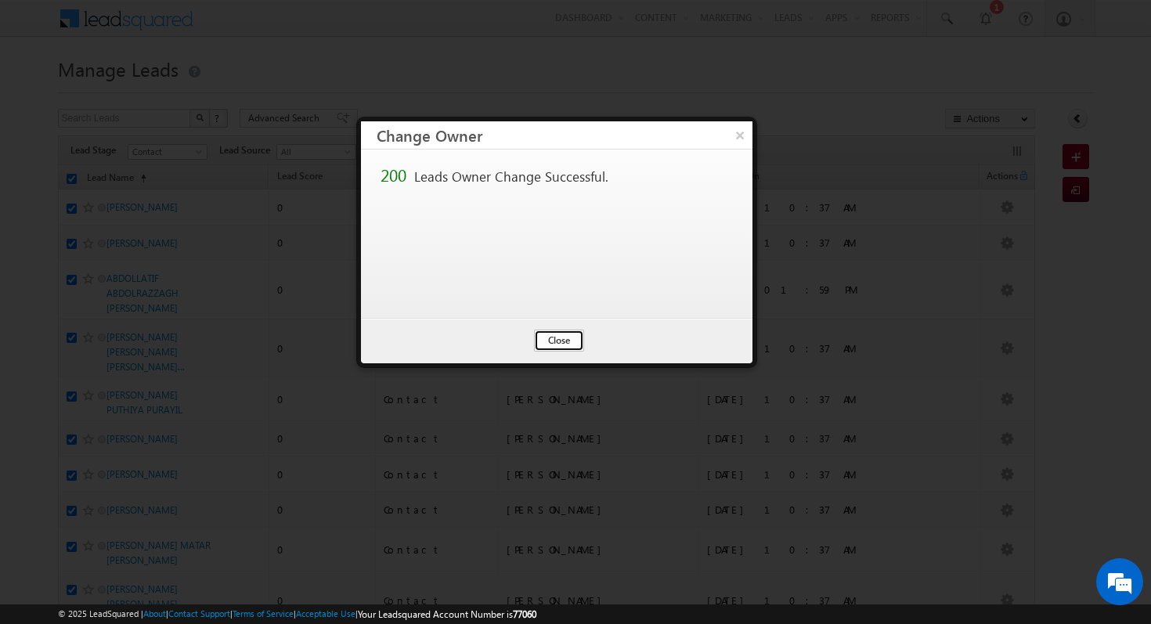
click at [563, 351] on button "Close" at bounding box center [559, 341] width 50 height 22
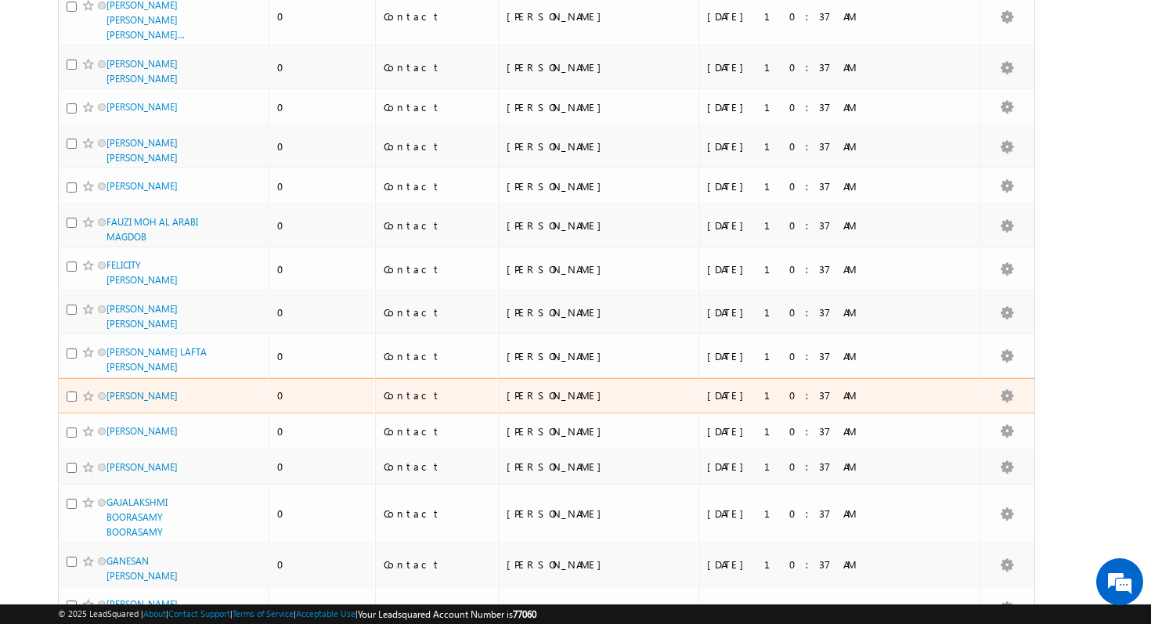
scroll to position [0, 0]
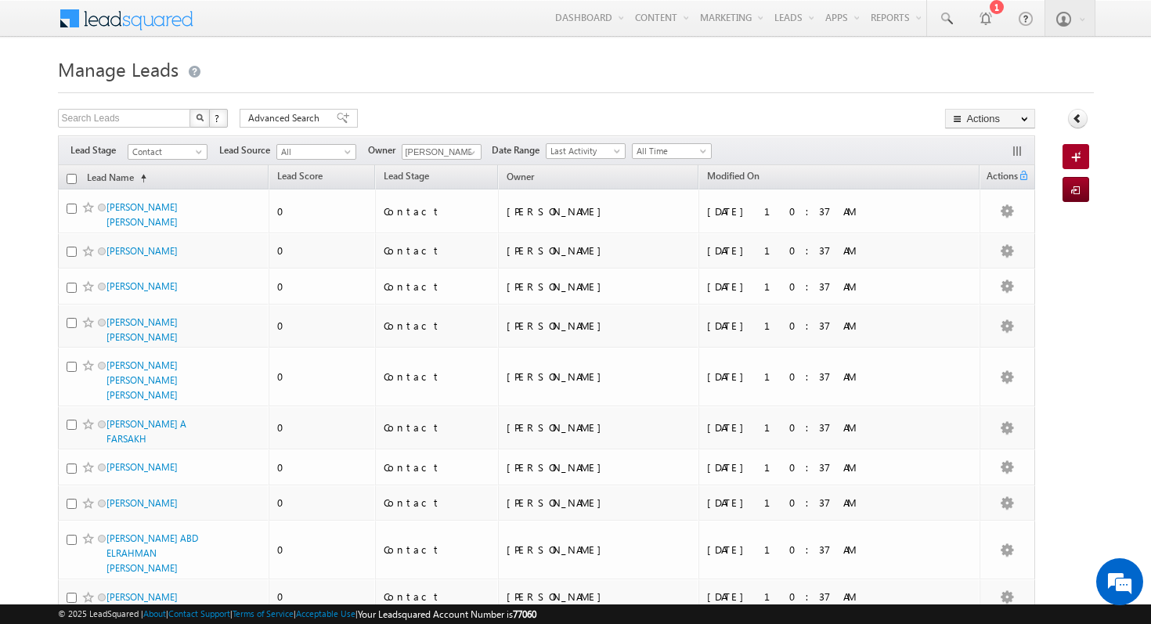
click at [70, 176] on input "checkbox" at bounding box center [72, 179] width 10 height 10
